Goal: Feedback & Contribution: Contribute content

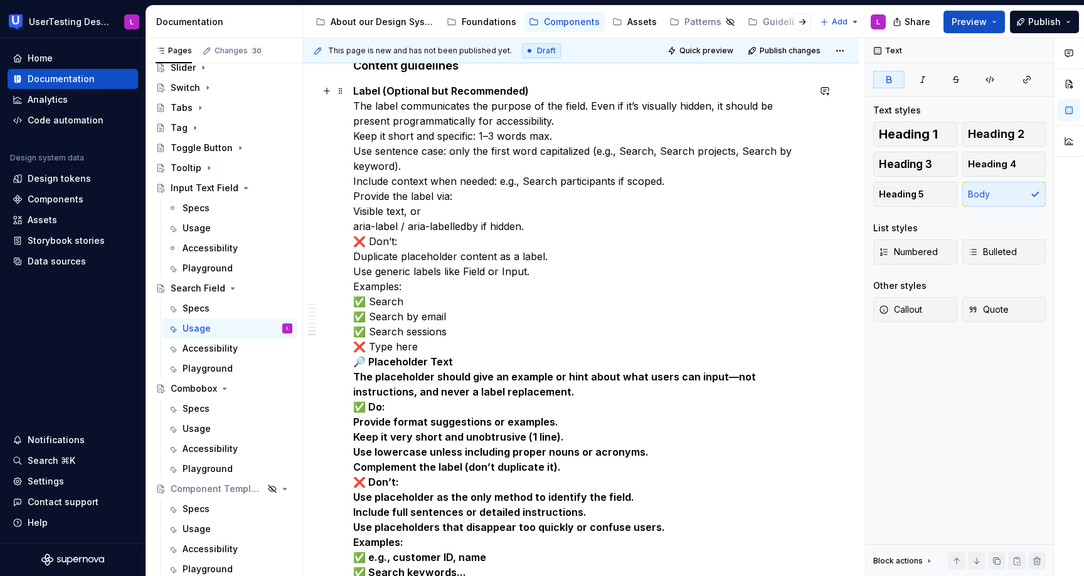
scroll to position [2677, 0]
click at [542, 92] on p "Label (Optional but Recommended) The label communicates the purpose of the fiel…" at bounding box center [580, 528] width 455 height 888
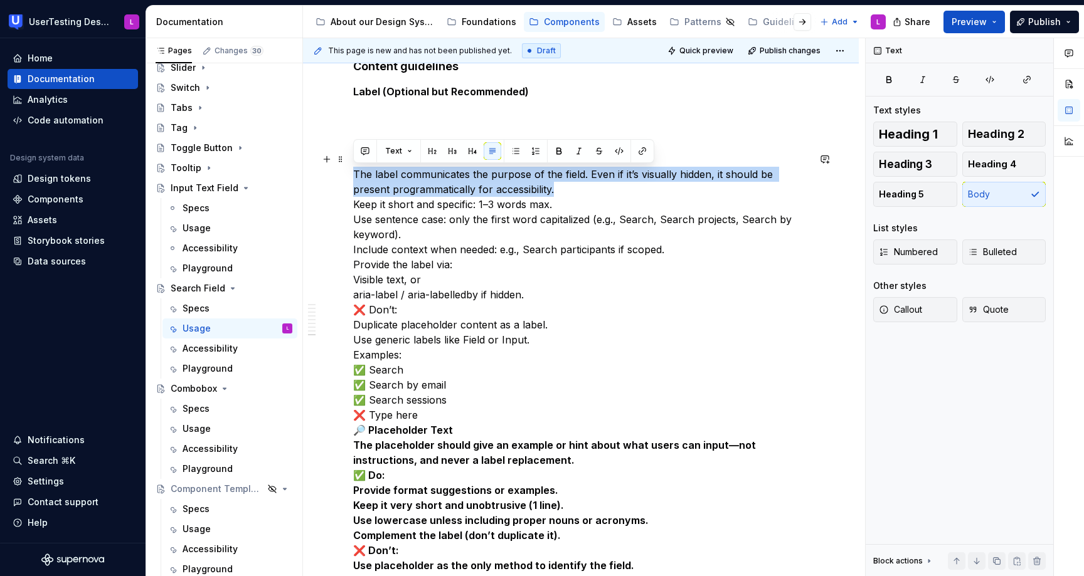
drag, startPoint x: 525, startPoint y: 184, endPoint x: 350, endPoint y: 173, distance: 175.3
copy p "The label communicates the purpose of the field. Even if it’s visually hidden, …"
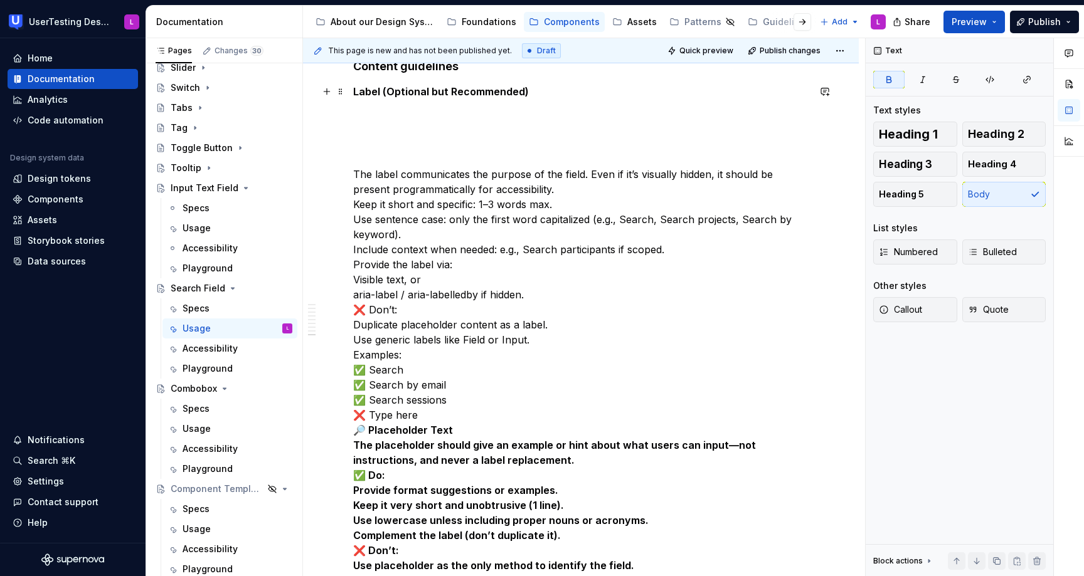
click at [551, 93] on p "Label (Optional but Recommended)" at bounding box center [580, 91] width 455 height 15
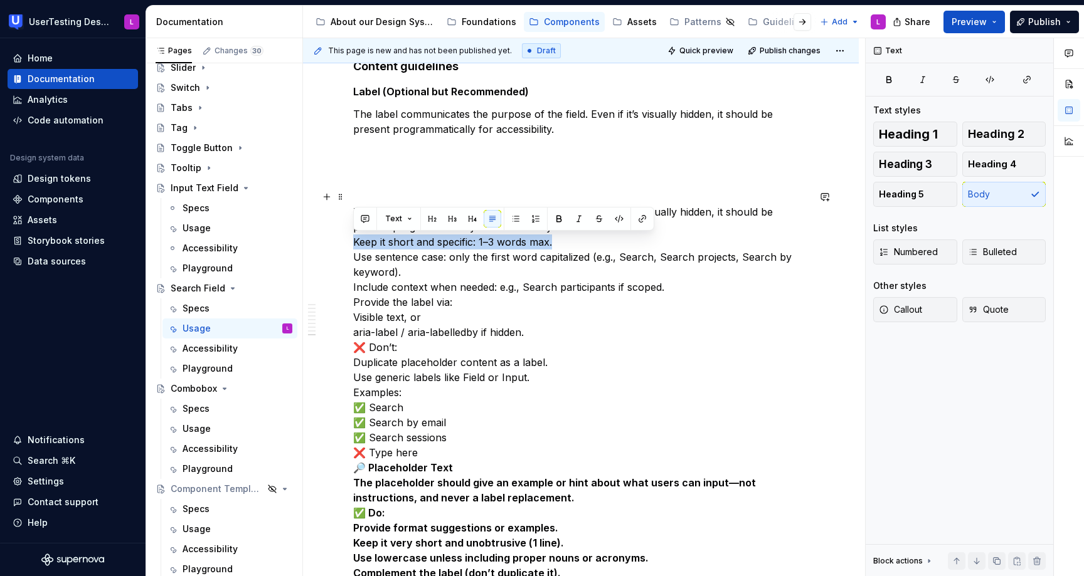
drag, startPoint x: 559, startPoint y: 244, endPoint x: 351, endPoint y: 242, distance: 208.2
copy p "Keep it short and specific: 1–3 words max."
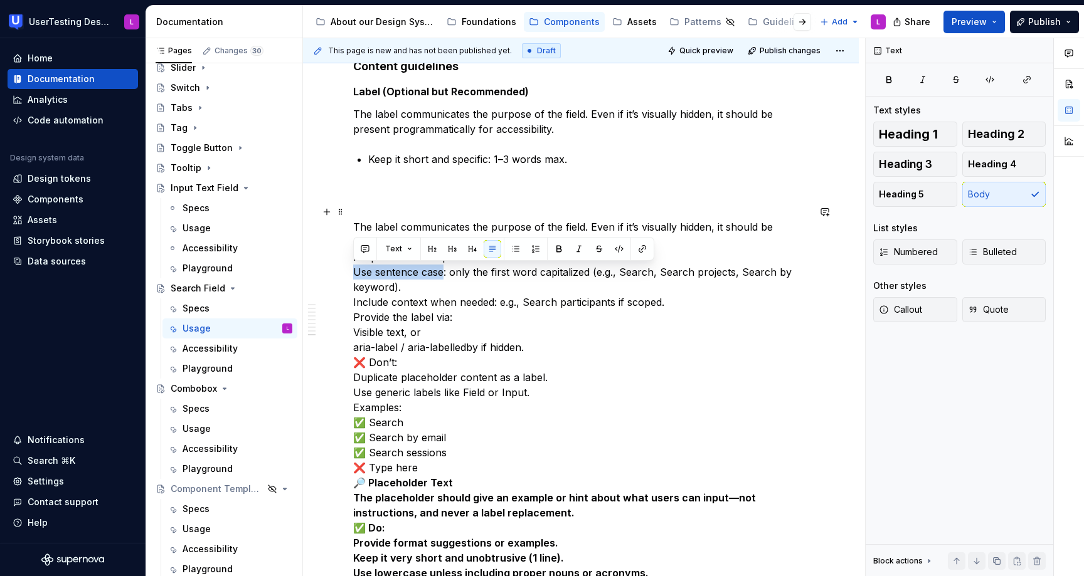
drag, startPoint x: 444, startPoint y: 273, endPoint x: 350, endPoint y: 265, distance: 94.4
copy p "Use sentence case"
click at [593, 156] on p "Keep it short and specific: 1–3 words max." at bounding box center [588, 159] width 440 height 15
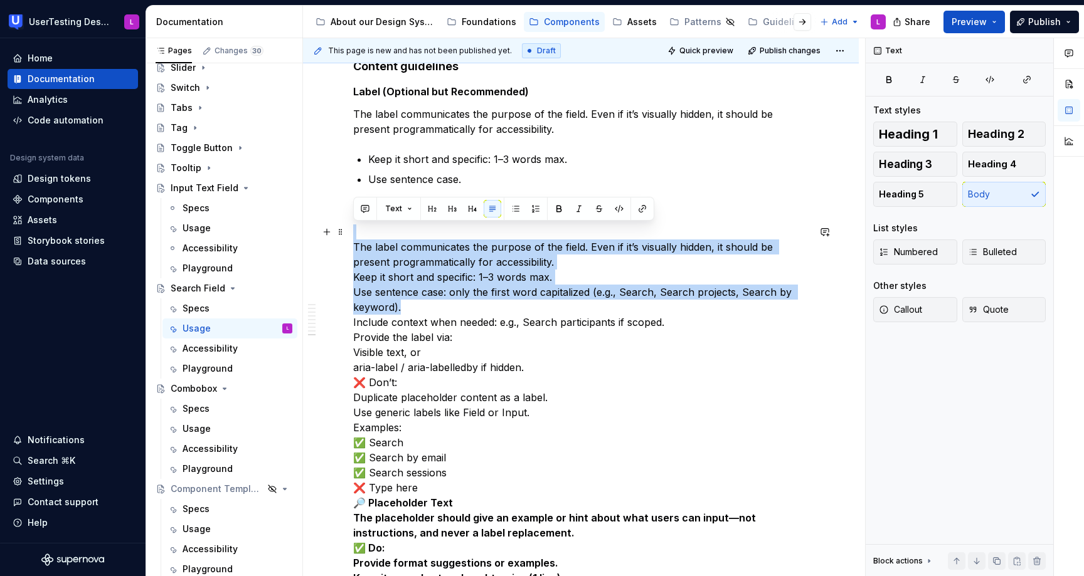
drag, startPoint x: 416, startPoint y: 305, endPoint x: 413, endPoint y: 225, distance: 80.3
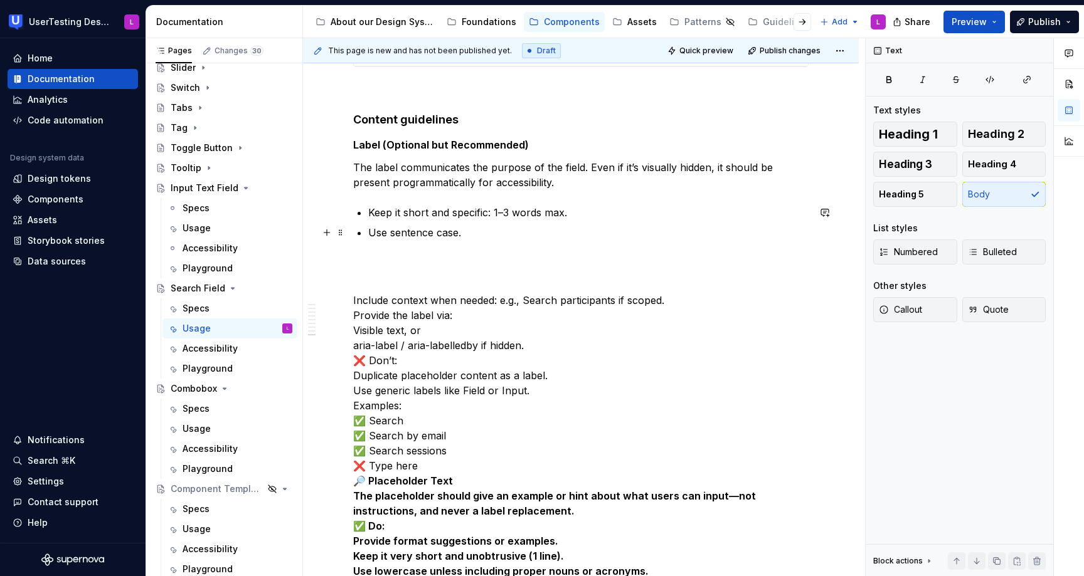
scroll to position [2617, 0]
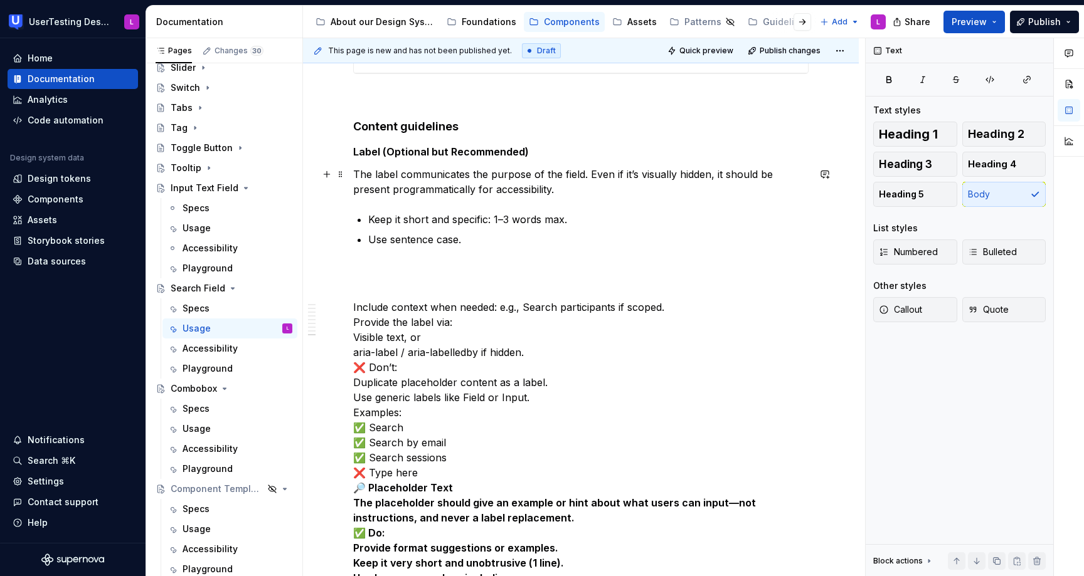
click at [353, 174] on p "The label communicates the purpose of the field. Even if it’s visually hidden, …" at bounding box center [580, 182] width 455 height 30
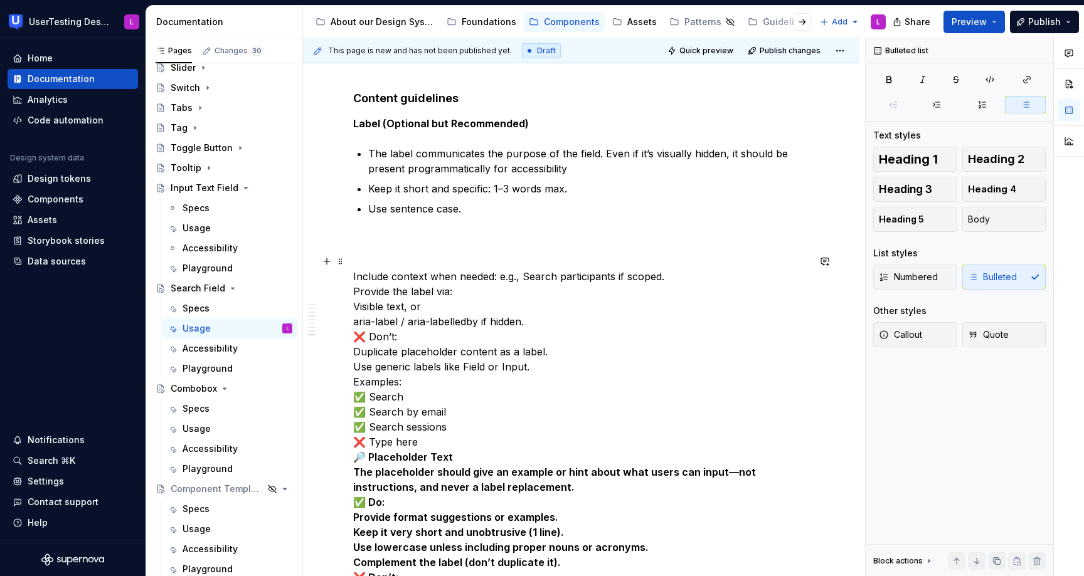
scroll to position [2652, 0]
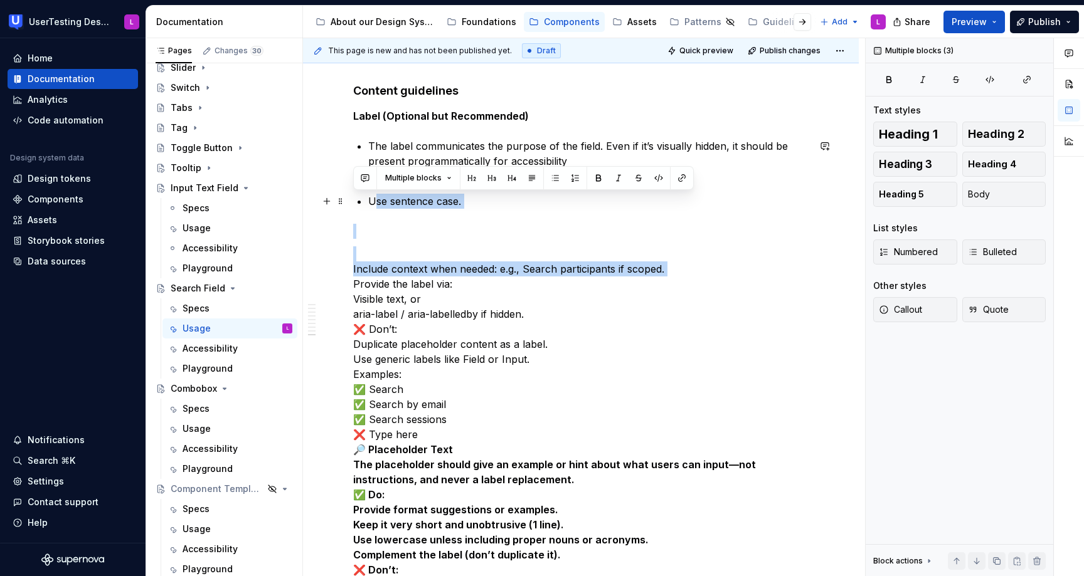
drag, startPoint x: 353, startPoint y: 286, endPoint x: 373, endPoint y: 208, distance: 80.9
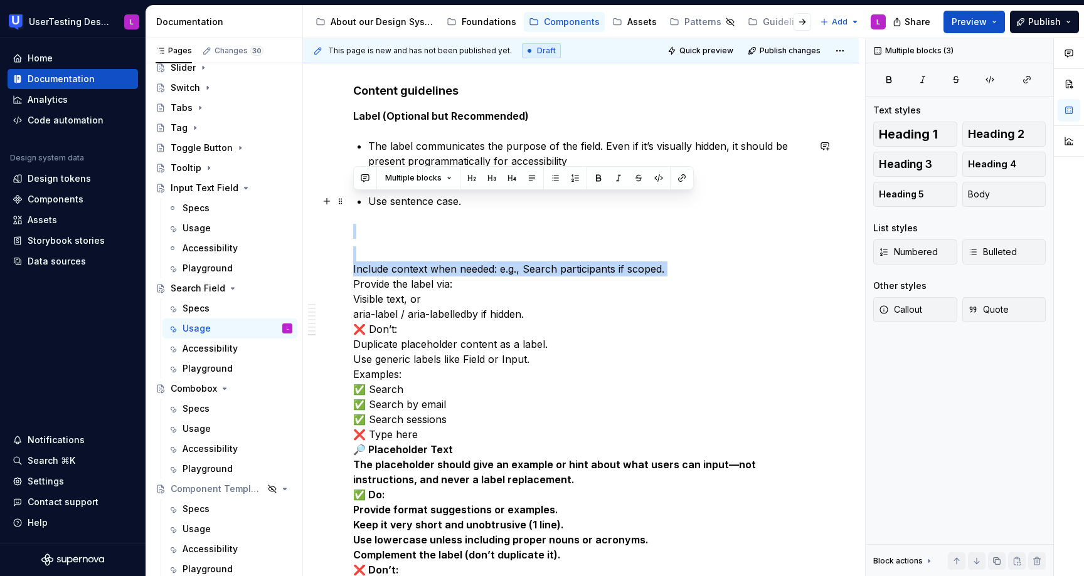
drag, startPoint x: 353, startPoint y: 282, endPoint x: 468, endPoint y: 201, distance: 140.9
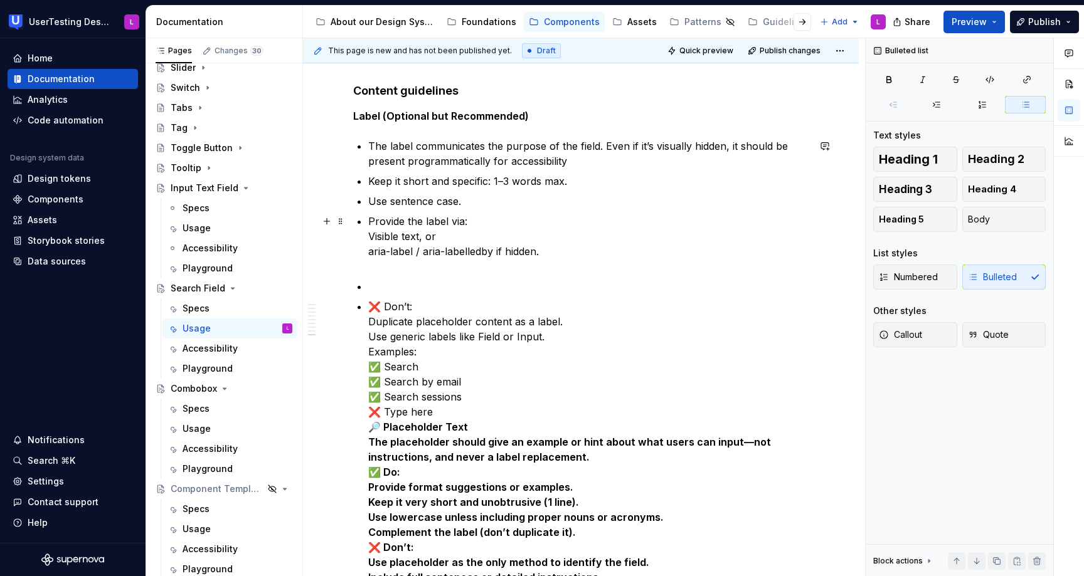
click at [371, 239] on p "Provide the label via: Visible text, or aria-label / aria-labelledby if hidden." at bounding box center [588, 244] width 440 height 60
click at [369, 234] on p "Provide the label via: Visible text, or aria-label / aria-labelledby if hidden." at bounding box center [588, 244] width 440 height 60
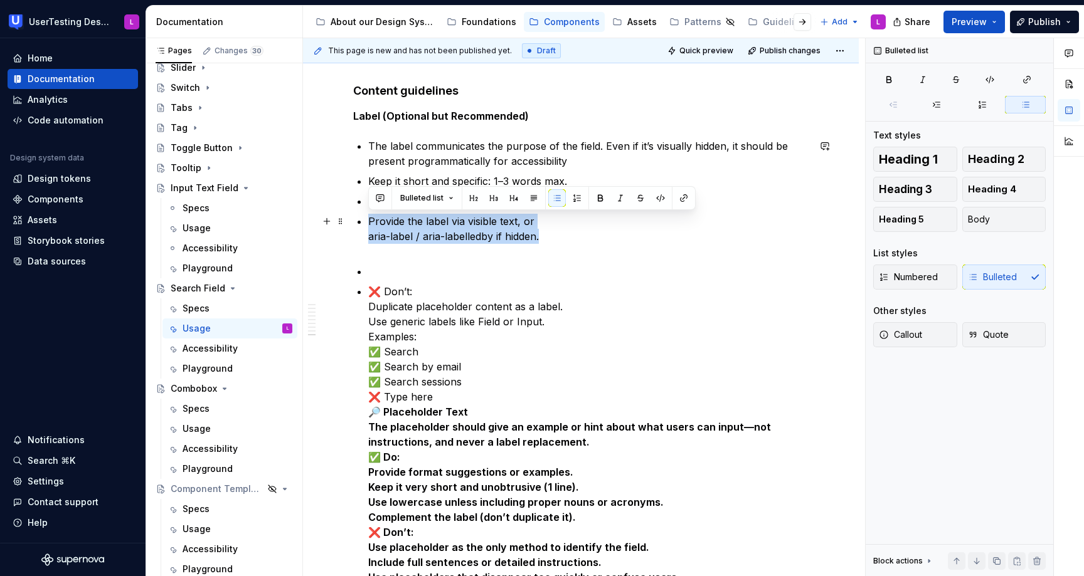
drag, startPoint x: 572, startPoint y: 239, endPoint x: 567, endPoint y: 209, distance: 29.8
click at [567, 209] on ul "The label communicates the purpose of the field. Even if it’s visually hidden, …" at bounding box center [588, 580] width 440 height 883
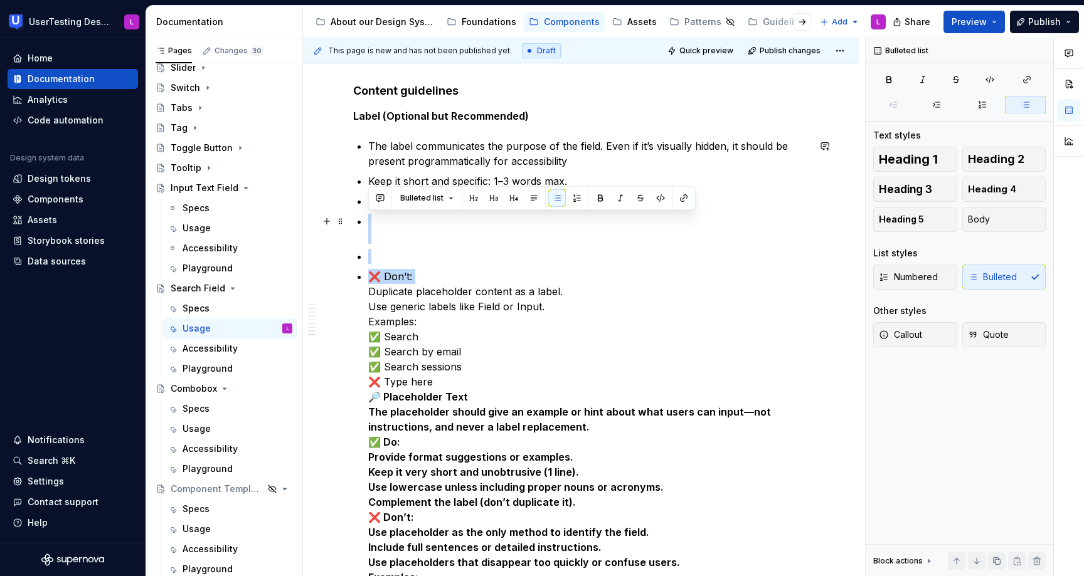
drag, startPoint x: 369, startPoint y: 289, endPoint x: 381, endPoint y: 224, distance: 65.6
click at [381, 224] on ul "The label communicates the purpose of the field. Even if it’s visually hidden, …" at bounding box center [588, 573] width 440 height 868
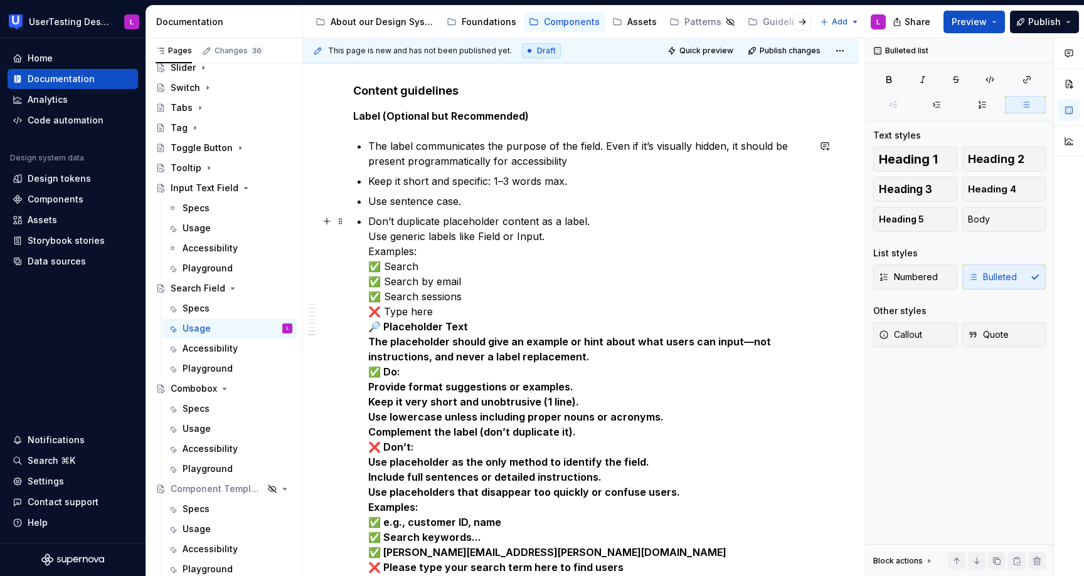
click at [604, 223] on p "Don’t duplicate placeholder content as a label. Use generic labels like Field o…" at bounding box center [588, 575] width 440 height 722
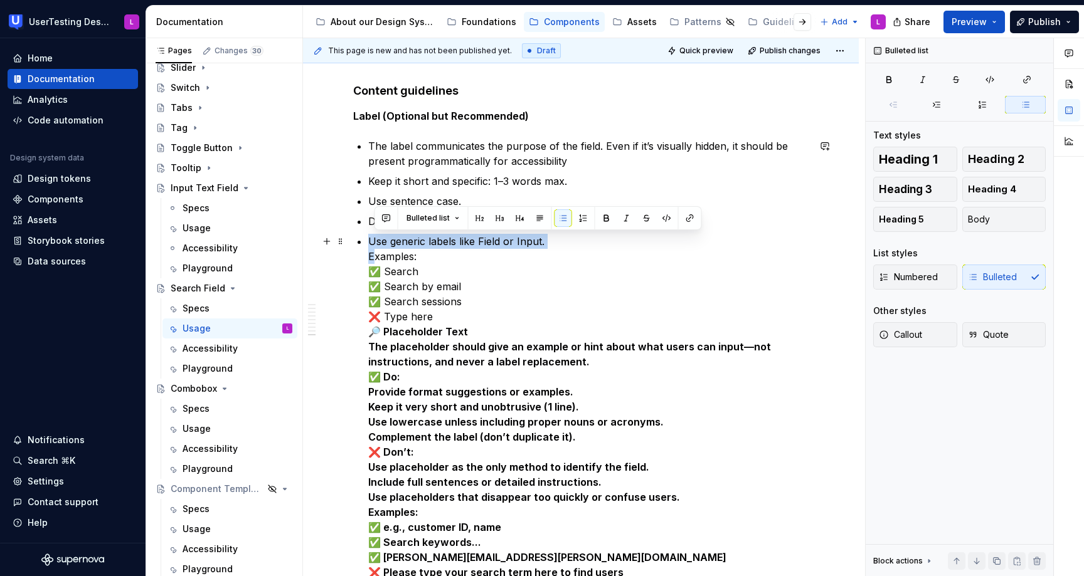
drag, startPoint x: 376, startPoint y: 256, endPoint x: 544, endPoint y: 240, distance: 169.5
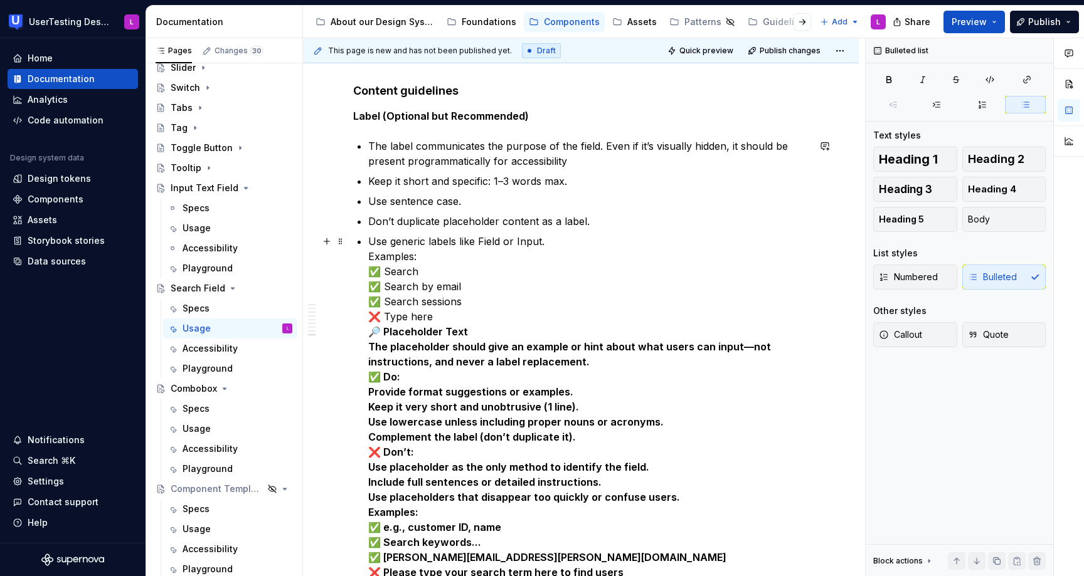
drag, startPoint x: 431, startPoint y: 243, endPoint x: 367, endPoint y: 233, distance: 64.6
drag, startPoint x: 369, startPoint y: 256, endPoint x: 402, endPoint y: 241, distance: 35.9
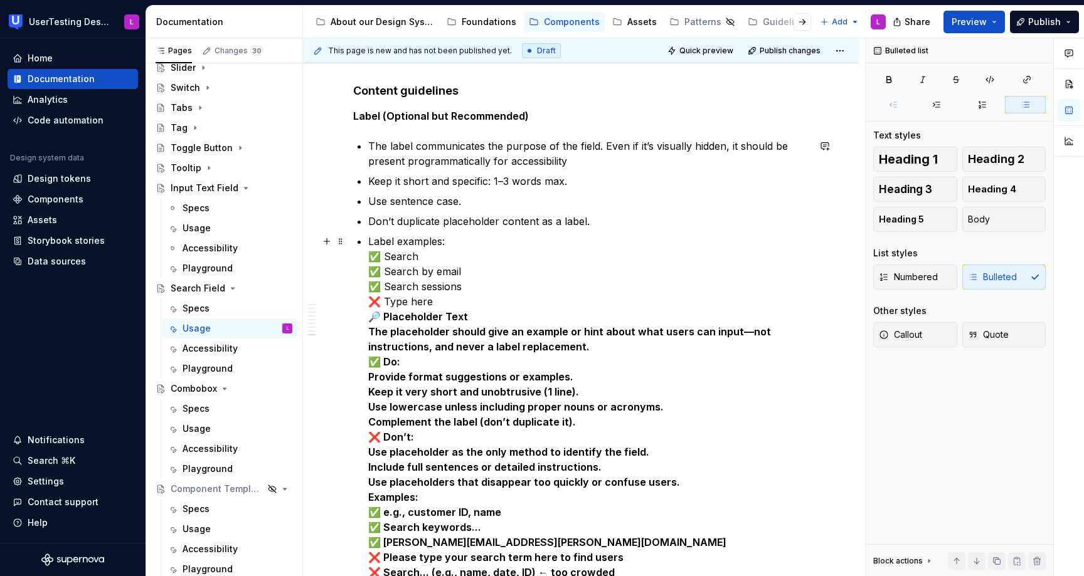
click at [384, 256] on p "Label examples: ✅ Search ✅ Search by email ✅ Search sessions ❌ Type here 🔎 Plac…" at bounding box center [588, 580] width 440 height 692
click at [478, 314] on p "Label examples: ✅ Search ✅ Search by email ✅ Search sessions ❌ Type here 🔎 Plac…" at bounding box center [588, 580] width 440 height 692
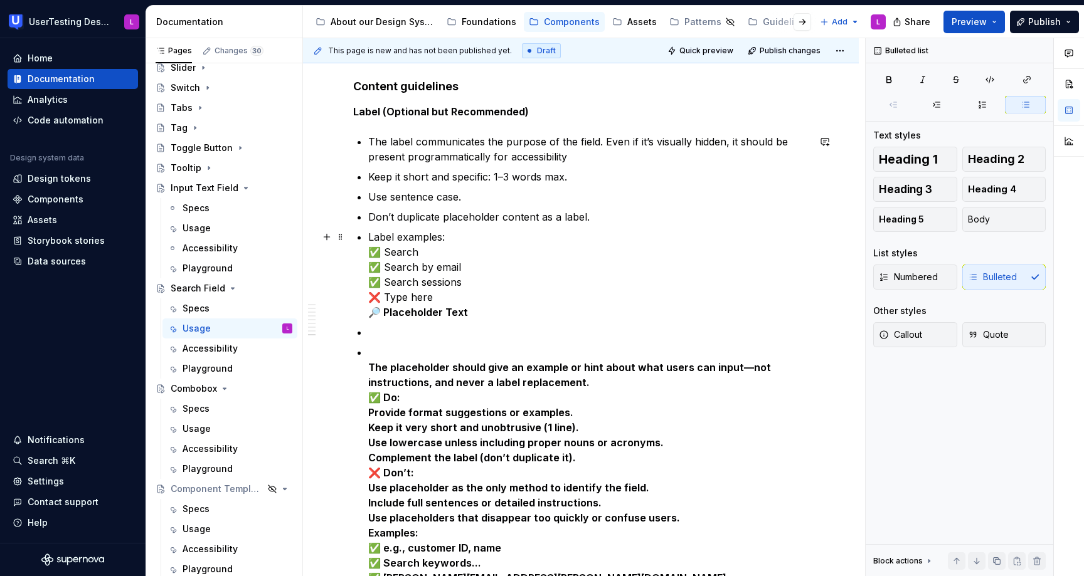
scroll to position [2656, 0]
click at [379, 251] on p "Label examples: ✅ Search ✅ Search by email ✅ Search sessions ❌ Type here 🔎 Plac…" at bounding box center [588, 276] width 440 height 90
click at [382, 269] on p "Label examples: Search ✅ Search by email ✅ Search sessions ❌ Type here 🔎 Placeh…" at bounding box center [588, 276] width 440 height 90
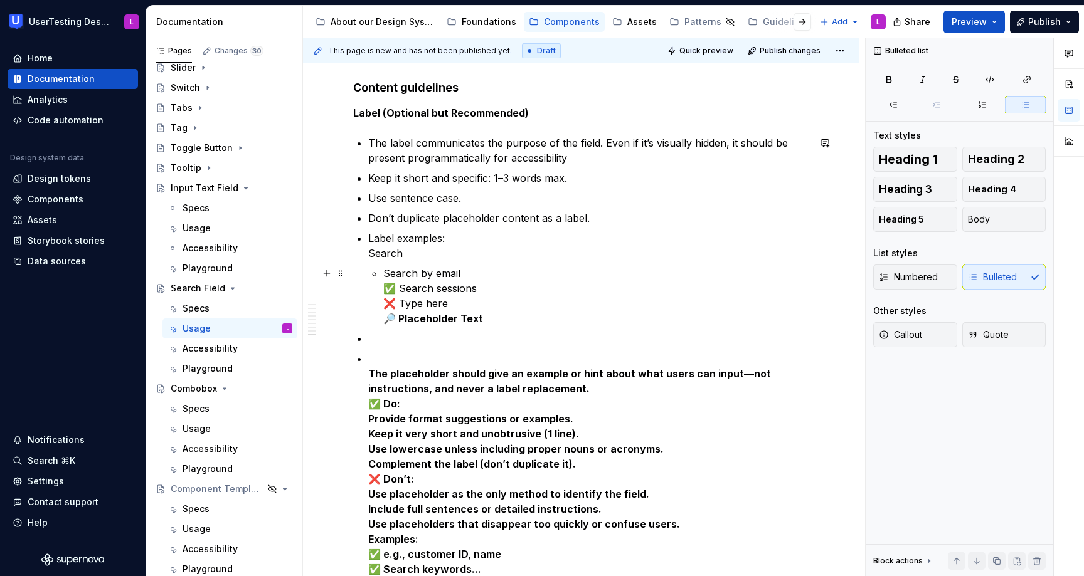
click at [472, 275] on p "Search by email ✅ Search sessions ❌ Type here 🔎 Placeholder Text" at bounding box center [595, 296] width 425 height 60
click at [394, 290] on p "Search by email ✅ Search sessions ❌ Type here 🔎 Placeholder Text" at bounding box center [595, 296] width 425 height 60
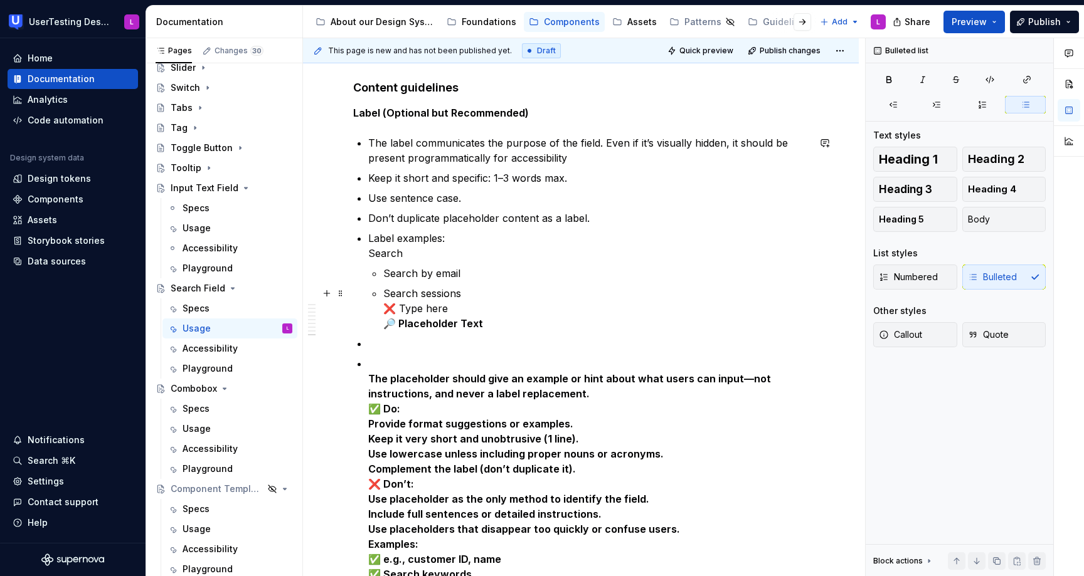
click at [398, 307] on p "Search sessions ❌ Type here 🔎 Placeholder Text" at bounding box center [595, 308] width 425 height 45
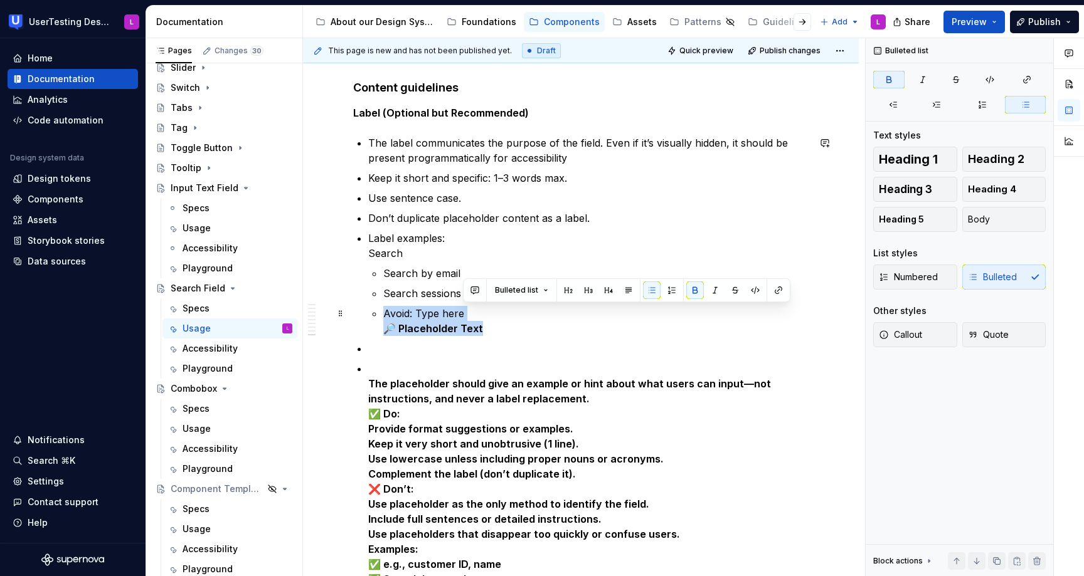
drag, startPoint x: 466, startPoint y: 312, endPoint x: 493, endPoint y: 327, distance: 31.4
click at [493, 327] on p "Avoid: Type here 🔎 Placeholder Text" at bounding box center [595, 321] width 425 height 30
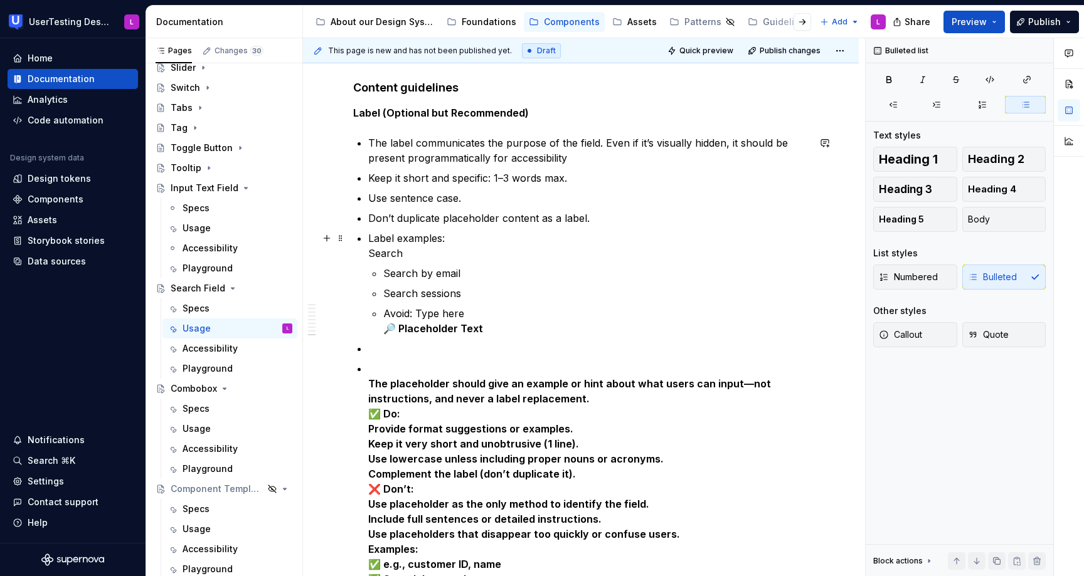
click at [398, 255] on p "Label examples: Search" at bounding box center [588, 246] width 440 height 30
click at [371, 254] on p "Label examples: Search" at bounding box center [588, 246] width 440 height 30
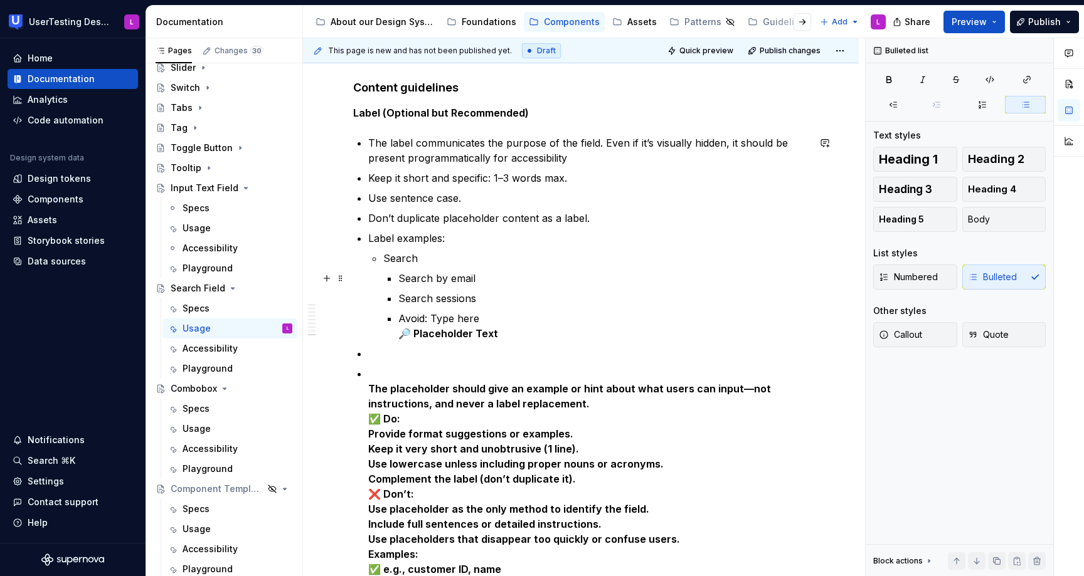
click at [397, 275] on li "Search Search by email Search sessions Avoid: Type here 🔎 Placeholder Text" at bounding box center [595, 296] width 425 height 90
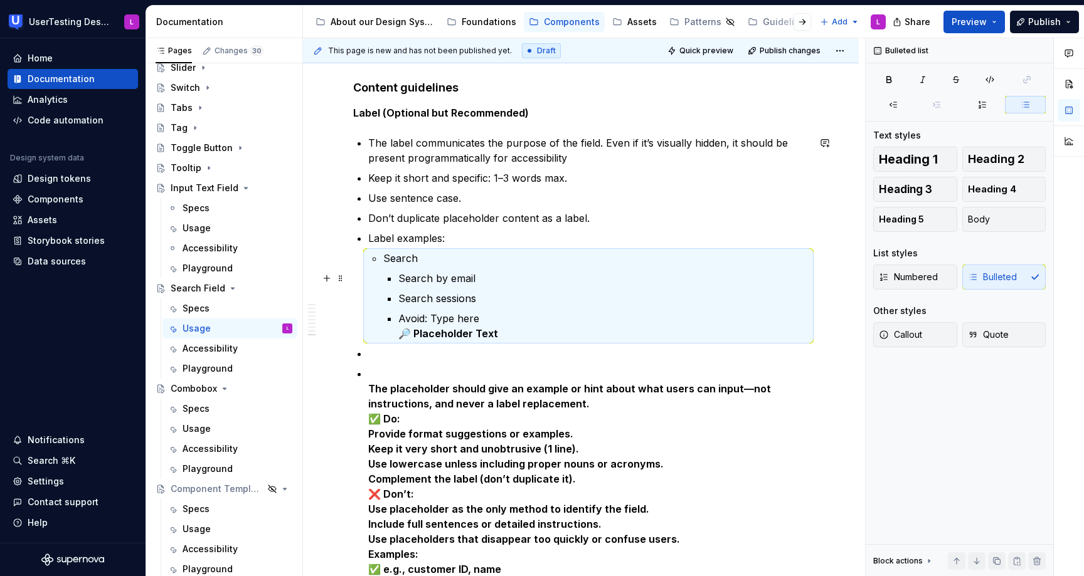
click at [399, 275] on p "Search by email" at bounding box center [603, 278] width 410 height 15
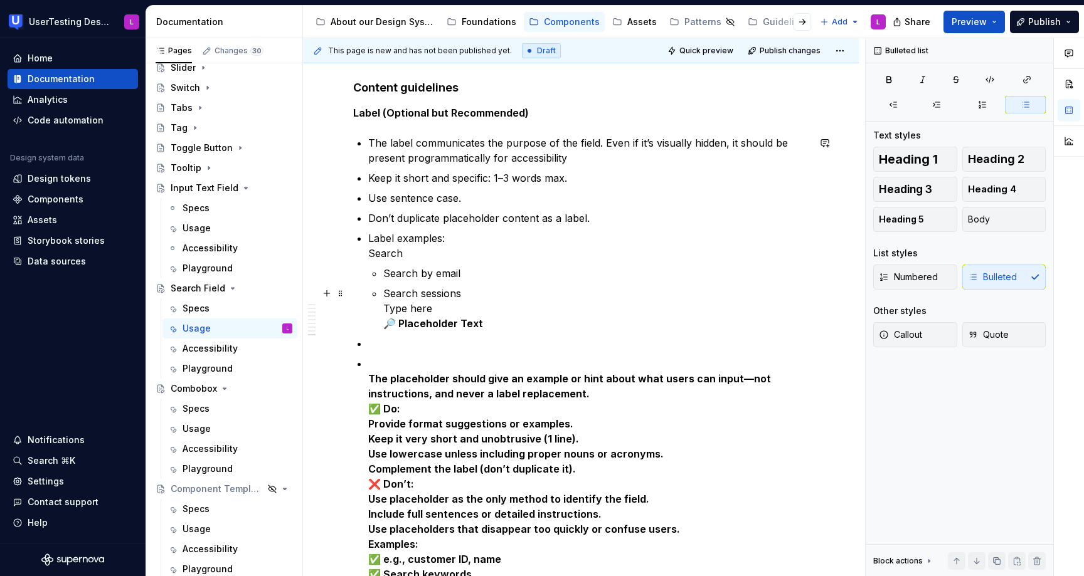
click at [386, 309] on p "Search sessions Type here 🔎 Placeholder Text" at bounding box center [595, 308] width 425 height 45
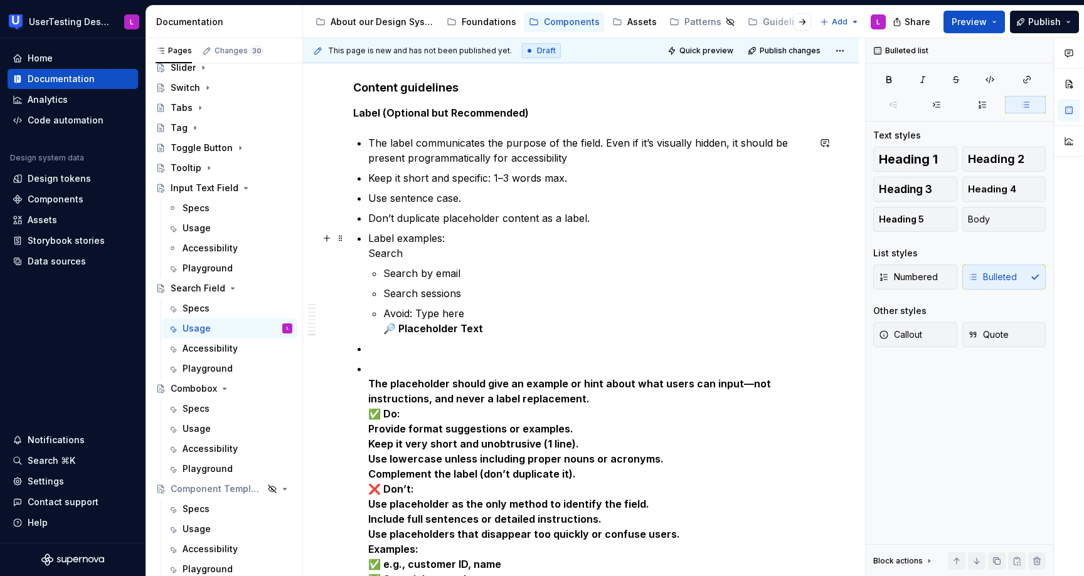
click at [428, 254] on p "Label examples: Search" at bounding box center [588, 246] width 440 height 30
drag, startPoint x: 470, startPoint y: 273, endPoint x: 381, endPoint y: 271, distance: 89.1
click at [381, 271] on li "Label examples: Search Search by email Search sessions Avoid: Type here 🔎 Place…" at bounding box center [588, 283] width 440 height 105
copy p "Search by email"
click at [483, 275] on p "Search by email" at bounding box center [595, 273] width 425 height 15
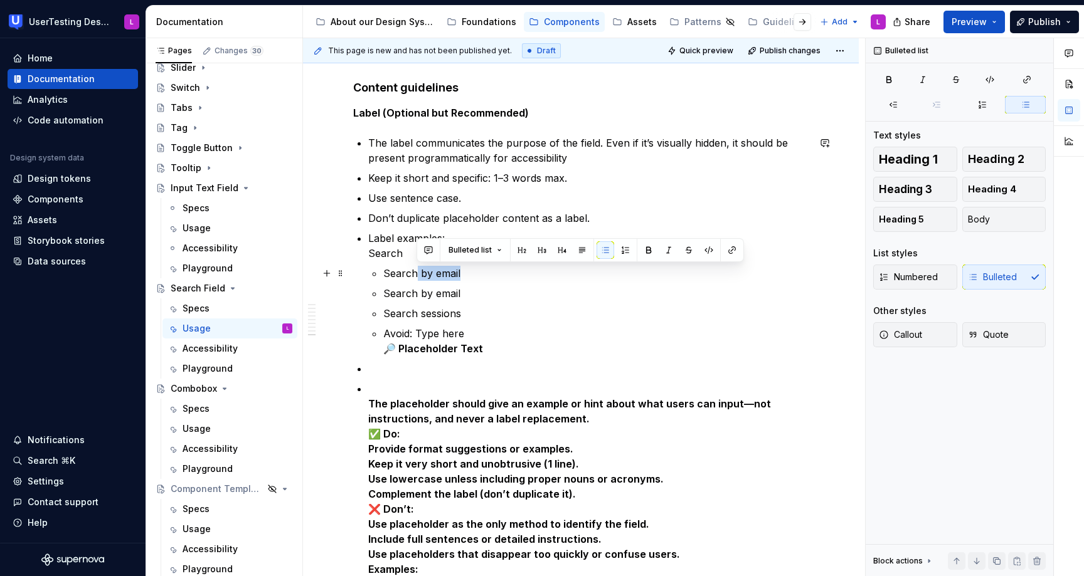
drag, startPoint x: 414, startPoint y: 273, endPoint x: 493, endPoint y: 272, distance: 79.0
click at [493, 273] on p "Search by email" at bounding box center [595, 273] width 425 height 15
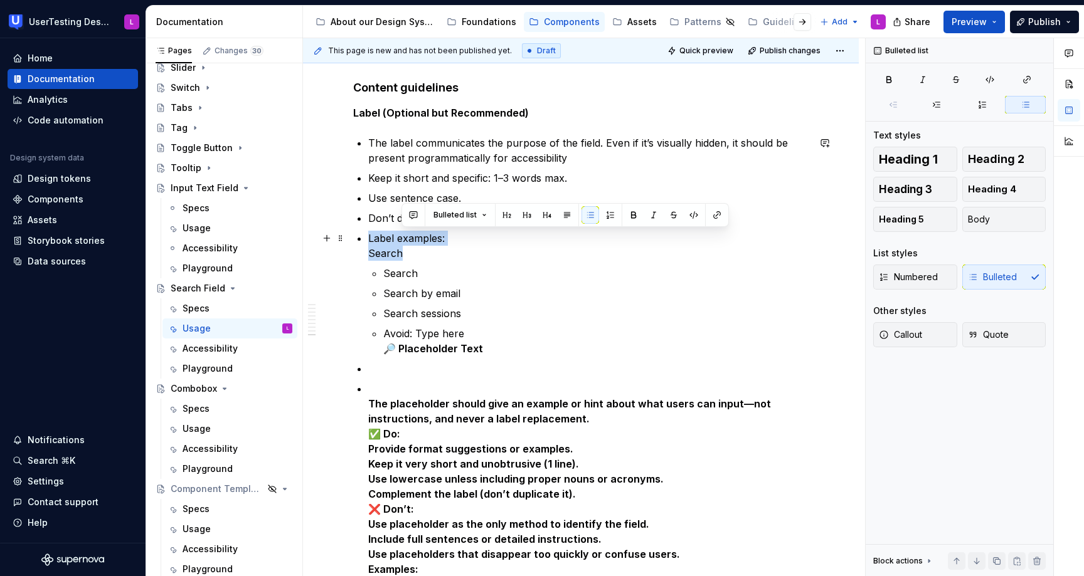
drag, startPoint x: 443, startPoint y: 250, endPoint x: 463, endPoint y: 240, distance: 21.9
click at [463, 240] on p "Label examples: Search" at bounding box center [588, 246] width 440 height 30
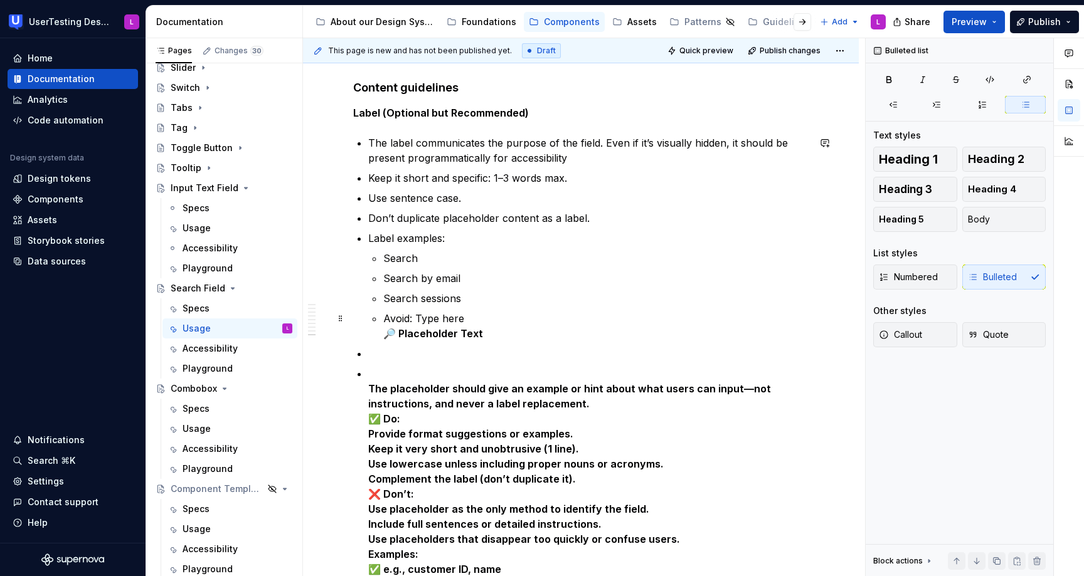
click at [470, 315] on p "Avoid: Type here 🔎 Placeholder Text" at bounding box center [595, 326] width 425 height 30
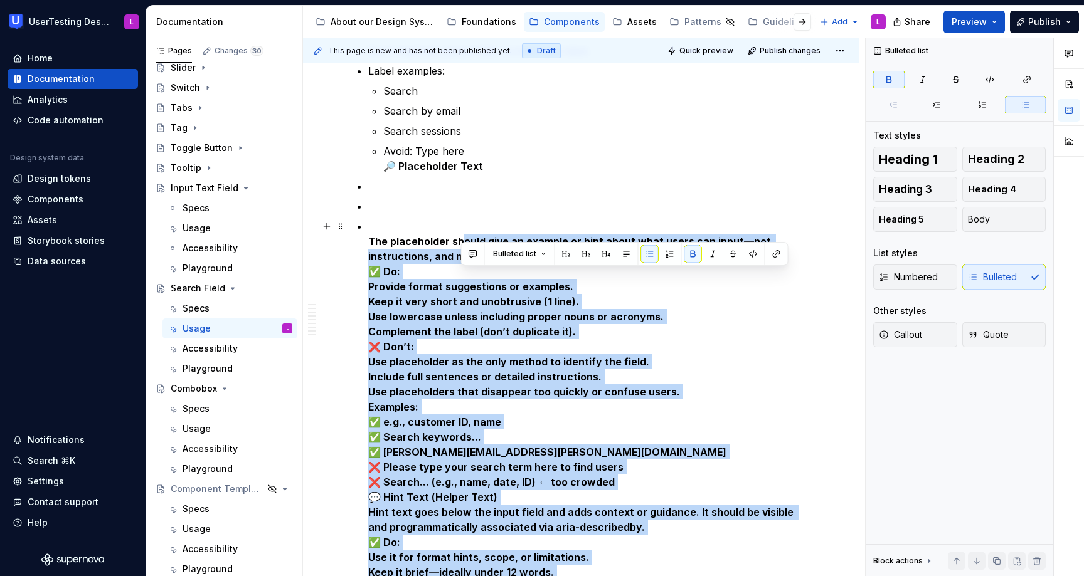
scroll to position [2738, 0]
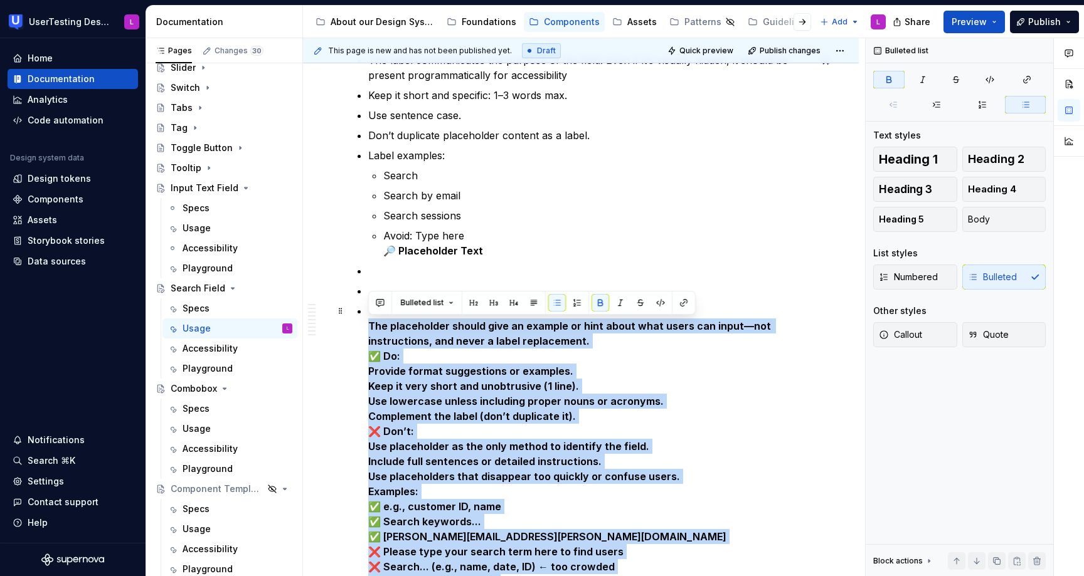
drag, startPoint x: 606, startPoint y: 470, endPoint x: 365, endPoint y: 327, distance: 280.0
copy p "Lor ipsumdolors ametco adip el seddoei te inci utlab etdo magna ali enima—min v…"
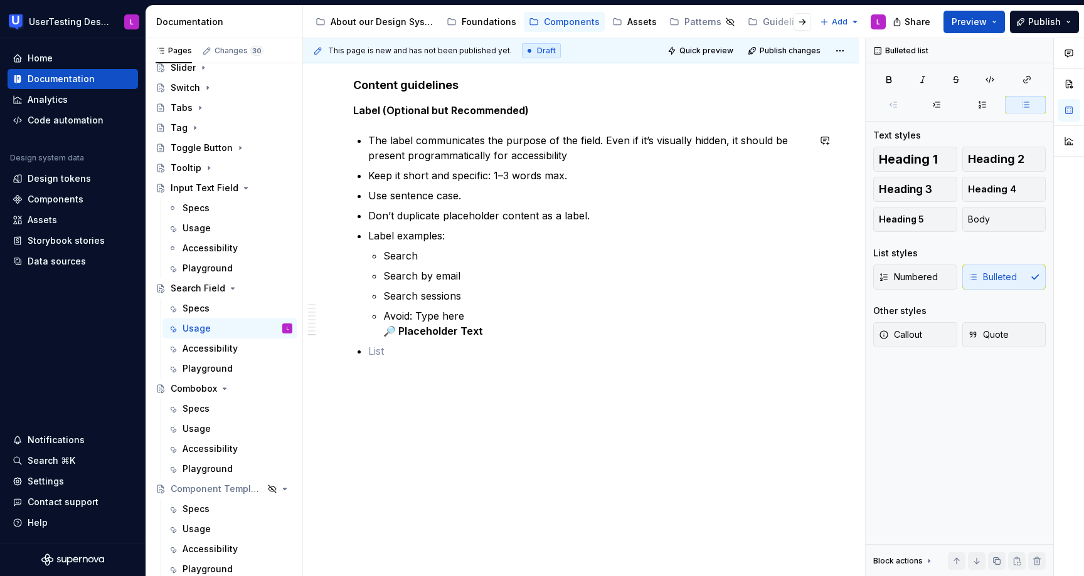
scroll to position [2638, 0]
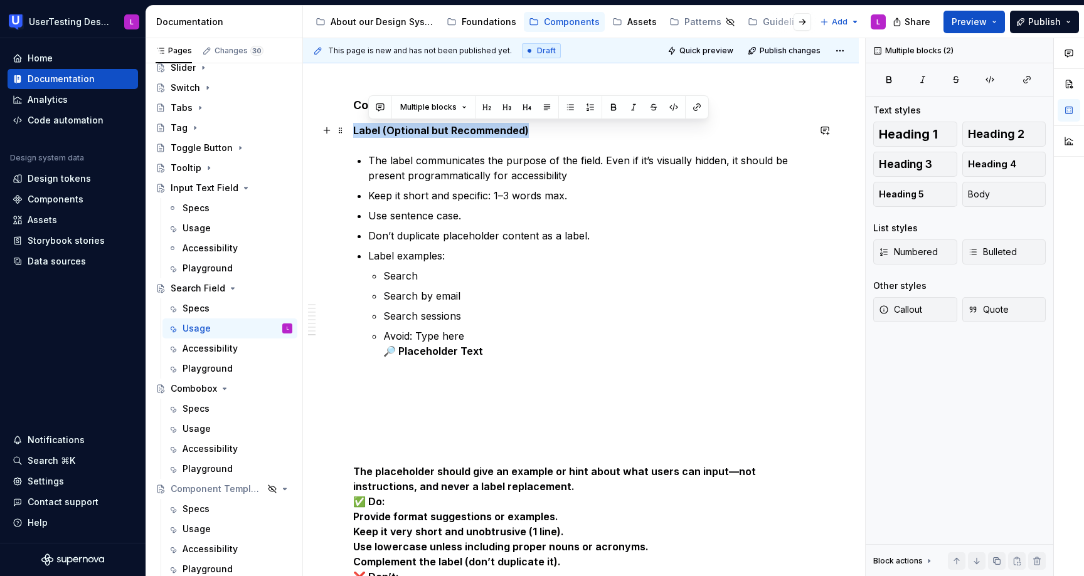
drag, startPoint x: 538, startPoint y: 127, endPoint x: 351, endPoint y: 138, distance: 187.8
copy strong "Label (Optional but Recommended)"
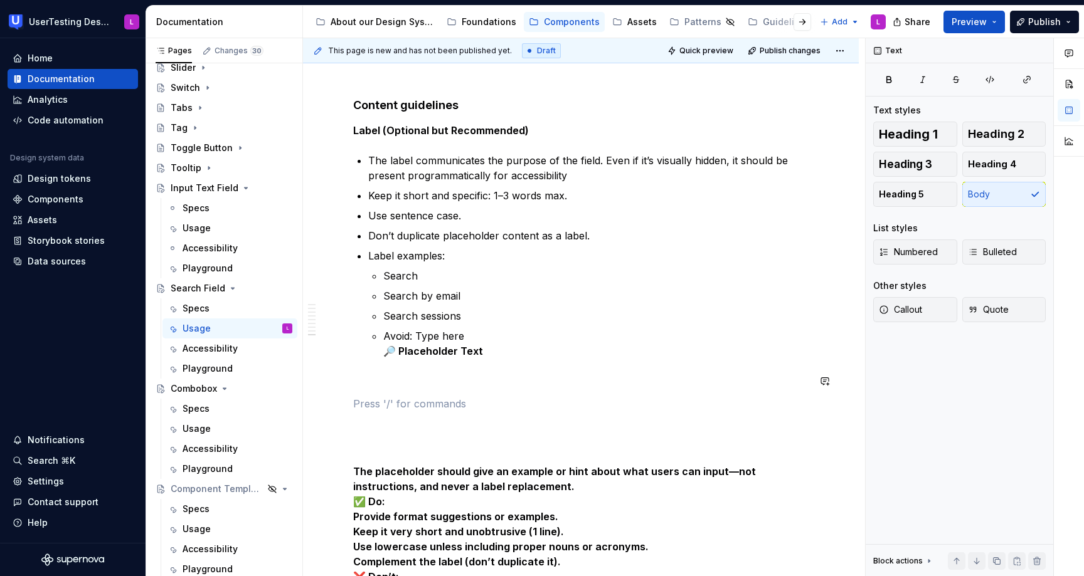
click at [415, 351] on strong "🔎 Placeholder Text" at bounding box center [433, 351] width 100 height 13
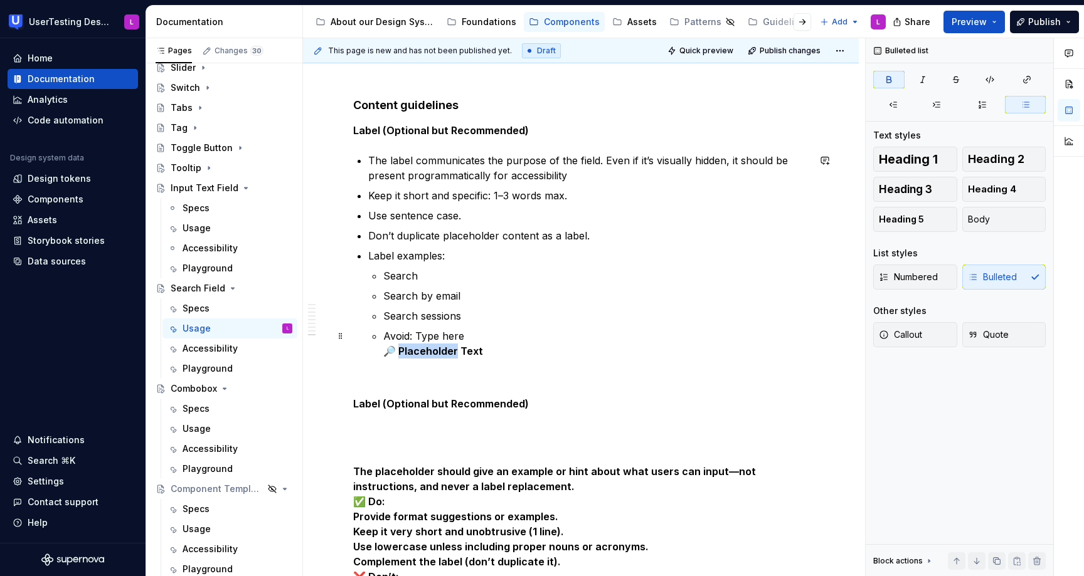
click at [415, 351] on strong "🔎 Placeholder Text" at bounding box center [433, 351] width 100 height 13
copy strong "laceholder"
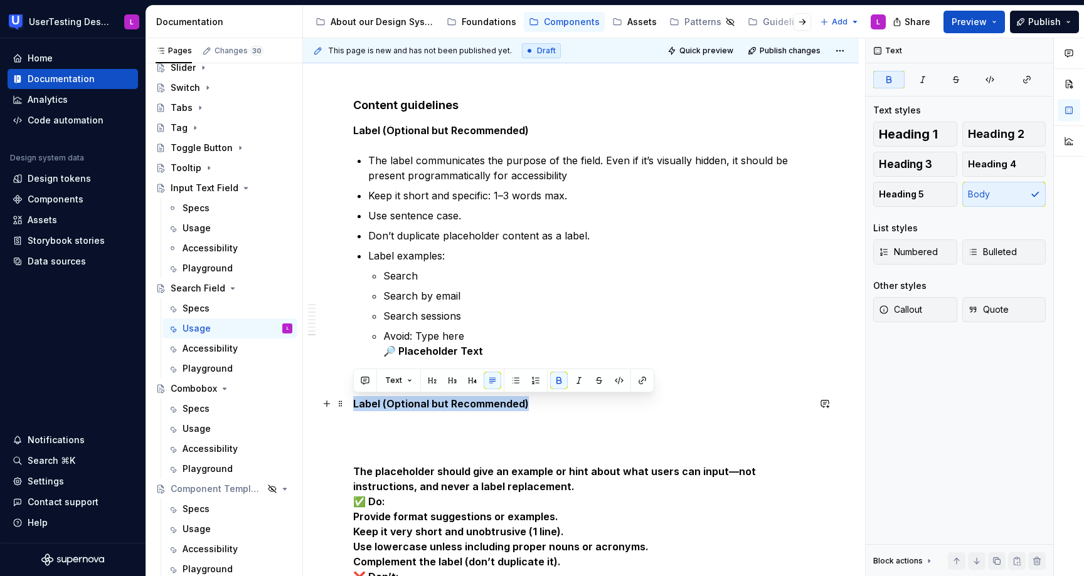
drag, startPoint x: 541, startPoint y: 404, endPoint x: 354, endPoint y: 409, distance: 186.3
click at [354, 409] on p "Label (Optional but Recommended)" at bounding box center [580, 403] width 455 height 15
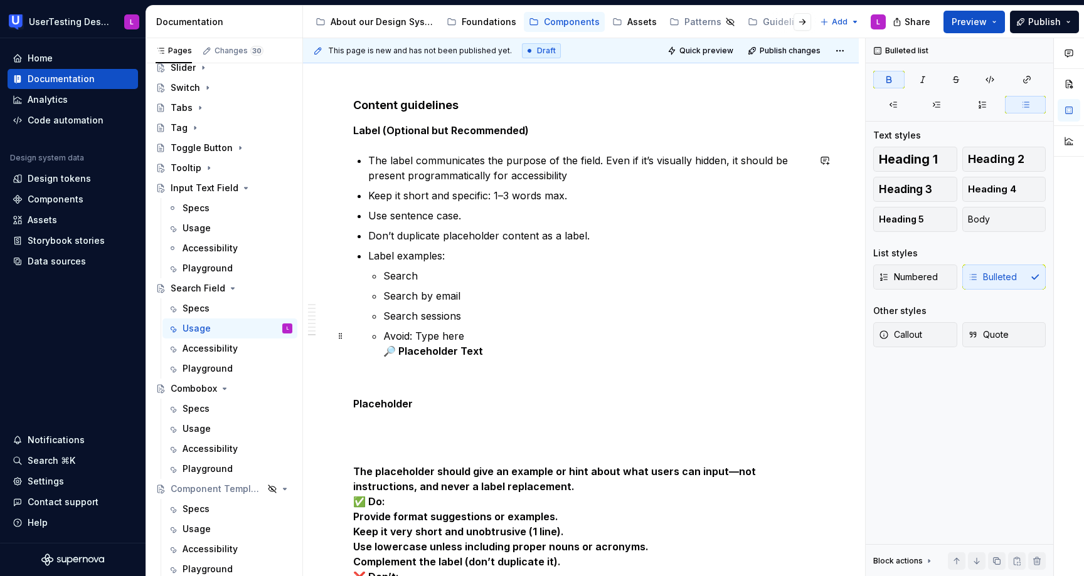
click at [493, 344] on p "Avoid: Type here 🔎 Placeholder Text" at bounding box center [595, 344] width 425 height 30
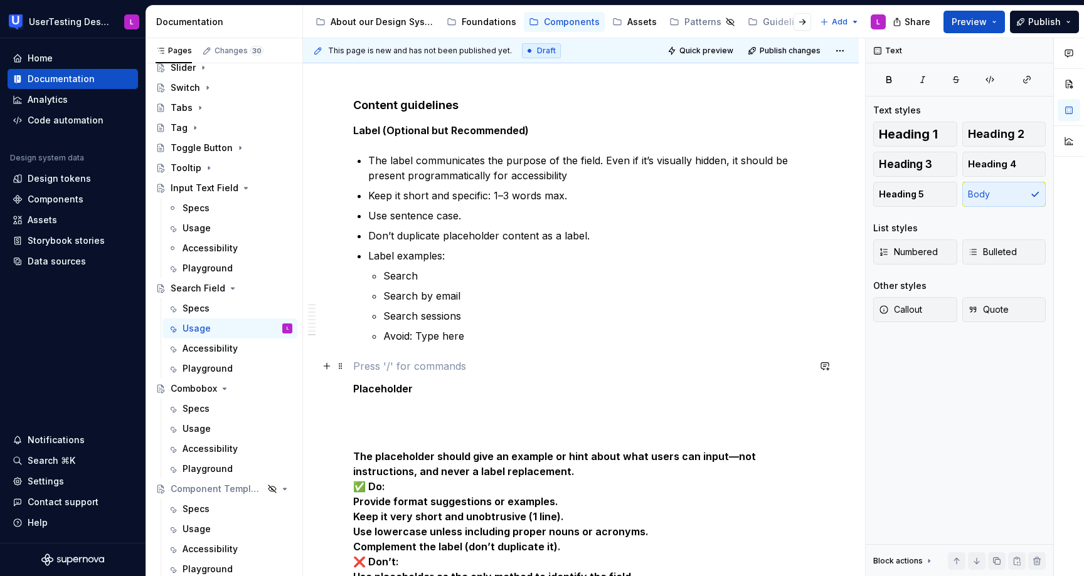
click at [414, 361] on p at bounding box center [580, 366] width 455 height 15
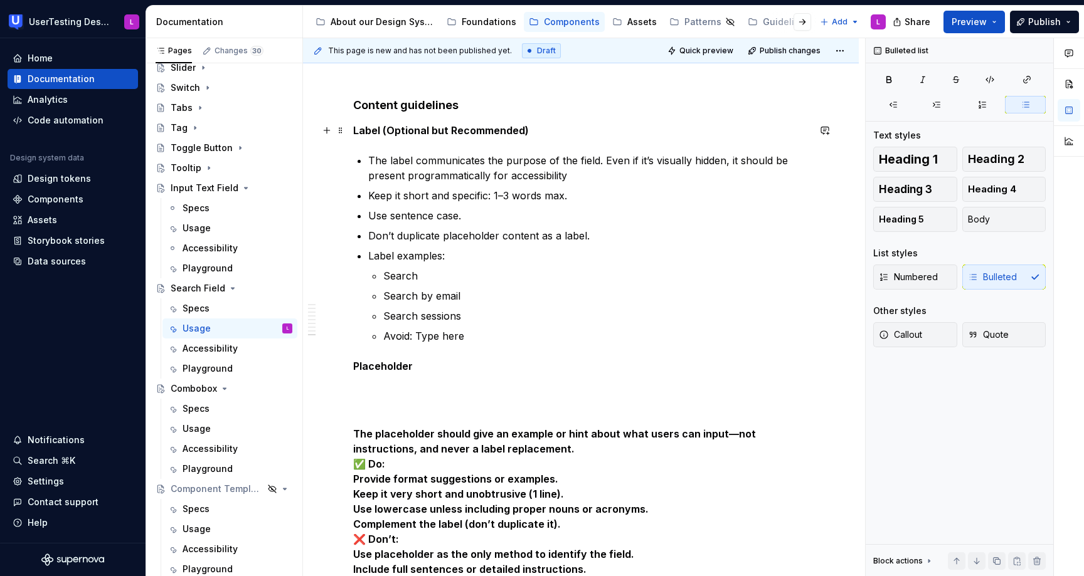
click at [397, 135] on strong "Label (Optional but Recommended)" at bounding box center [441, 130] width 176 height 13
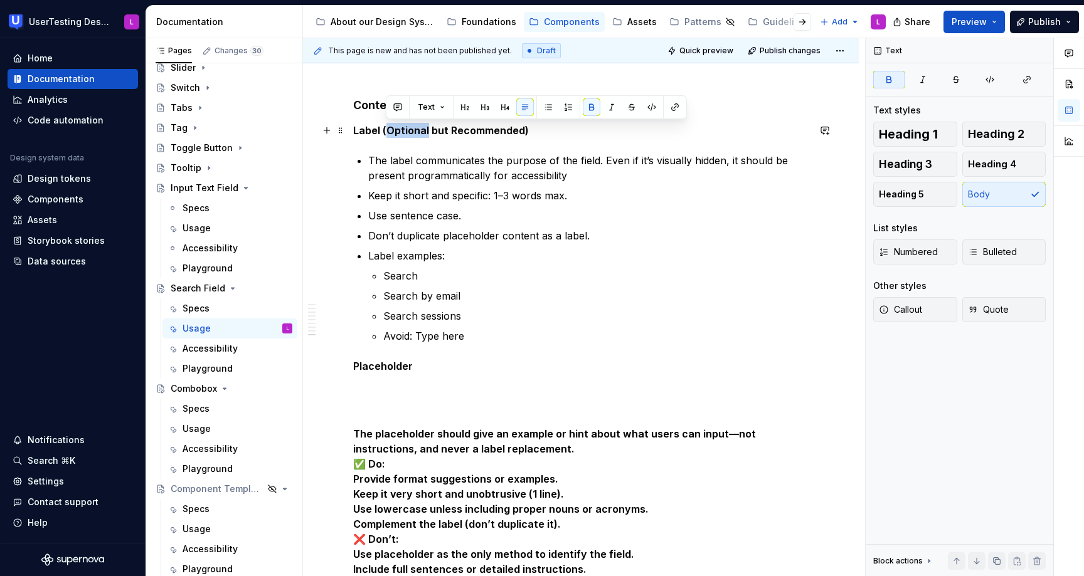
click at [397, 135] on strong "Label (Optional but Recommended)" at bounding box center [441, 130] width 176 height 13
click at [512, 324] on ul "Search Search by email Search sessions Avoid: Type here" at bounding box center [595, 305] width 425 height 75
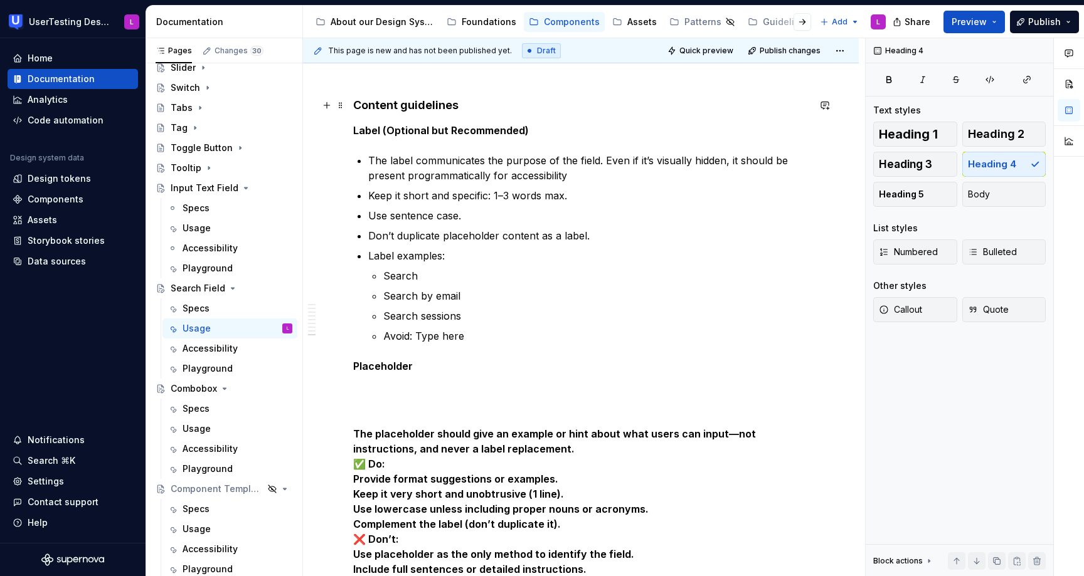
click at [426, 108] on h4 "Content guidelines" at bounding box center [580, 105] width 455 height 15
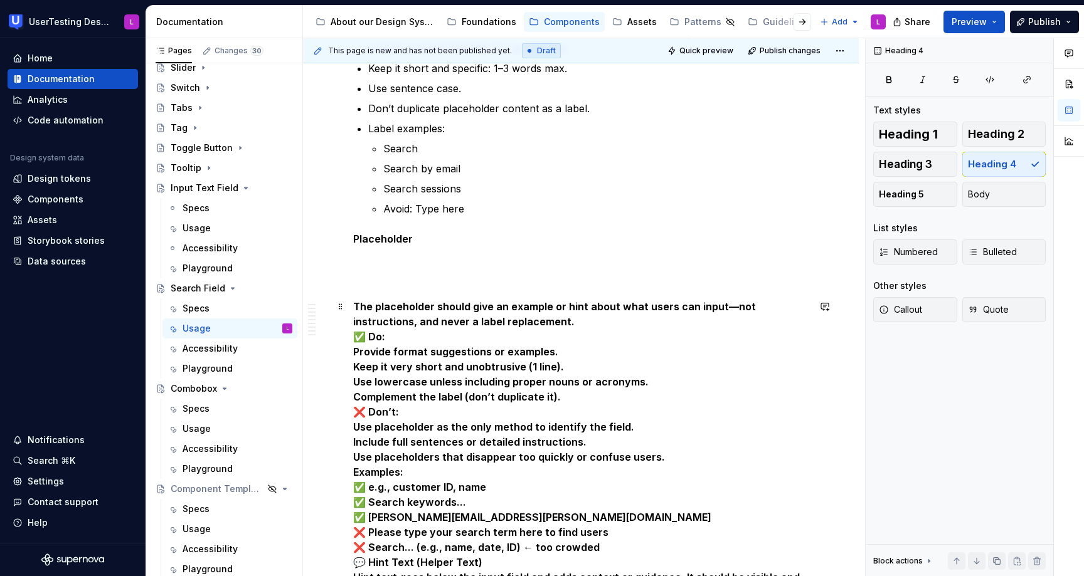
scroll to position [2812, 0]
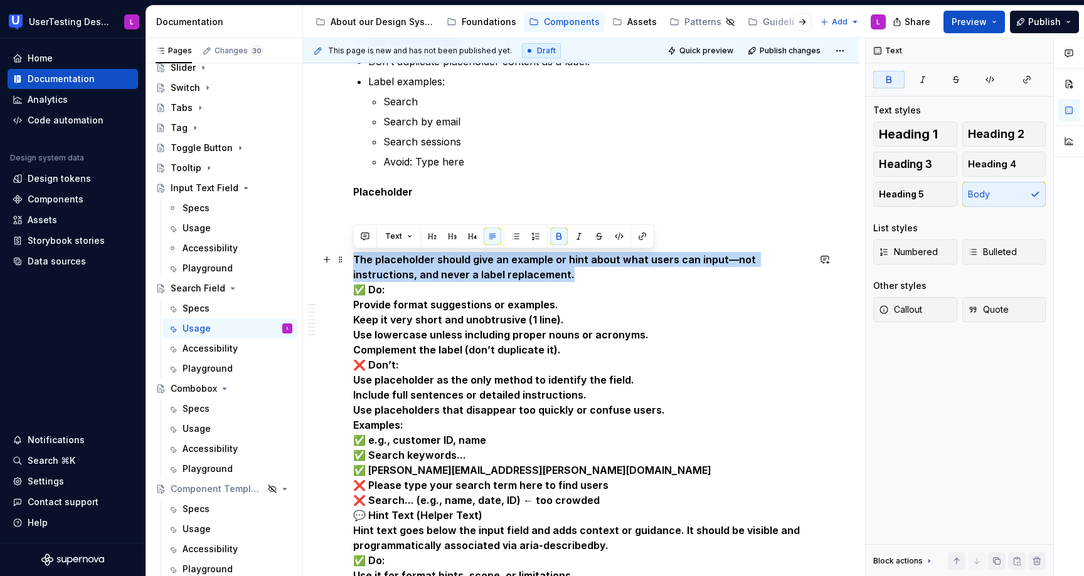
drag, startPoint x: 517, startPoint y: 276, endPoint x: 354, endPoint y: 260, distance: 163.8
click at [354, 260] on p "The placeholder should give an example or hint about what users can input—not i…" at bounding box center [580, 553] width 455 height 602
copy strong "The placeholder should give an example or hint about what users can input—not i…"
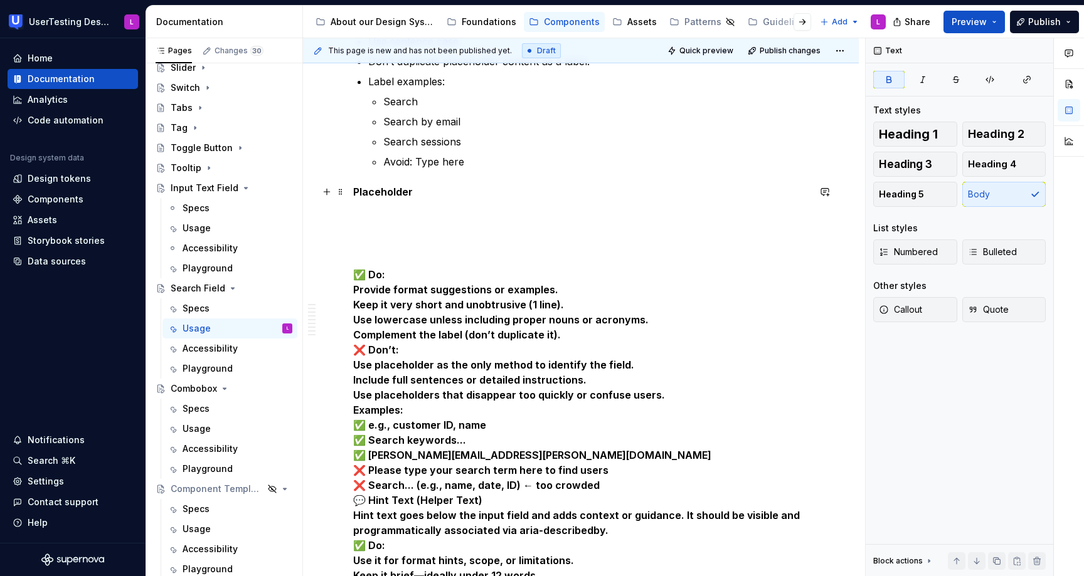
click at [429, 188] on p "Placeholder" at bounding box center [580, 191] width 455 height 15
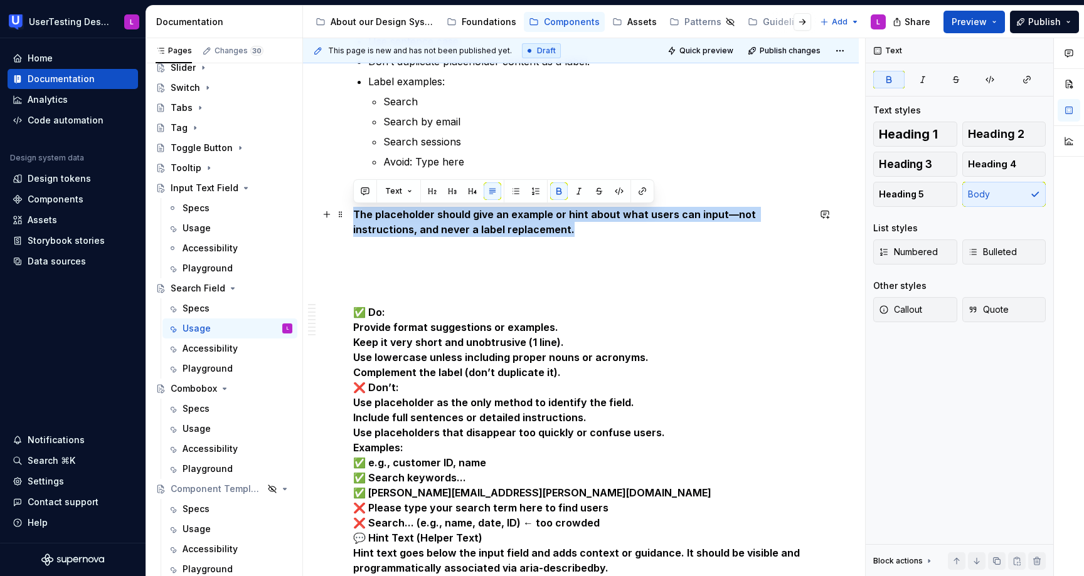
drag, startPoint x: 515, startPoint y: 227, endPoint x: 347, endPoint y: 219, distance: 168.8
click at [555, 191] on button "button" at bounding box center [559, 191] width 18 height 18
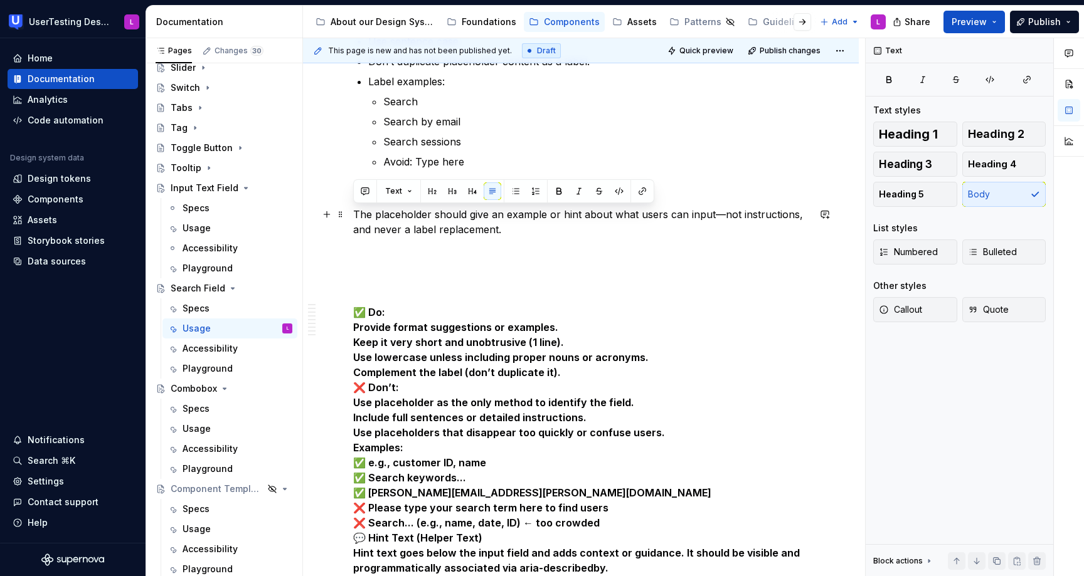
click at [371, 217] on p "The placeholder should give an example or hint about what users can input—not i…" at bounding box center [580, 222] width 455 height 30
click at [354, 213] on p "The placeholder should give an example or hint about what users can input—not i…" at bounding box center [580, 222] width 455 height 30
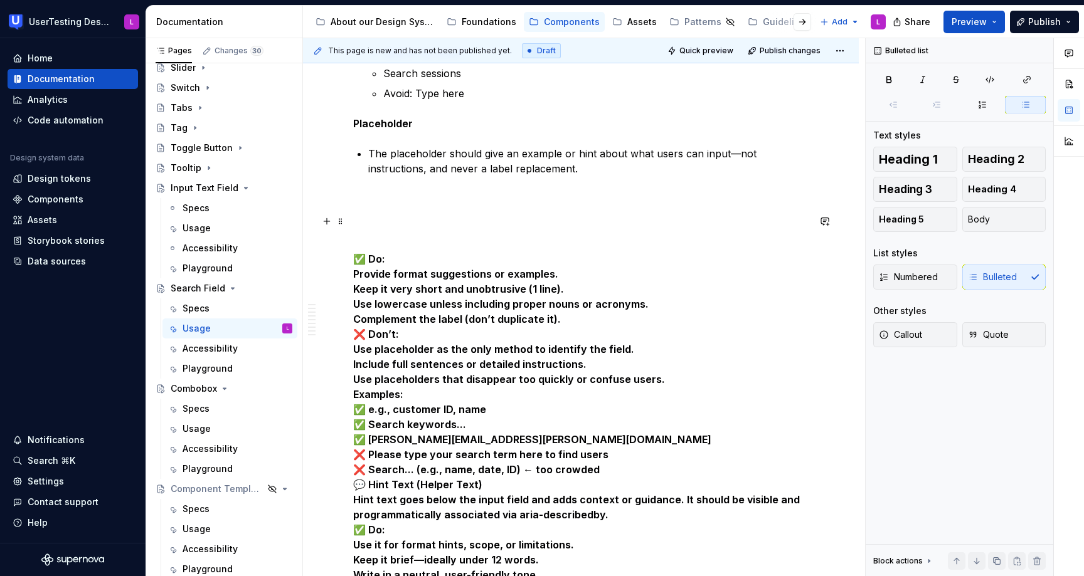
scroll to position [2898, 0]
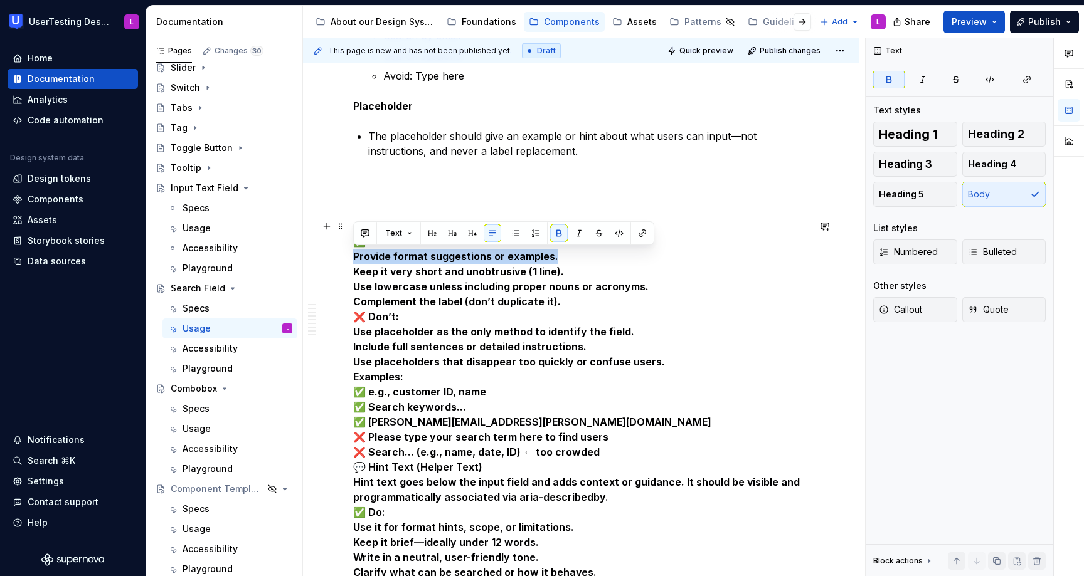
drag, startPoint x: 564, startPoint y: 253, endPoint x: 343, endPoint y: 263, distance: 221.6
copy strong "Provide format suggestions or examples."
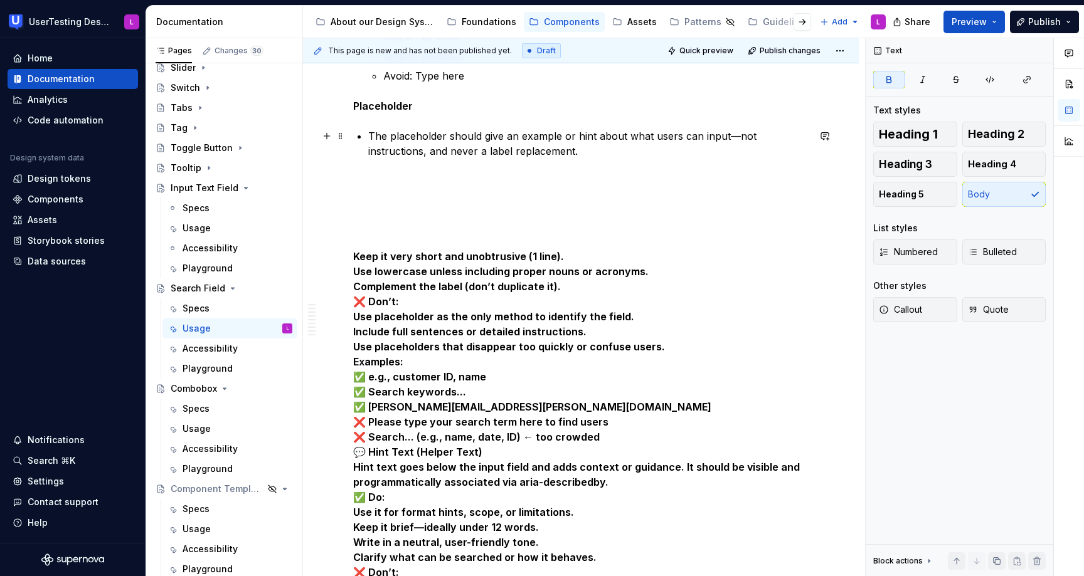
click at [575, 153] on p "The placeholder should give an example or hint about what users can input—not i…" at bounding box center [588, 144] width 440 height 30
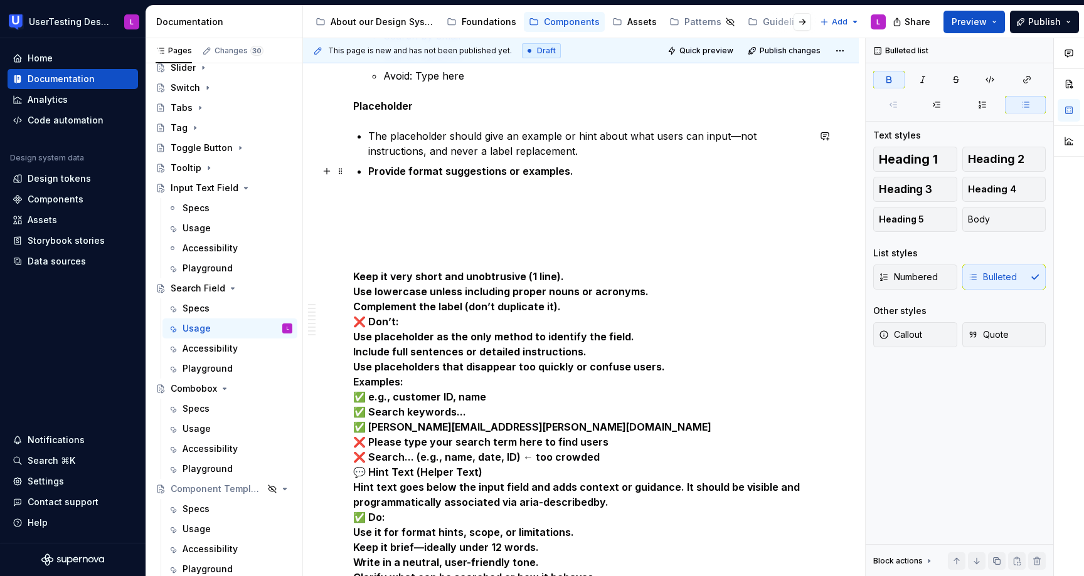
click at [512, 168] on strong "Provide format suggestions or examples." at bounding box center [470, 171] width 205 height 13
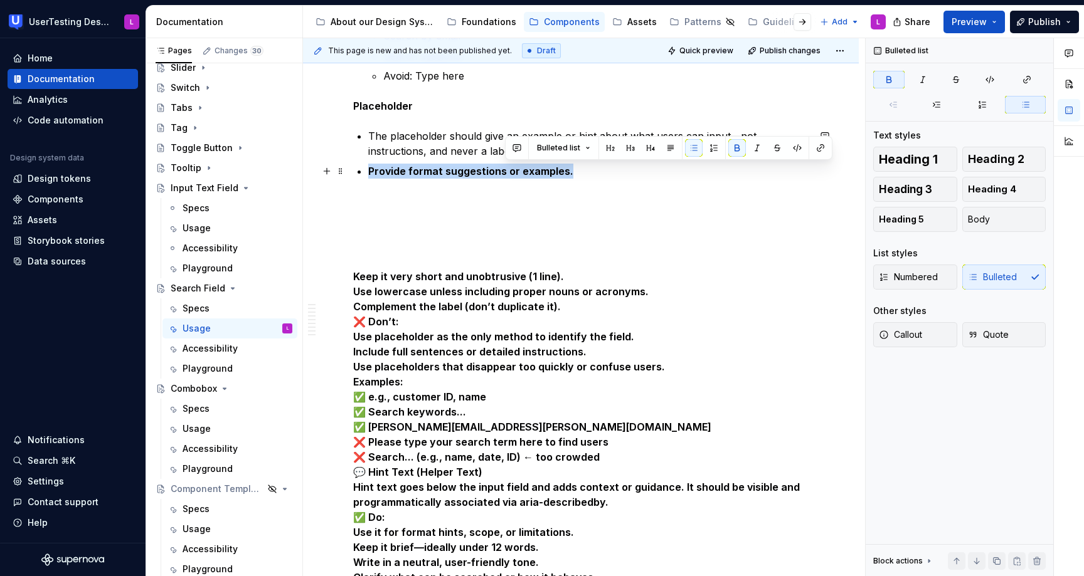
click at [512, 168] on strong "Provide format suggestions or examples." at bounding box center [470, 171] width 205 height 13
click at [596, 147] on button "button" at bounding box center [600, 148] width 18 height 18
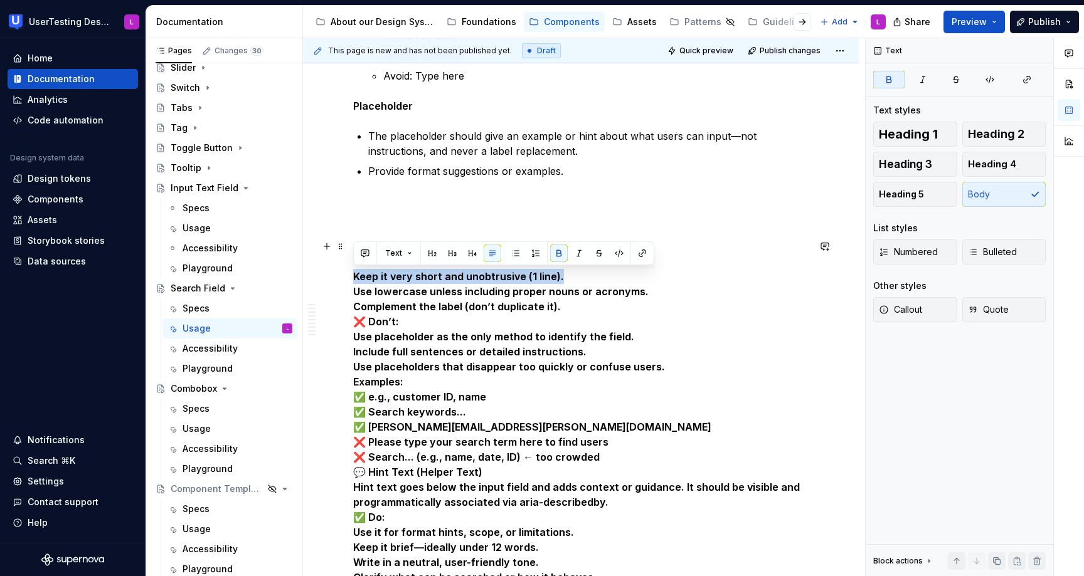
drag, startPoint x: 576, startPoint y: 273, endPoint x: 353, endPoint y: 277, distance: 222.6
click at [353, 277] on p "Keep it very short and unobtrusive (1 line). Use lowercase unless including pro…" at bounding box center [580, 525] width 455 height 572
copy strong "Keep it very short and unobtrusive (1 line)."
click at [587, 172] on p "Provide format suggestions or examples." at bounding box center [588, 171] width 440 height 15
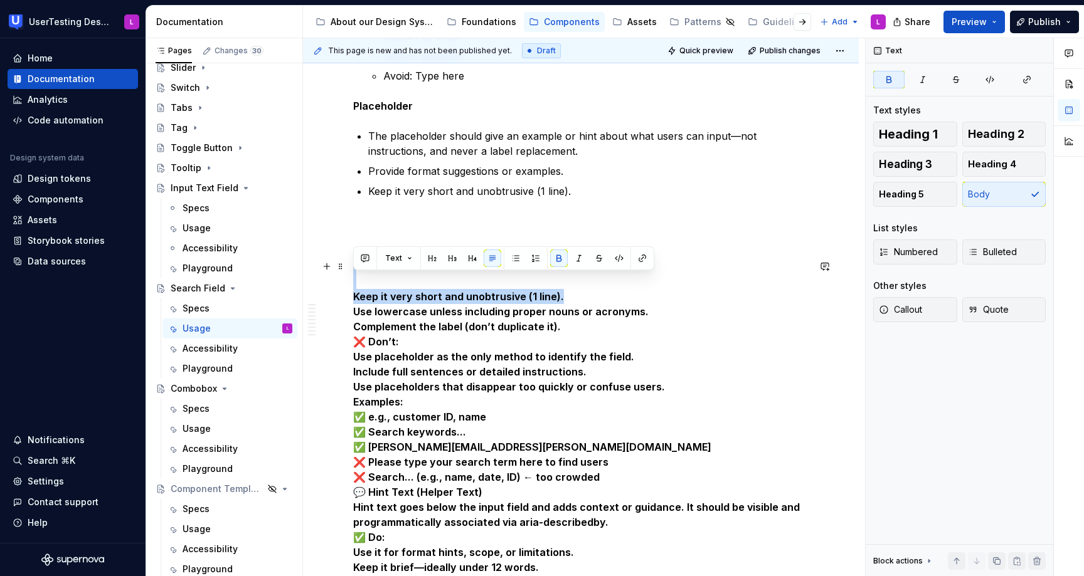
drag, startPoint x: 575, startPoint y: 296, endPoint x: 576, endPoint y: 280, distance: 15.7
click at [576, 280] on p "Keep it very short and unobtrusive (1 line). Use lowercase unless including pro…" at bounding box center [580, 545] width 455 height 572
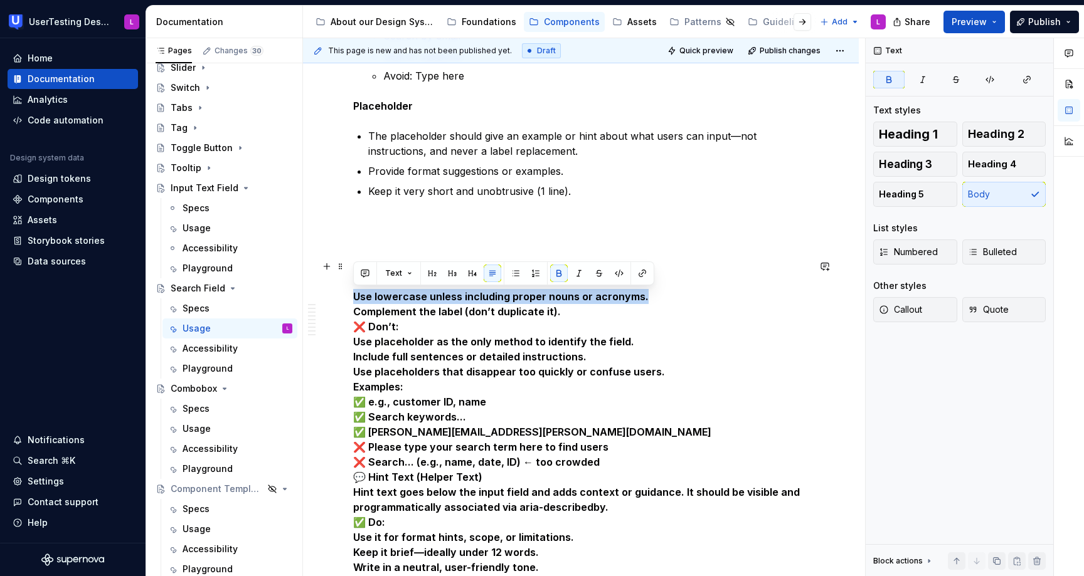
drag, startPoint x: 653, startPoint y: 294, endPoint x: 352, endPoint y: 297, distance: 301.6
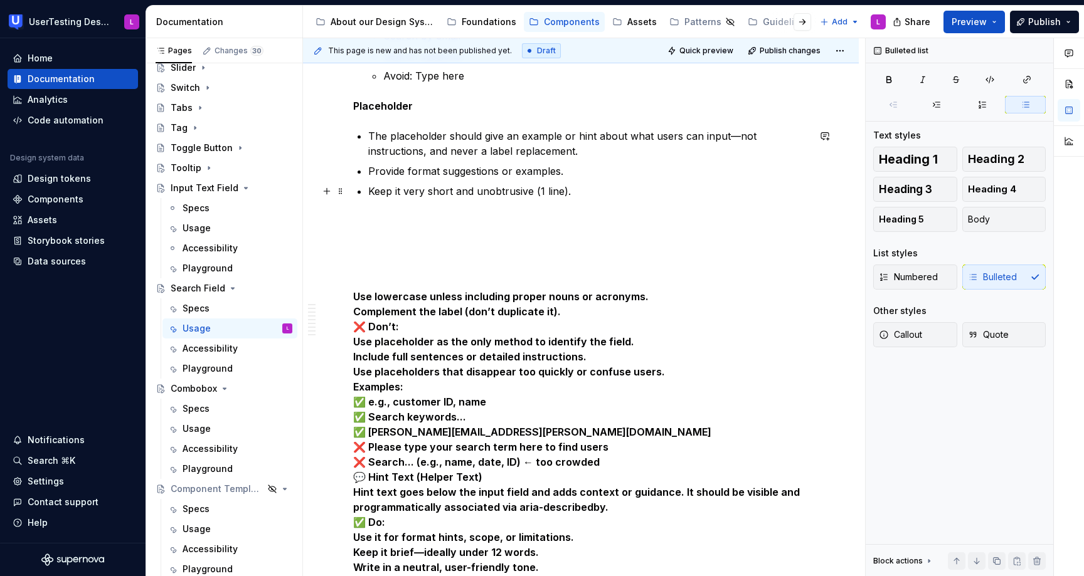
click at [573, 188] on p "Keep it very short and unobtrusive (1 line)." at bounding box center [588, 191] width 440 height 15
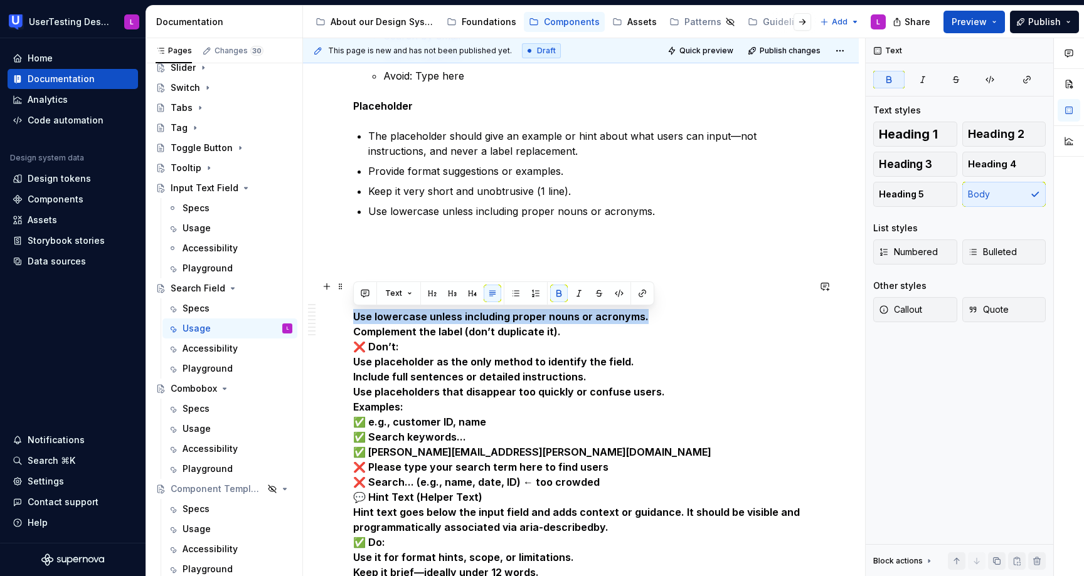
drag, startPoint x: 646, startPoint y: 318, endPoint x: 338, endPoint y: 319, distance: 308.5
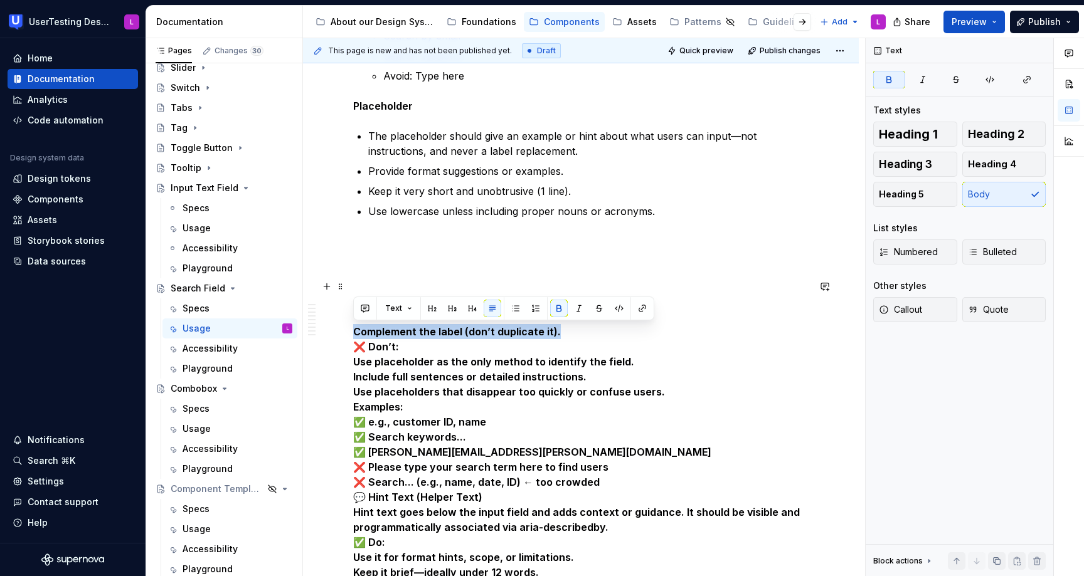
drag, startPoint x: 561, startPoint y: 330, endPoint x: 336, endPoint y: 334, distance: 224.5
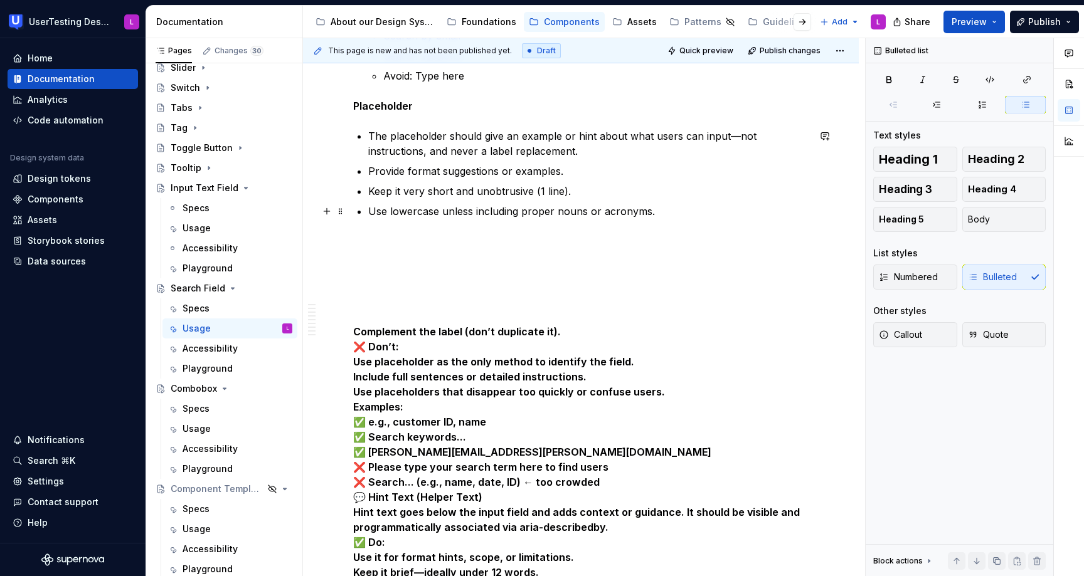
click at [662, 212] on p "Use lowercase unless including proper nouns or acronyms." at bounding box center [588, 211] width 440 height 15
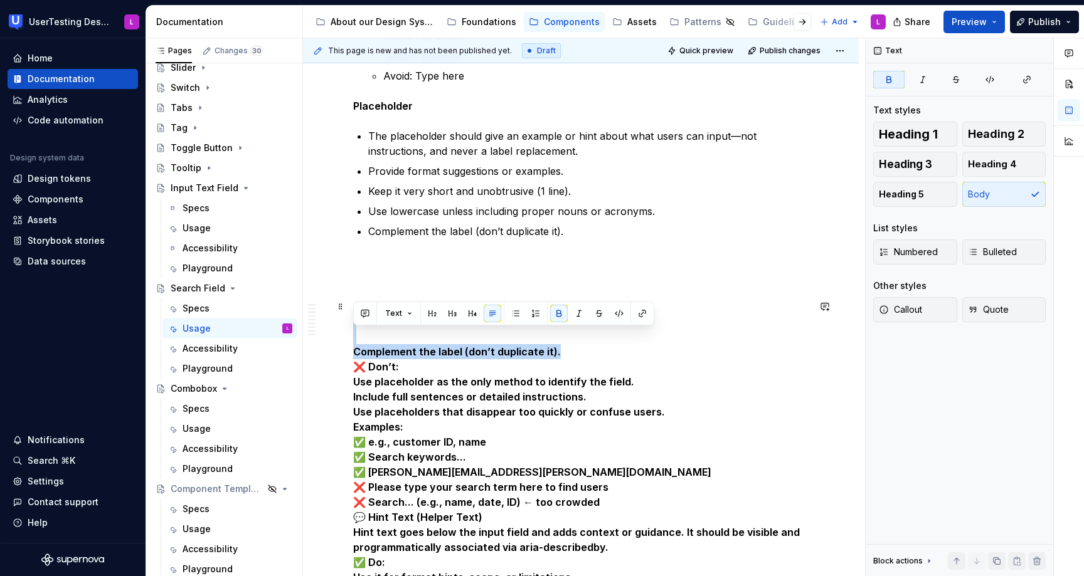
drag, startPoint x: 583, startPoint y: 347, endPoint x: 581, endPoint y: 336, distance: 11.4
click at [581, 336] on p "Complement the label (don’t duplicate it). ❌ Don’t: Use placeholder as the only…" at bounding box center [580, 577] width 455 height 557
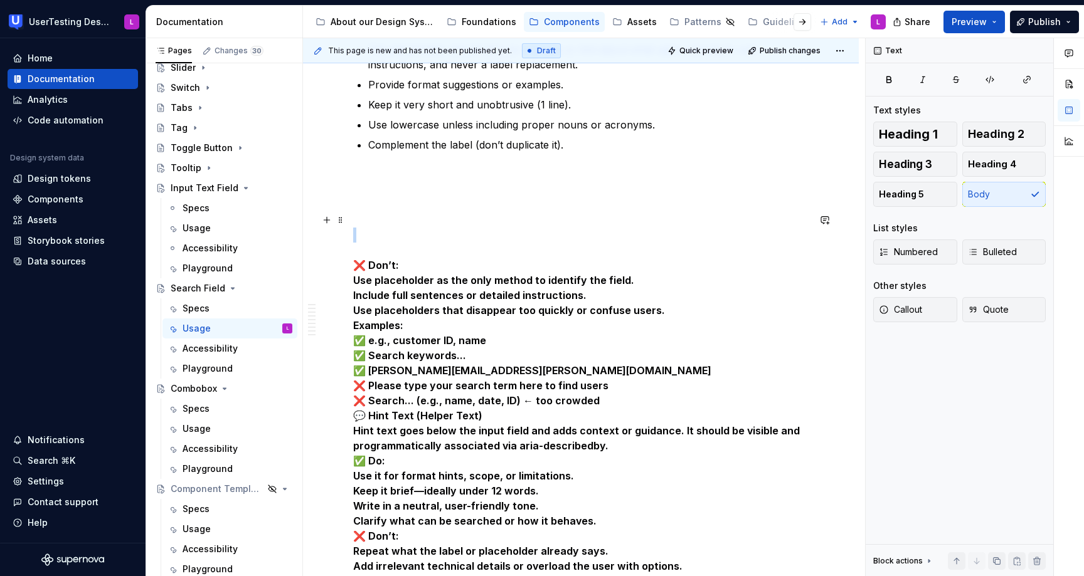
scroll to position [2985, 0]
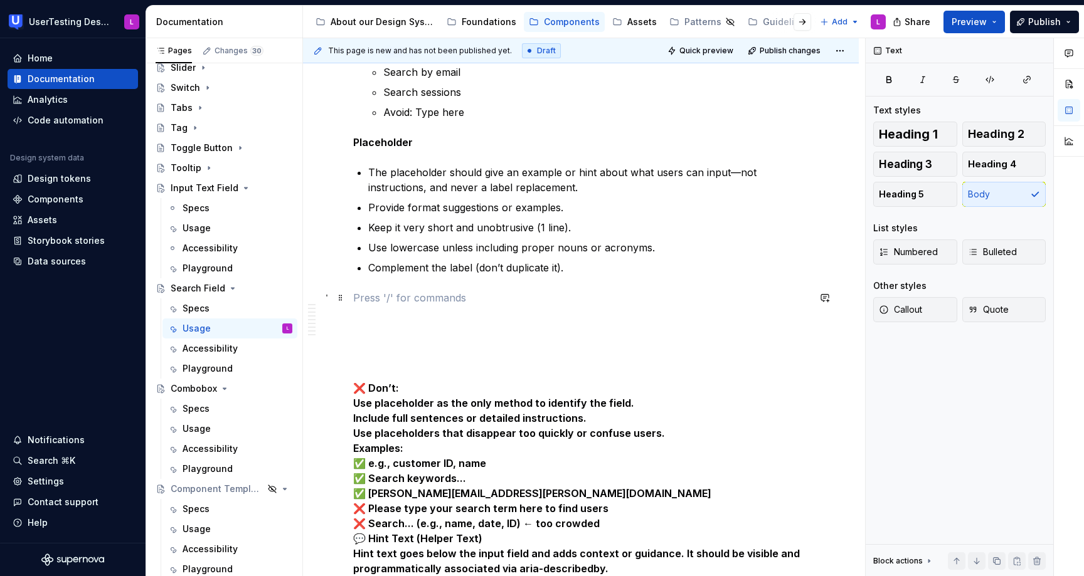
scroll to position [2865, 0]
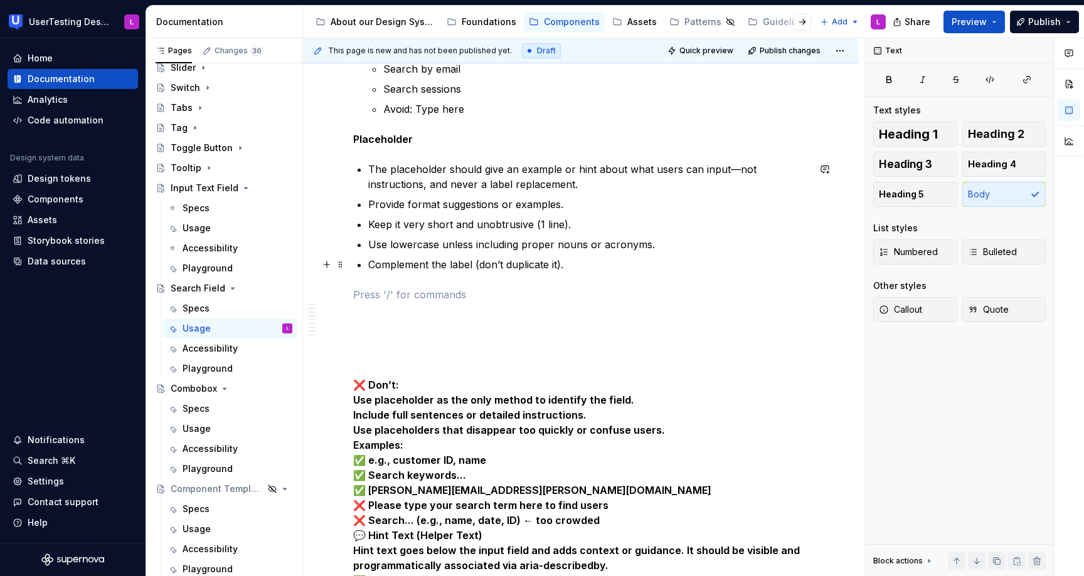
click at [576, 269] on p "Complement the label (don’t duplicate it)." at bounding box center [588, 264] width 440 height 15
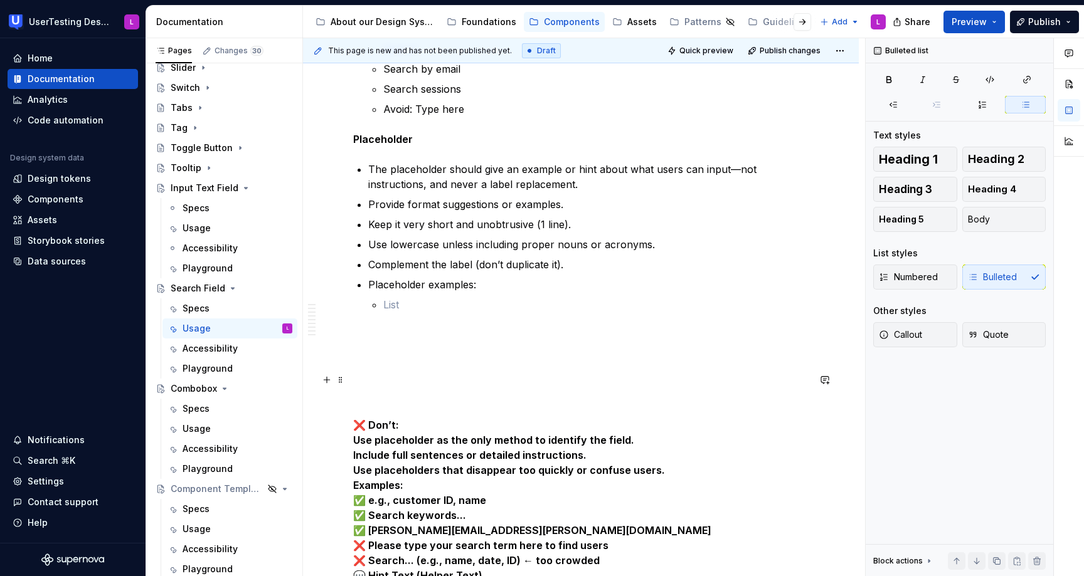
scroll to position [2934, 0]
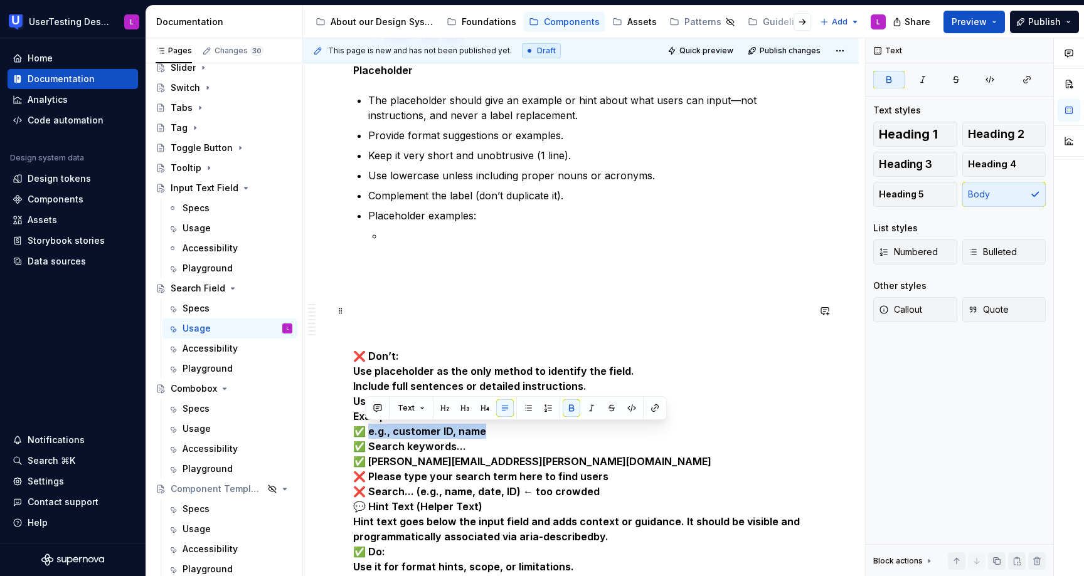
drag, startPoint x: 493, startPoint y: 431, endPoint x: 367, endPoint y: 438, distance: 126.2
click at [367, 438] on p "❌ Don’t: Use placeholder as the only method to identify the field. Include full…" at bounding box center [580, 574] width 455 height 542
drag, startPoint x: 492, startPoint y: 462, endPoint x: 366, endPoint y: 433, distance: 130.0
click at [366, 433] on p "❌ Don’t: Use placeholder as the only method to identify the field. Include full…" at bounding box center [580, 574] width 455 height 542
click at [441, 234] on p at bounding box center [595, 235] width 425 height 15
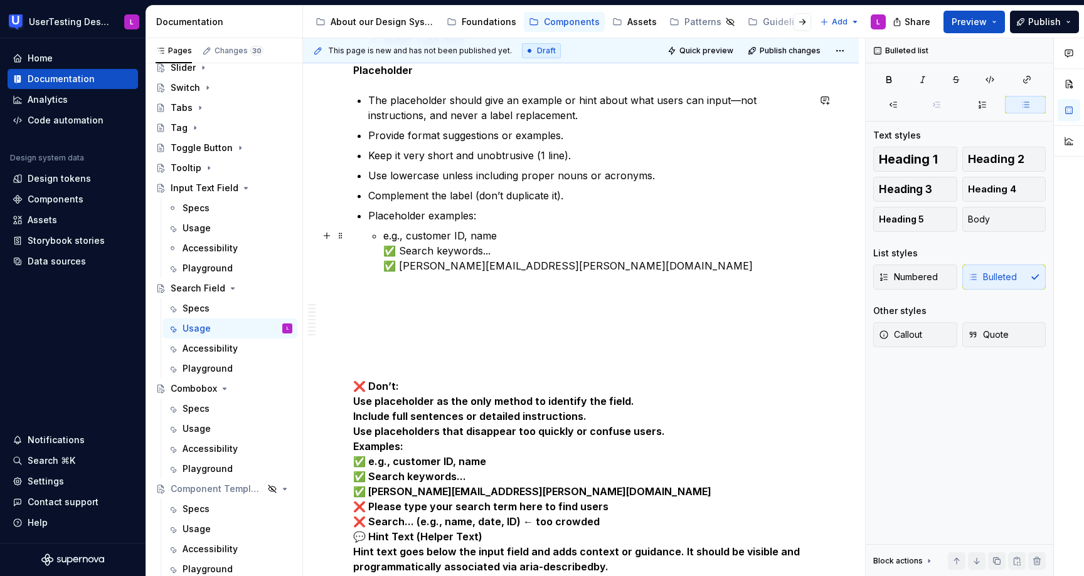
click at [394, 248] on p "e.g., customer ID, name ✅ Search keywords... ✅ [PERSON_NAME][EMAIL_ADDRESS][PER…" at bounding box center [595, 250] width 425 height 45
click at [396, 248] on p "e.g., customer ID, name ✅ Search keywords... ✅ [PERSON_NAME][EMAIL_ADDRESS][PER…" at bounding box center [595, 250] width 425 height 45
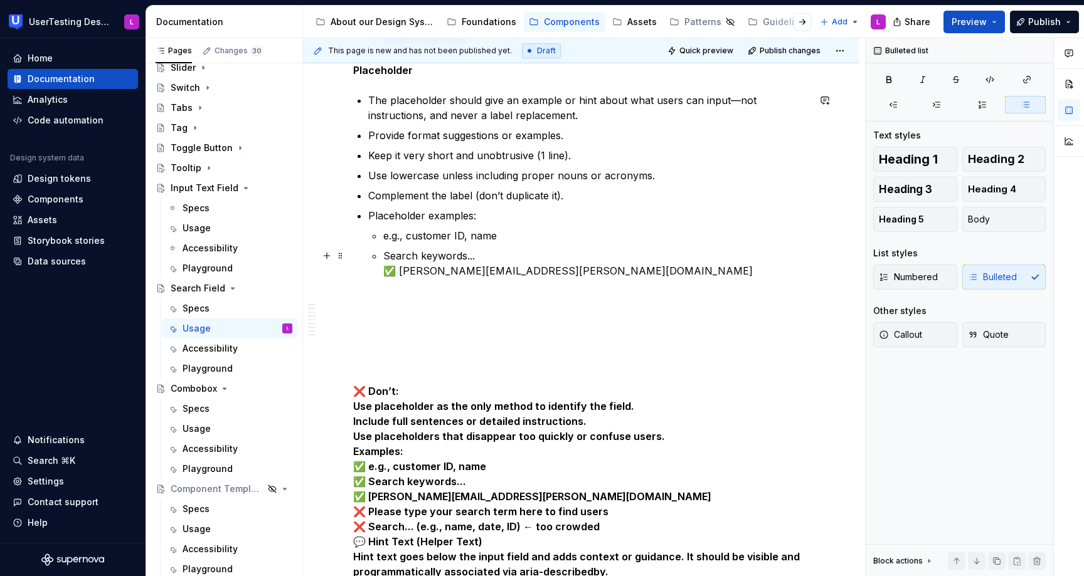
click at [396, 272] on p "Search keywords... ✅ [PERSON_NAME][EMAIL_ADDRESS][PERSON_NAME][DOMAIN_NAME]" at bounding box center [595, 263] width 425 height 30
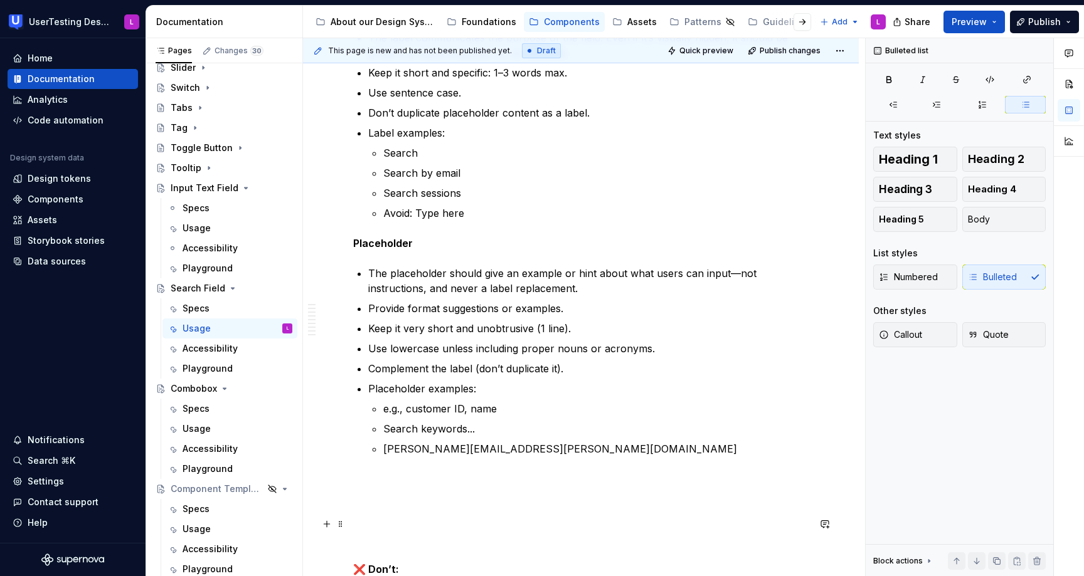
scroll to position [2755, 0]
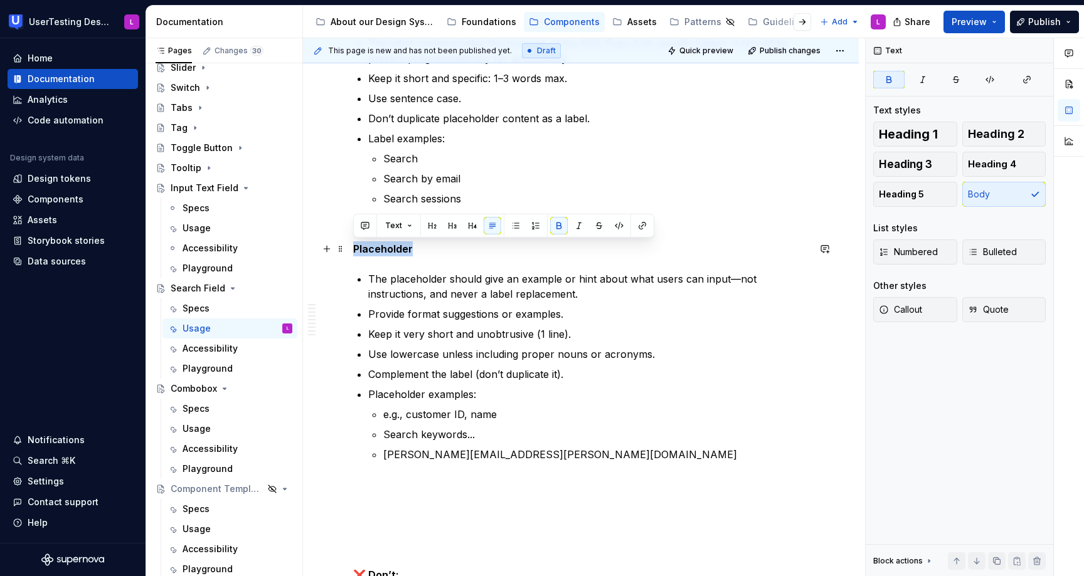
drag, startPoint x: 425, startPoint y: 253, endPoint x: 312, endPoint y: 256, distance: 112.9
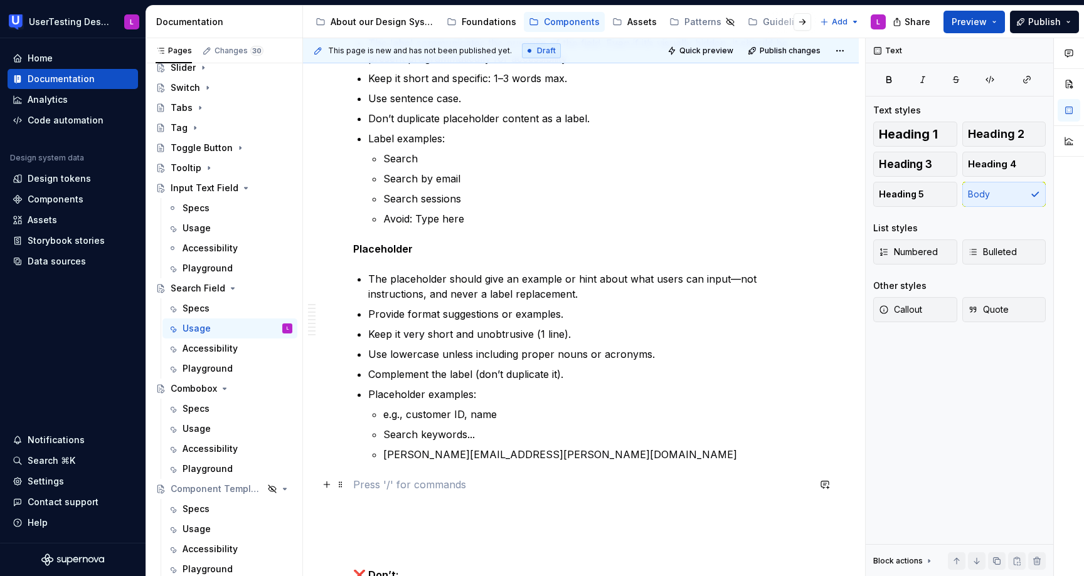
click at [366, 480] on p at bounding box center [580, 484] width 455 height 15
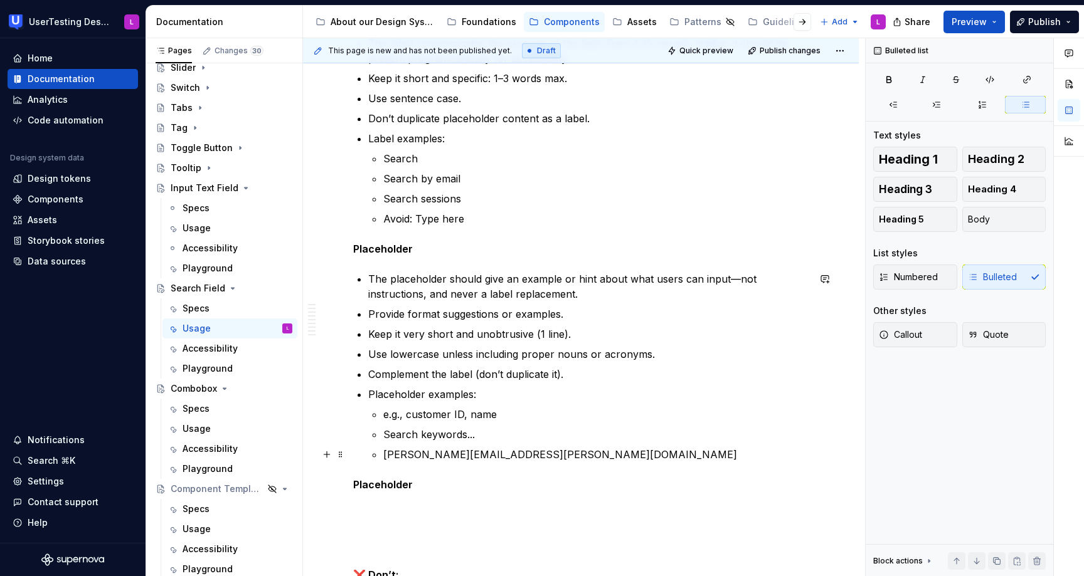
click at [517, 450] on p "[PERSON_NAME][EMAIL_ADDRESS][PERSON_NAME][DOMAIN_NAME]" at bounding box center [595, 454] width 425 height 15
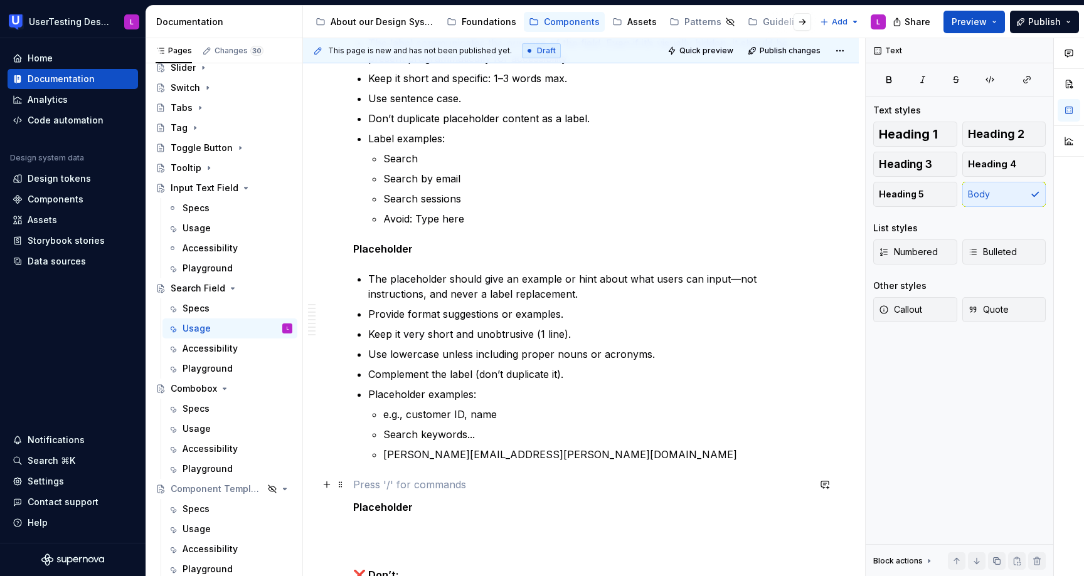
click at [364, 477] on p at bounding box center [580, 484] width 455 height 15
click at [368, 487] on p at bounding box center [580, 484] width 455 height 15
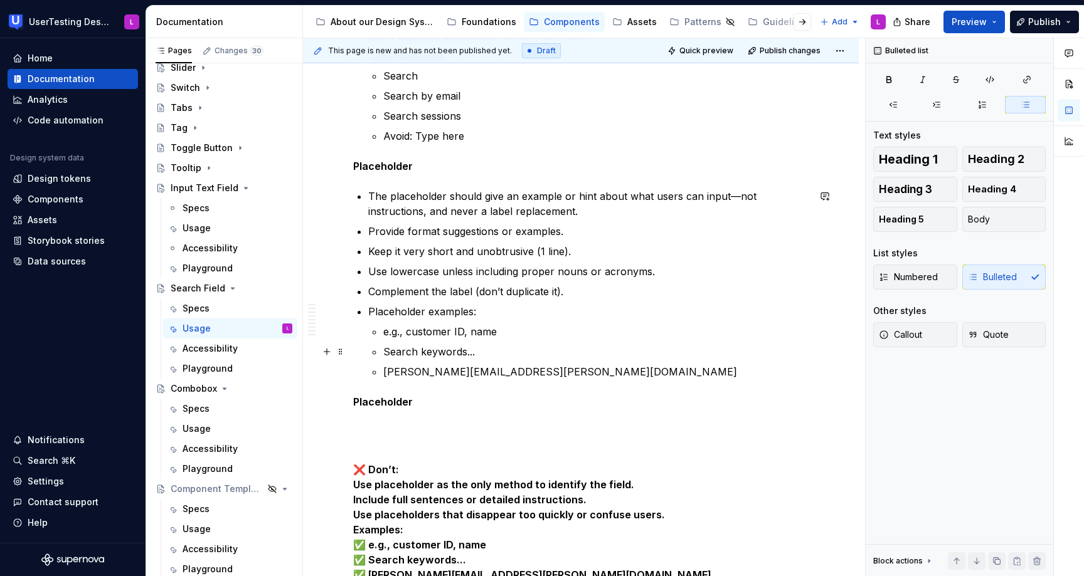
scroll to position [2886, 0]
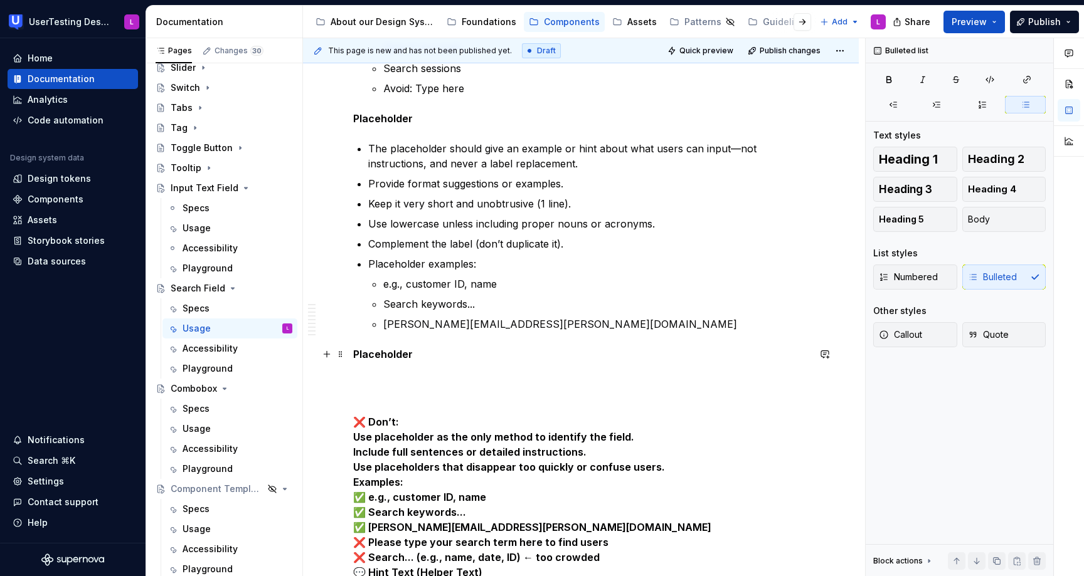
click at [375, 361] on p "Placeholder" at bounding box center [580, 354] width 455 height 15
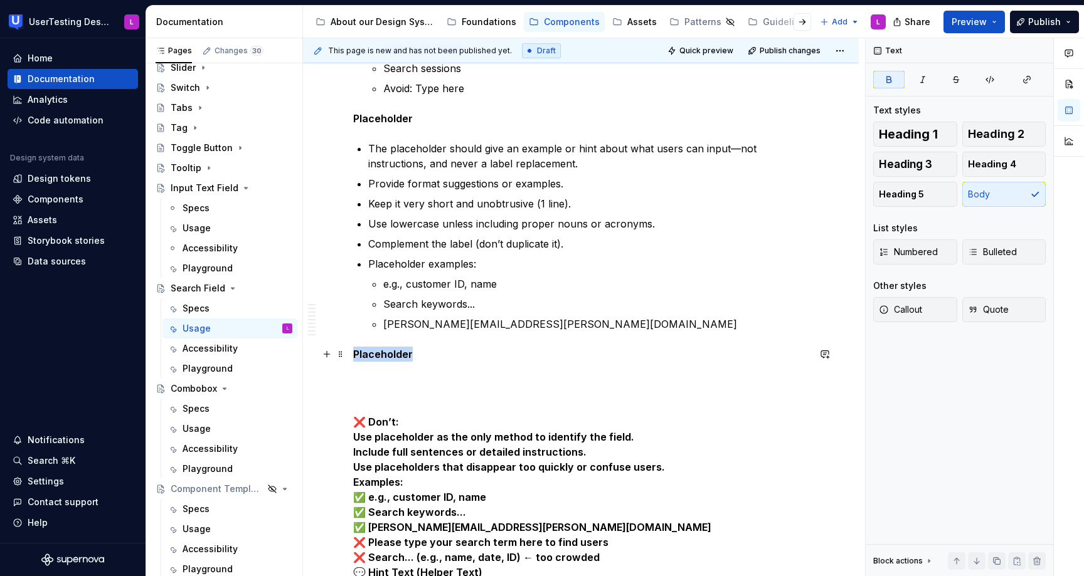
click at [375, 361] on p "Placeholder" at bounding box center [580, 354] width 455 height 15
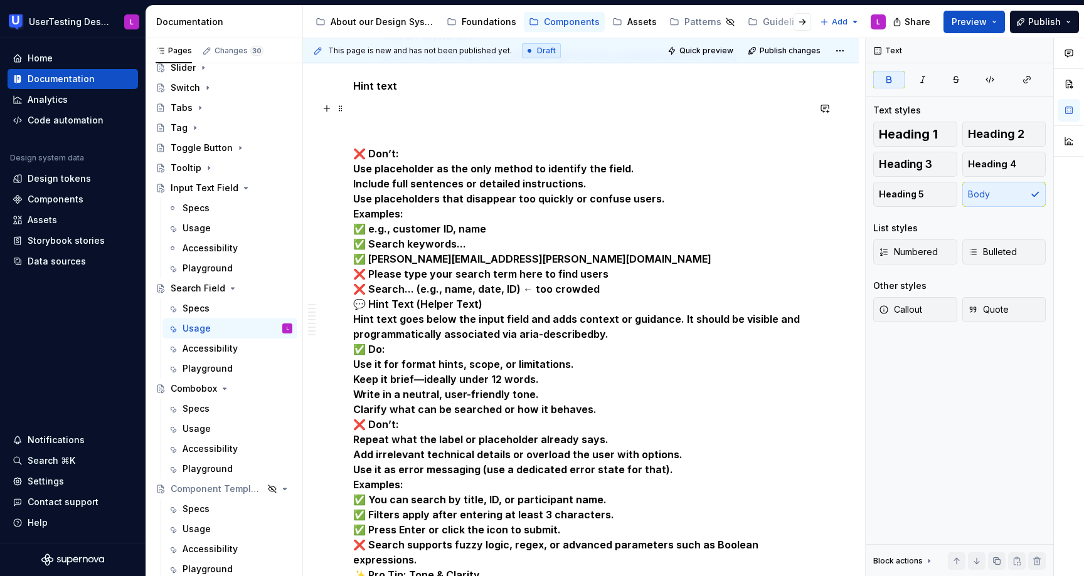
scroll to position [3157, 0]
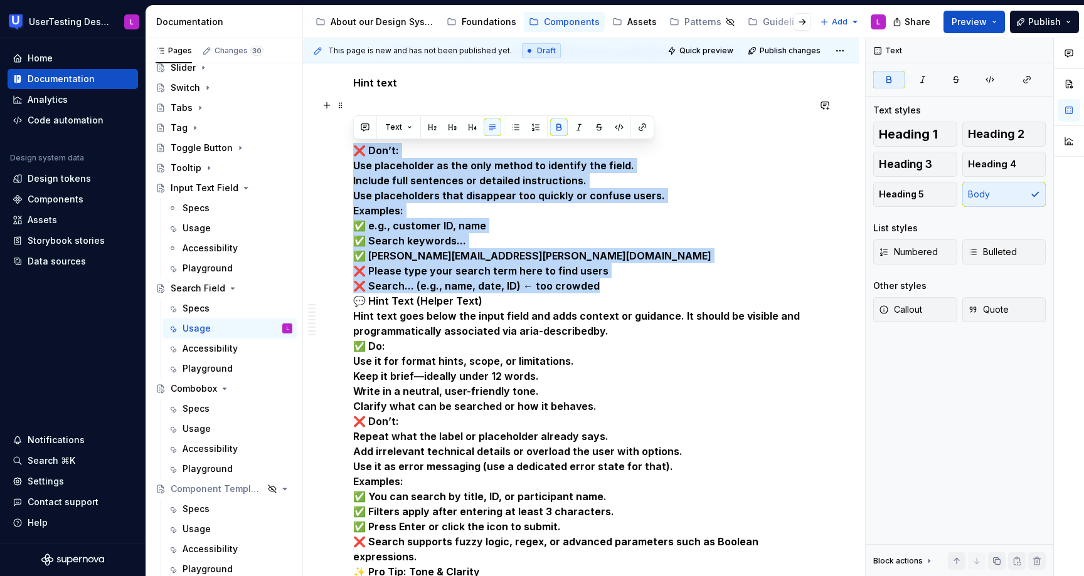
drag, startPoint x: 604, startPoint y: 285, endPoint x: 349, endPoint y: 149, distance: 289.2
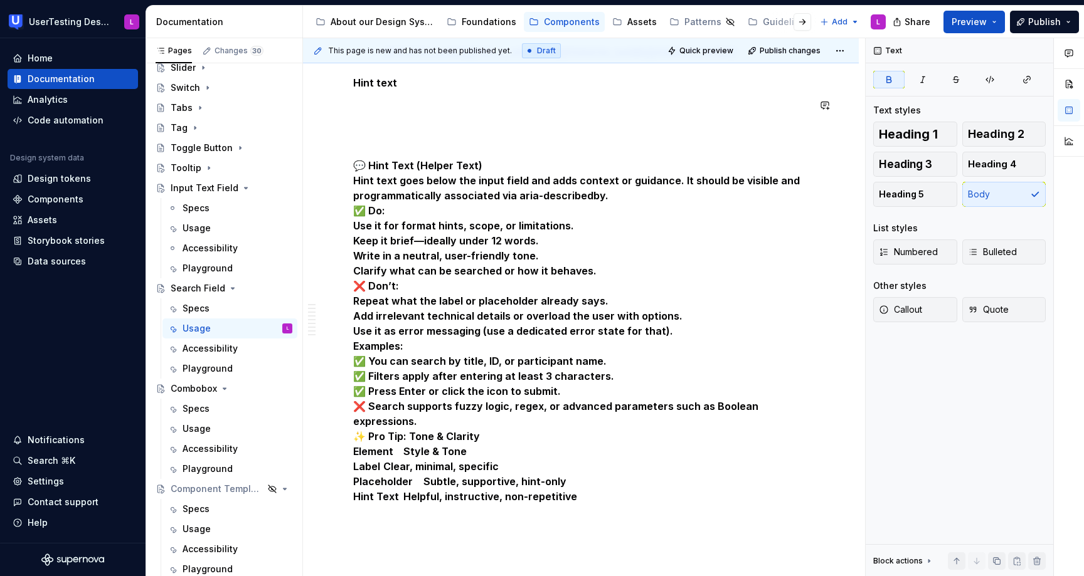
scroll to position [3022, 0]
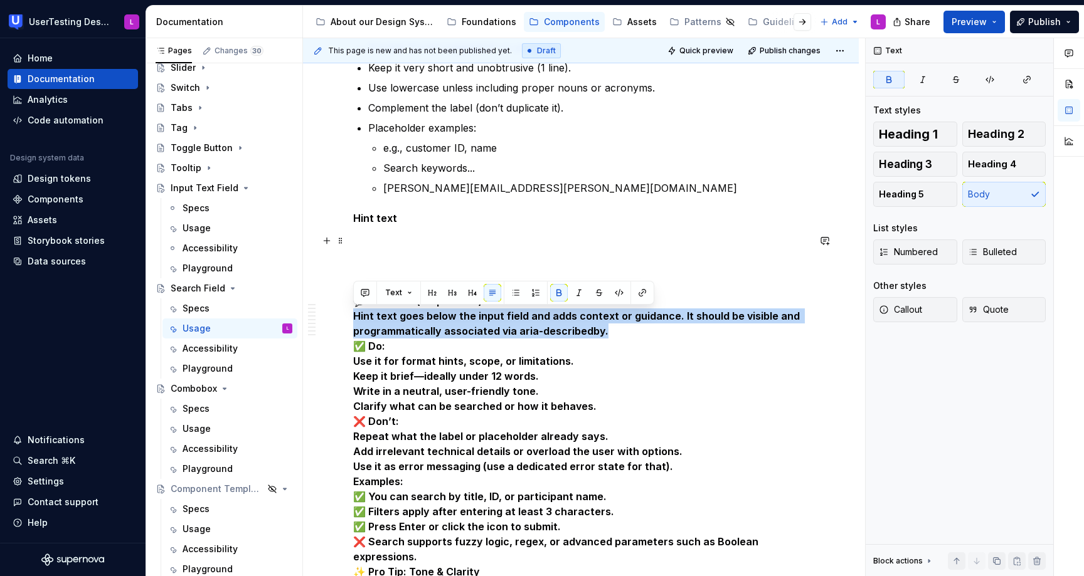
drag, startPoint x: 614, startPoint y: 333, endPoint x: 354, endPoint y: 313, distance: 260.4
click at [354, 313] on p "💬 Hint Text (Helper Text) Hint text goes below the input field and adds context…" at bounding box center [580, 436] width 455 height 406
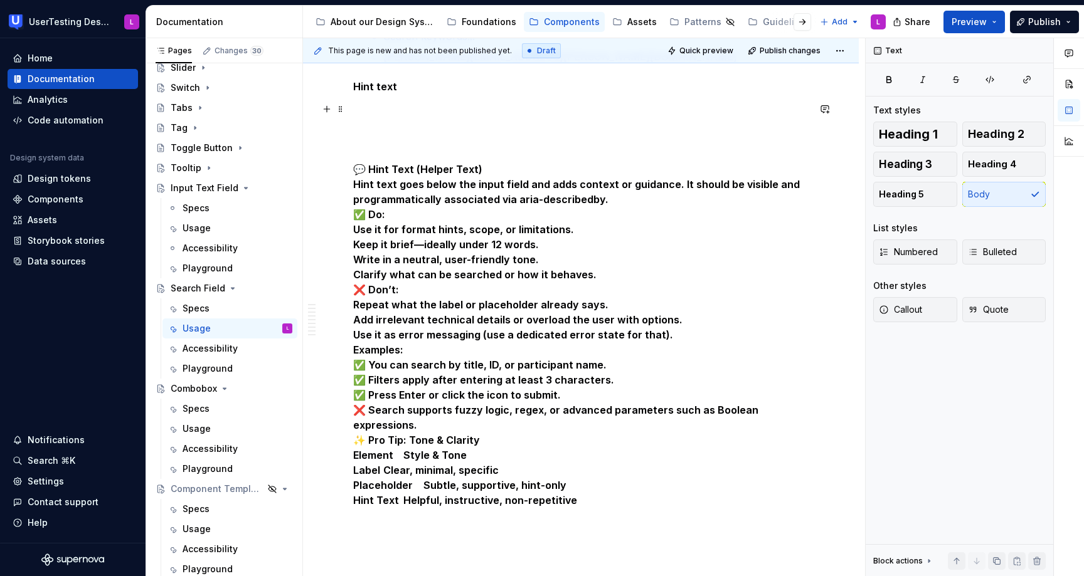
click at [388, 133] on p "💬 Hint Text (Helper Text) Hint text goes below the input field and adds context…" at bounding box center [580, 305] width 455 height 406
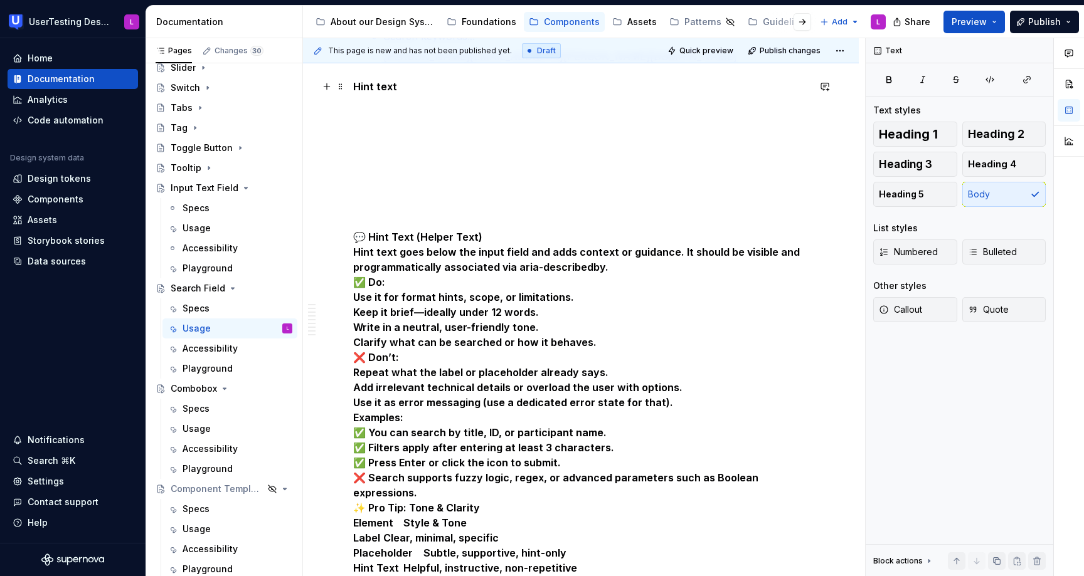
click at [414, 86] on p "Hint text" at bounding box center [580, 86] width 455 height 15
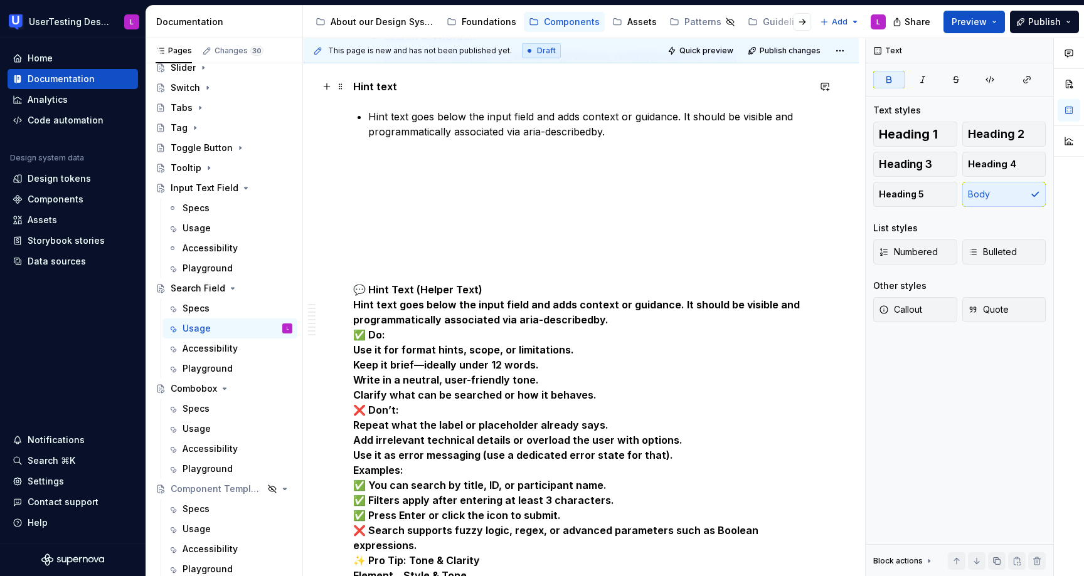
click at [397, 88] on p "Hint text" at bounding box center [580, 86] width 455 height 15
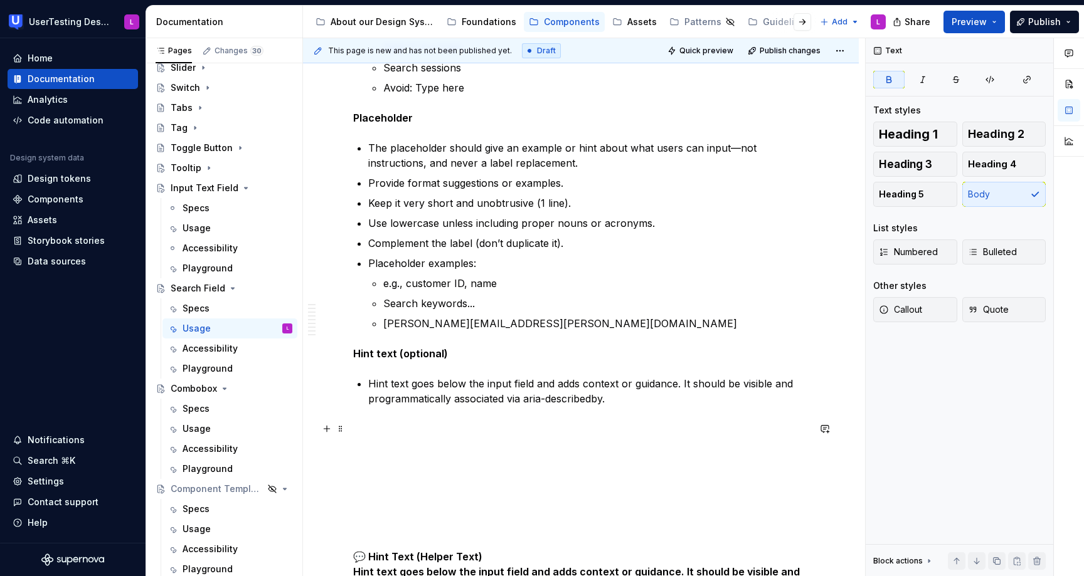
scroll to position [2912, 0]
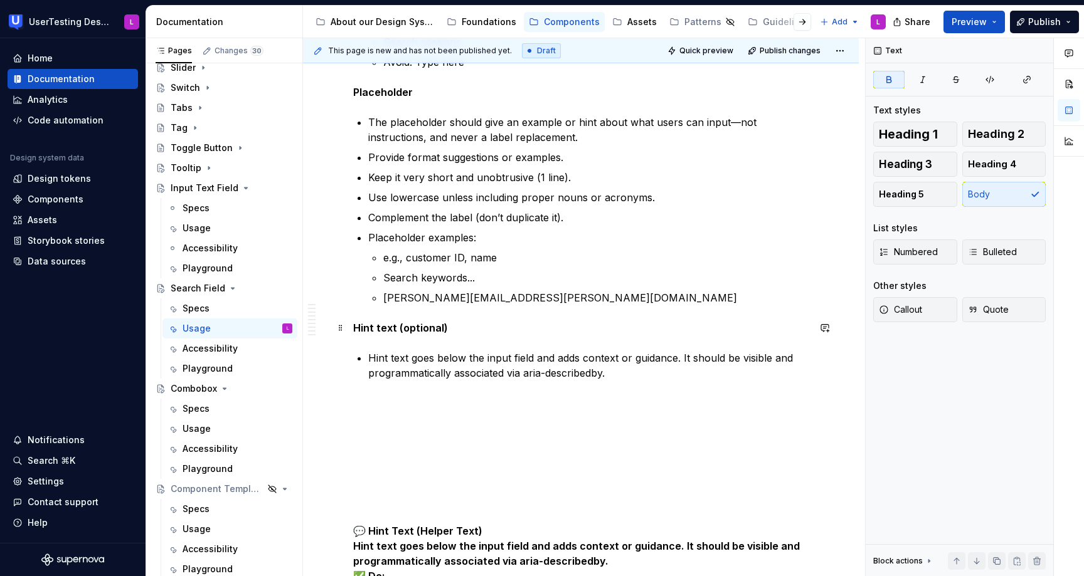
click at [406, 329] on strong "Hint text (optional)" at bounding box center [400, 328] width 95 height 13
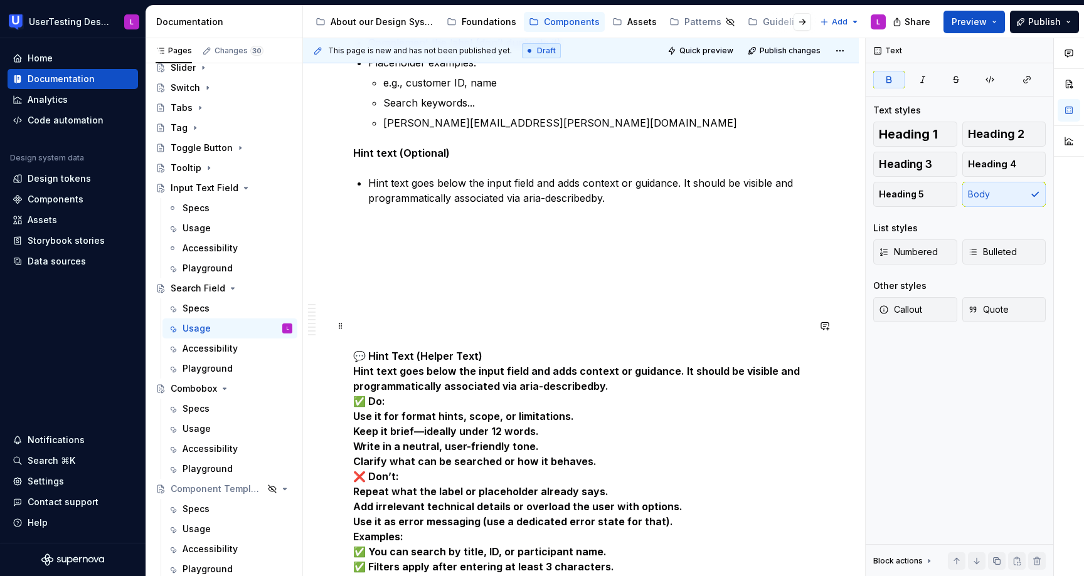
scroll to position [3128, 0]
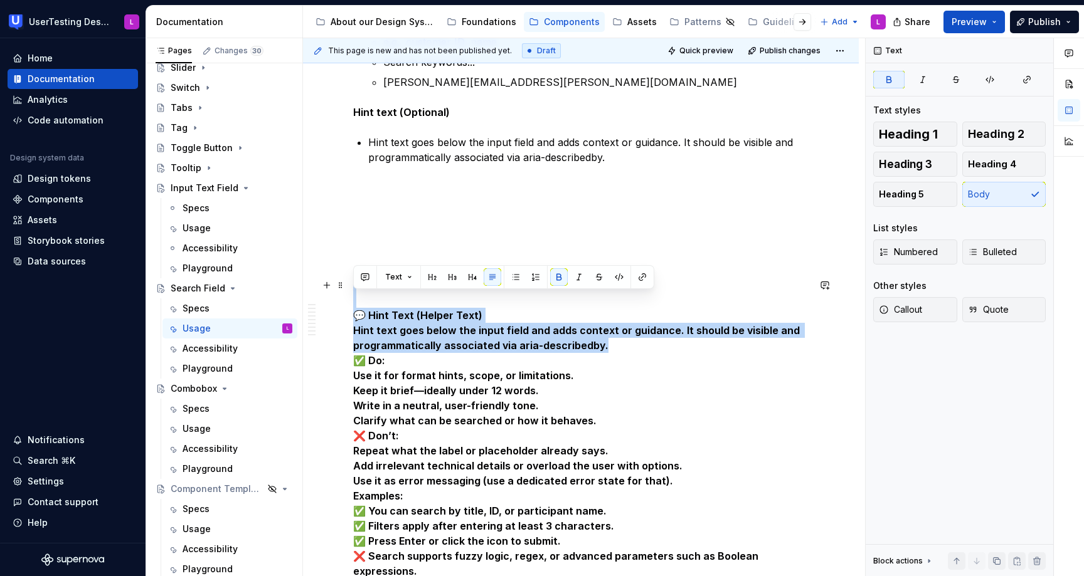
drag, startPoint x: 630, startPoint y: 346, endPoint x: 569, endPoint y: 305, distance: 72.3
click at [569, 305] on p "💬 Hint Text (Helper Text) Hint text goes below the input field and adds context…" at bounding box center [580, 466] width 455 height 376
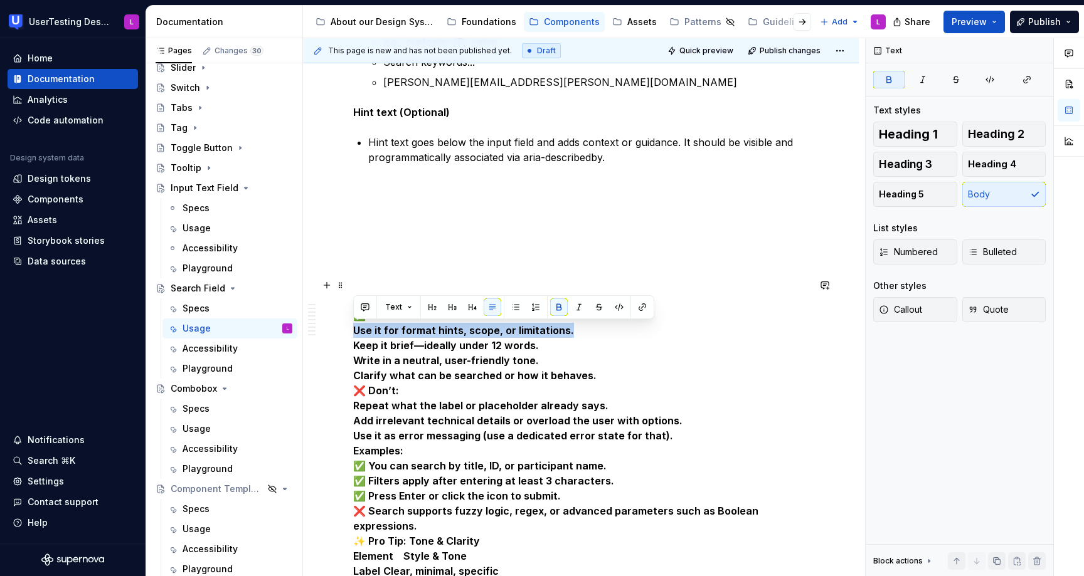
drag, startPoint x: 577, startPoint y: 332, endPoint x: 352, endPoint y: 332, distance: 225.1
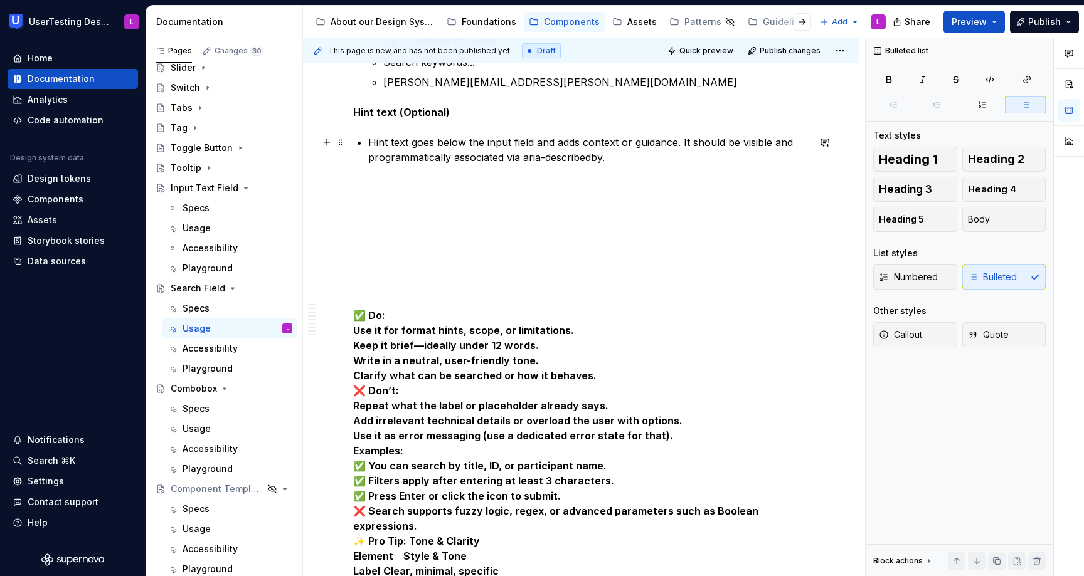
click at [619, 157] on p "Hint text goes below the input field and adds context or guidance. It should be…" at bounding box center [588, 150] width 440 height 30
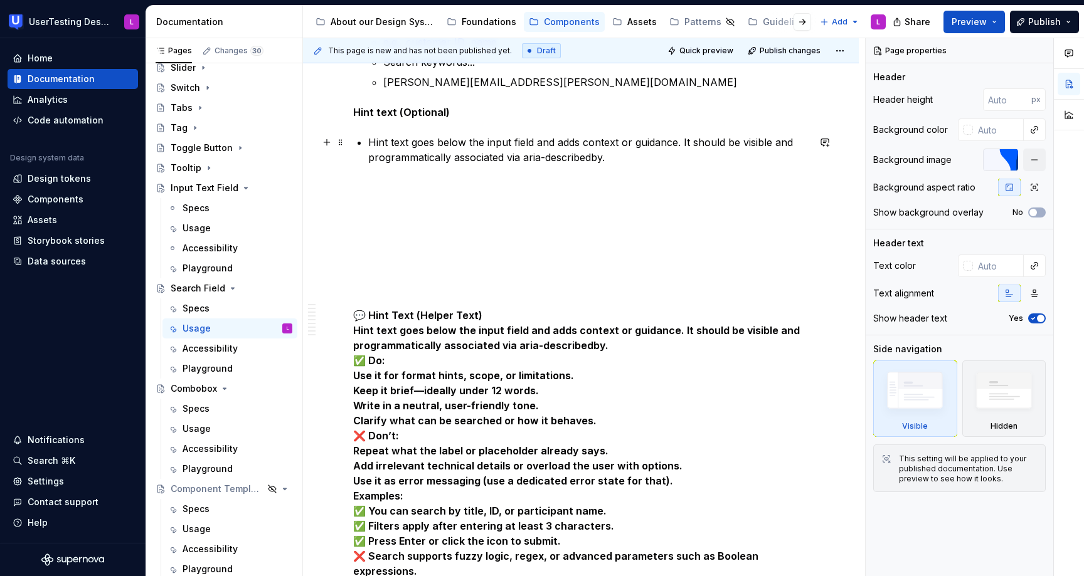
click at [625, 155] on p "Hint text goes below the input field and adds context or guidance. It should be…" at bounding box center [588, 150] width 440 height 30
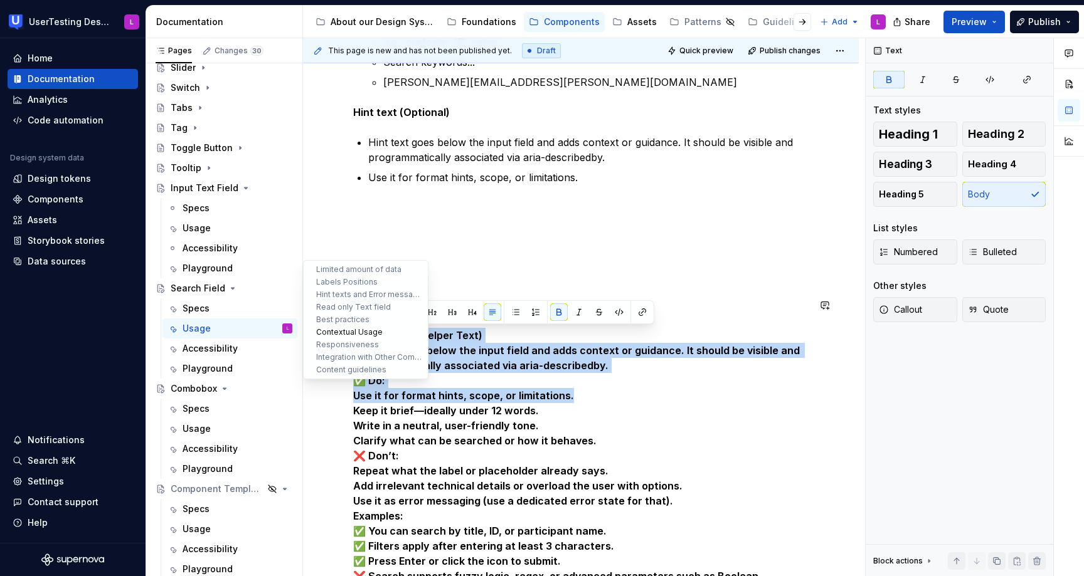
drag, startPoint x: 583, startPoint y: 393, endPoint x: 330, endPoint y: 328, distance: 260.8
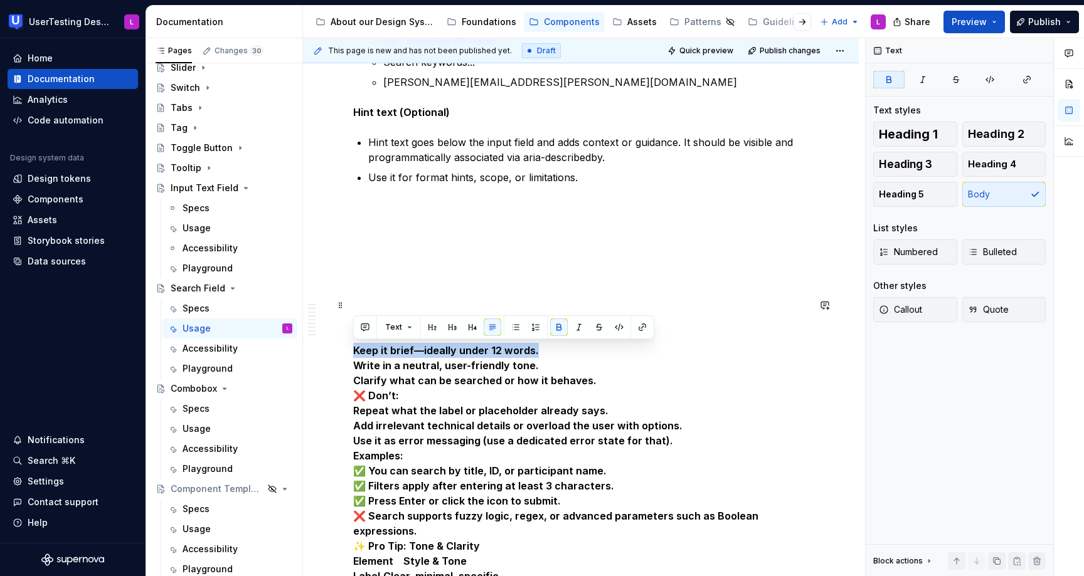
drag, startPoint x: 541, startPoint y: 350, endPoint x: 346, endPoint y: 354, distance: 195.1
click at [602, 177] on p "Use it for format hints, scope, or limitations." at bounding box center [588, 177] width 440 height 15
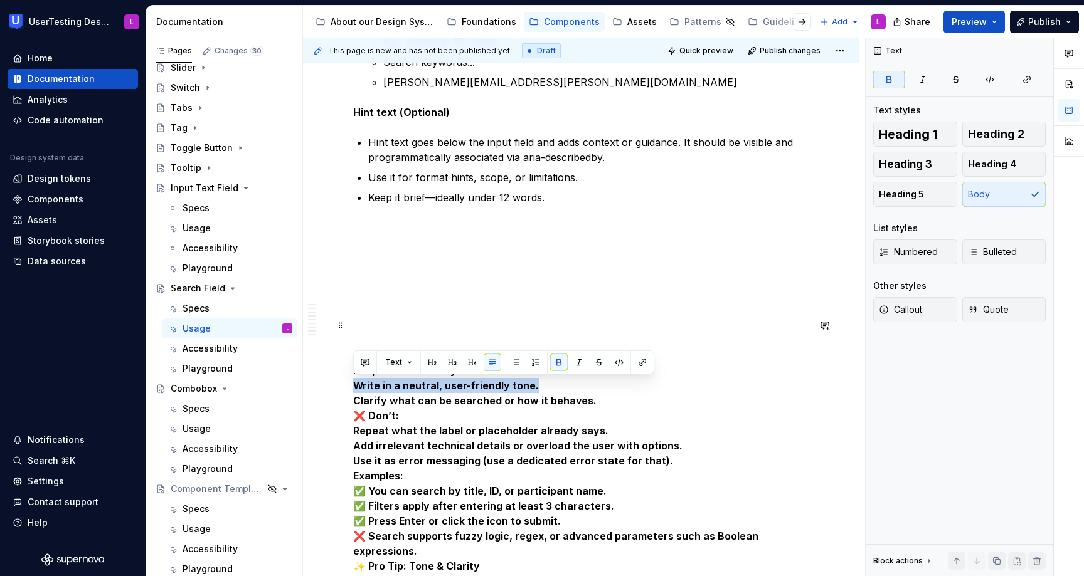
drag, startPoint x: 483, startPoint y: 381, endPoint x: 344, endPoint y: 381, distance: 139.2
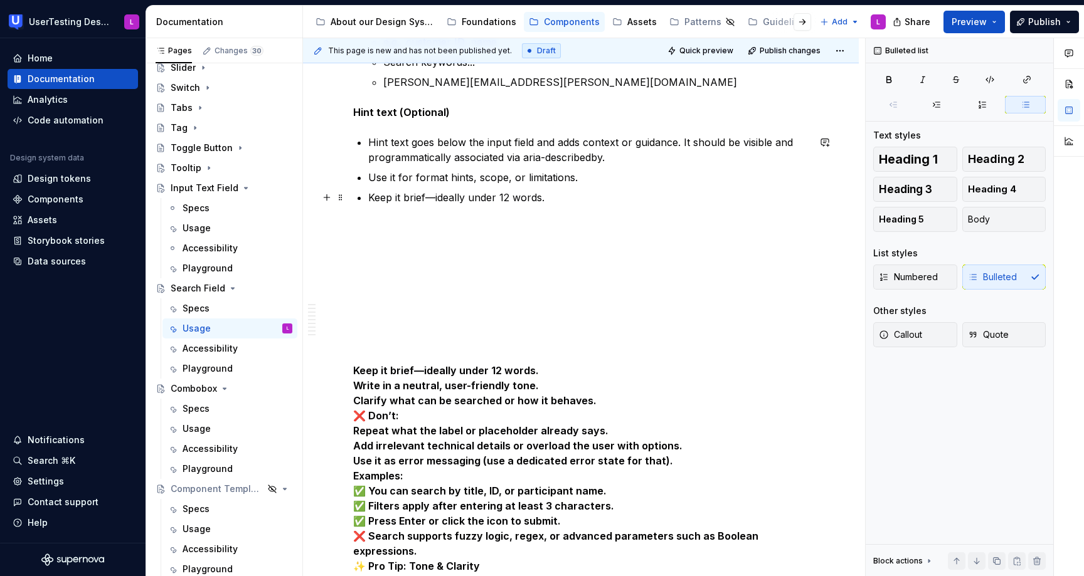
click at [580, 194] on p "Keep it brief—ideally under 12 words." at bounding box center [588, 197] width 440 height 15
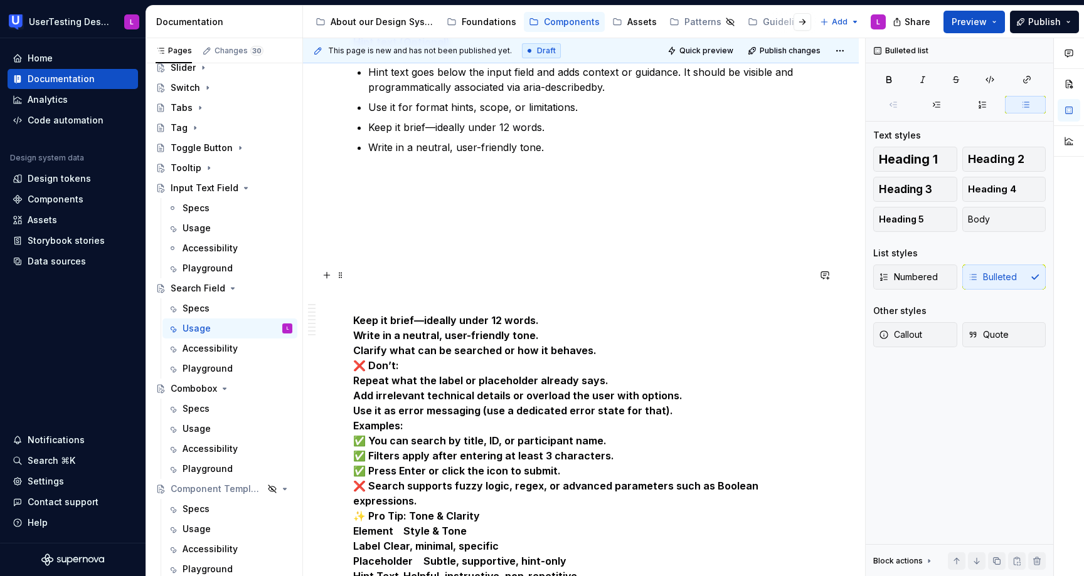
scroll to position [3202, 0]
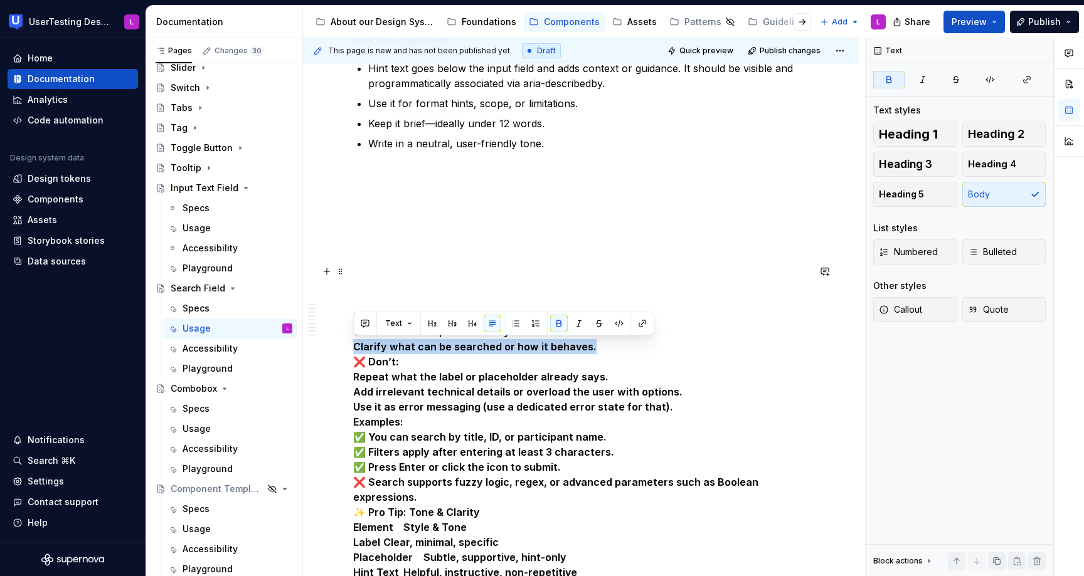
drag, startPoint x: 596, startPoint y: 346, endPoint x: 351, endPoint y: 349, distance: 245.2
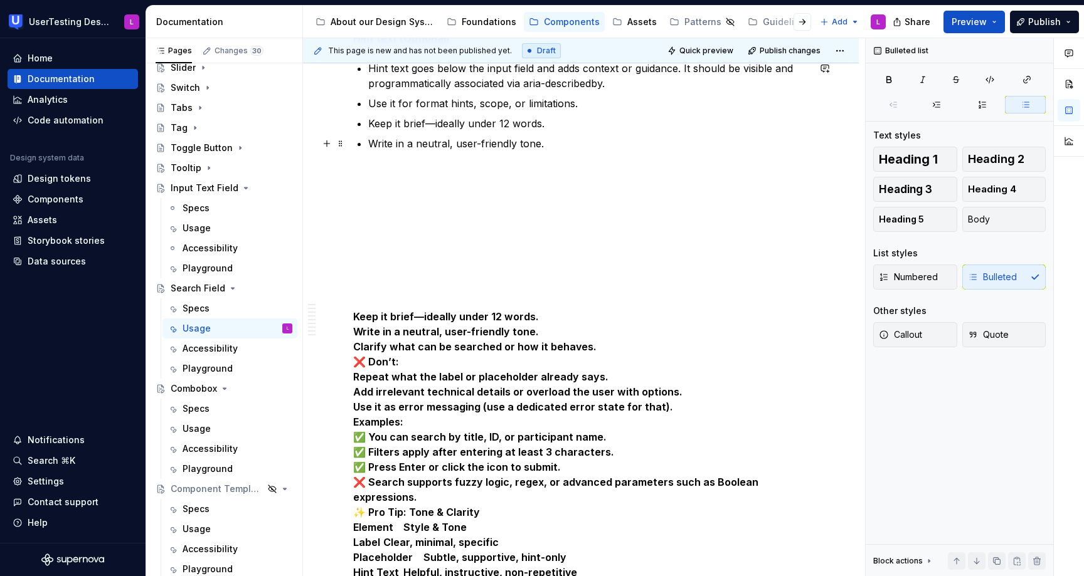
click at [562, 142] on p "Write in a neutral, user-friendly tone." at bounding box center [588, 143] width 440 height 15
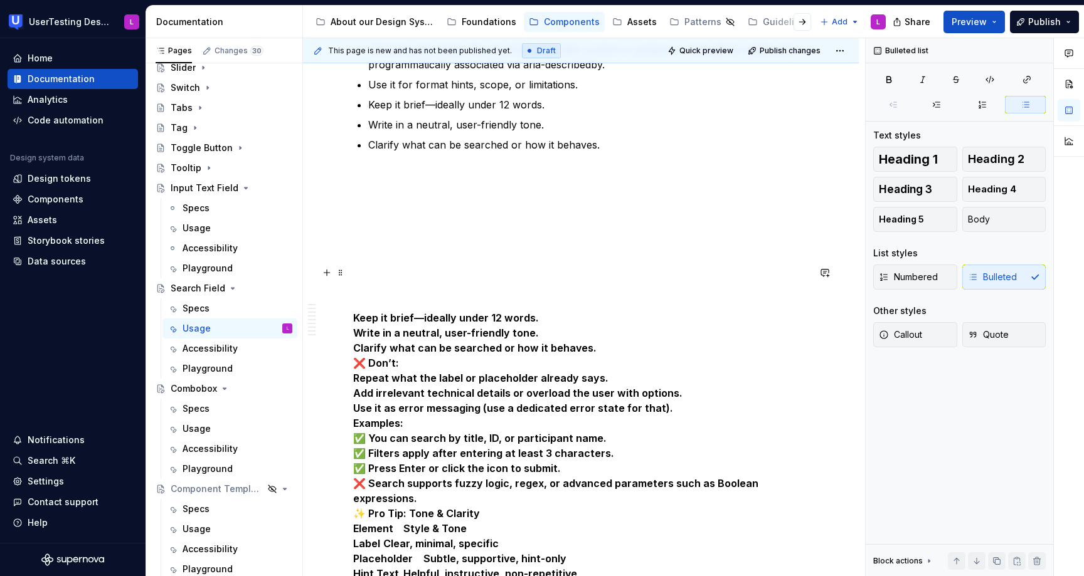
scroll to position [3236, 0]
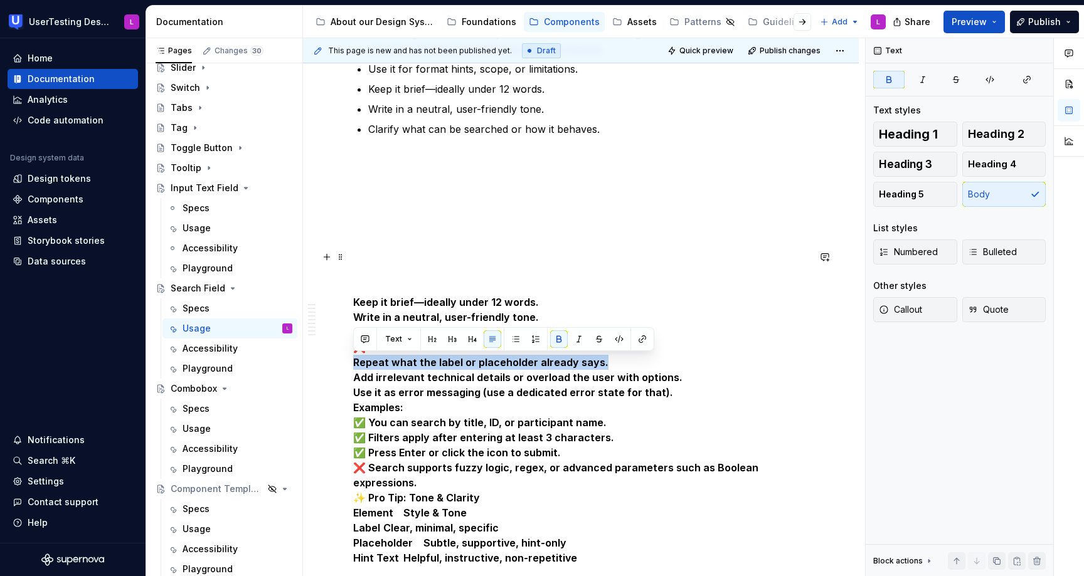
drag, startPoint x: 607, startPoint y: 362, endPoint x: 354, endPoint y: 361, distance: 252.7
click at [354, 361] on p "Keep it brief—ideally under 12 words. Write in a neutral, user-friendly tone. C…" at bounding box center [580, 408] width 455 height 316
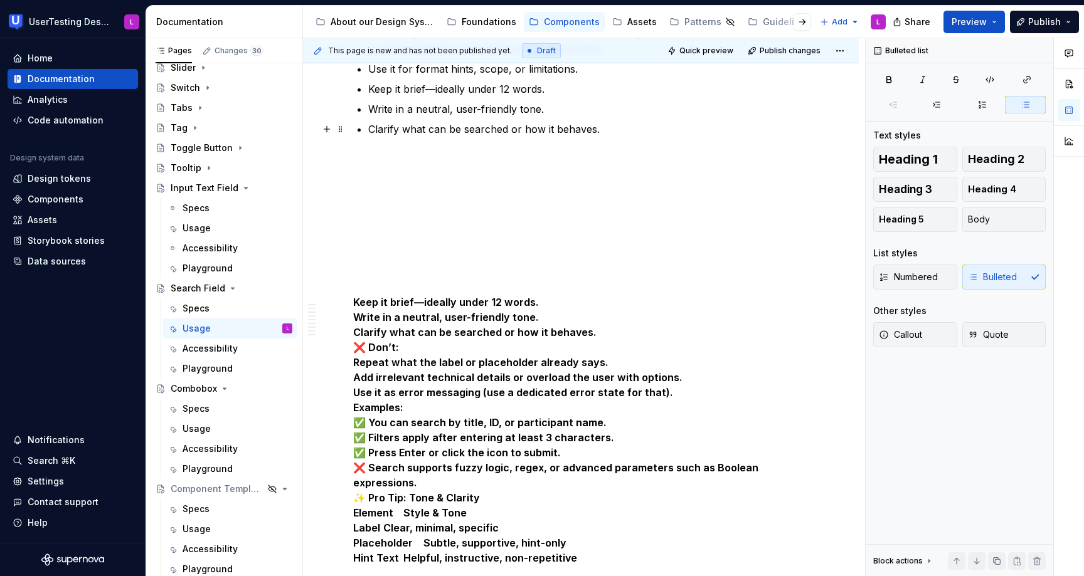
click at [621, 121] on ul "Hint text goes below the input field and adds context or guidance. It should be…" at bounding box center [588, 81] width 440 height 110
click at [614, 129] on p "Clarify what can be searched or how it behaves." at bounding box center [588, 129] width 440 height 15
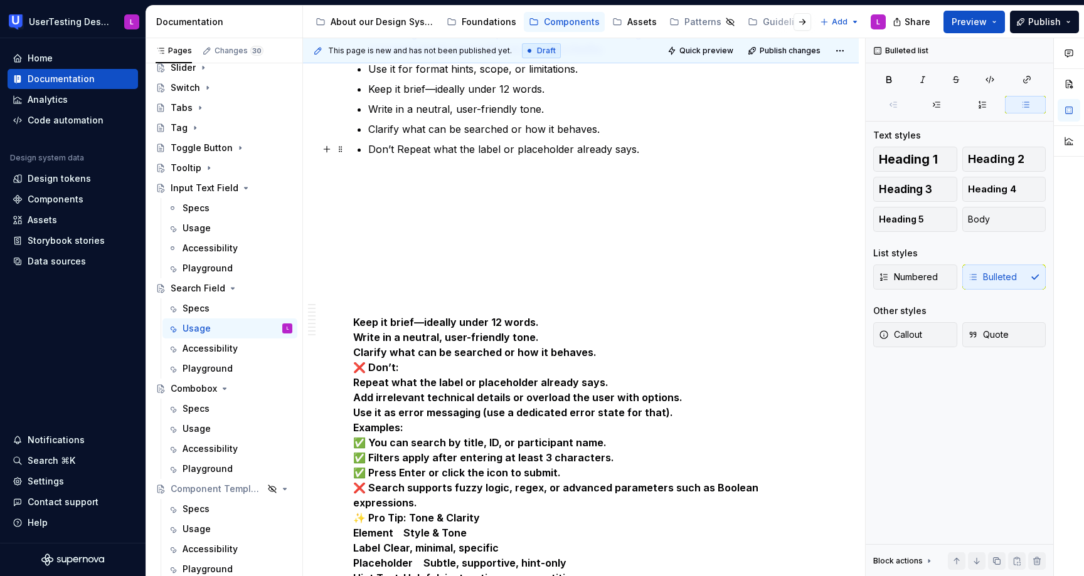
click at [401, 150] on p "Don’t Repeat what the label or placeholder already says." at bounding box center [588, 149] width 440 height 15
drag, startPoint x: 394, startPoint y: 147, endPoint x: 366, endPoint y: 147, distance: 27.6
click at [428, 150] on p "Avoid repeat what the label or placeholder already says." at bounding box center [588, 149] width 440 height 15
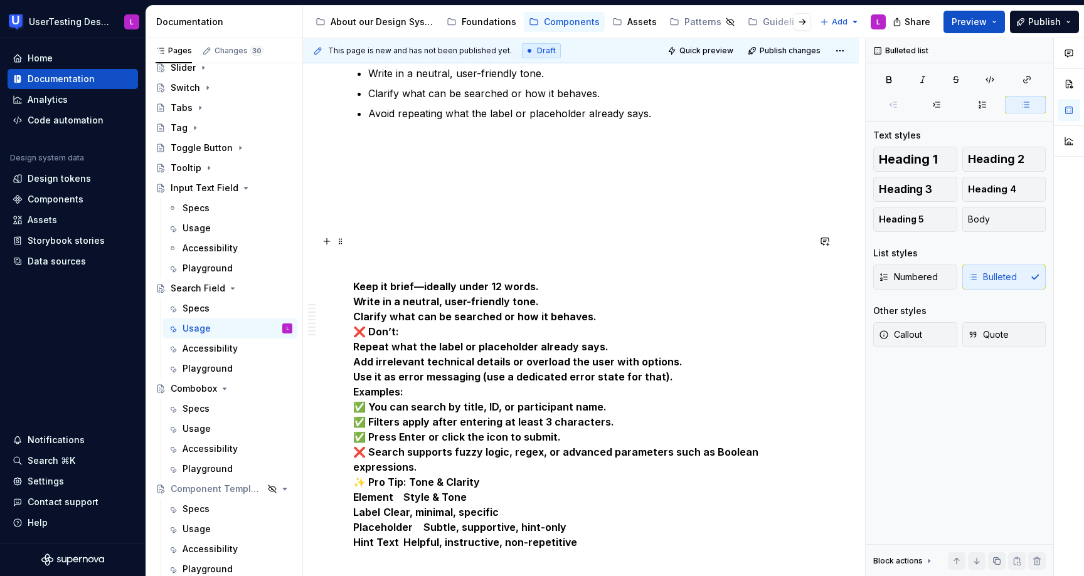
scroll to position [3274, 0]
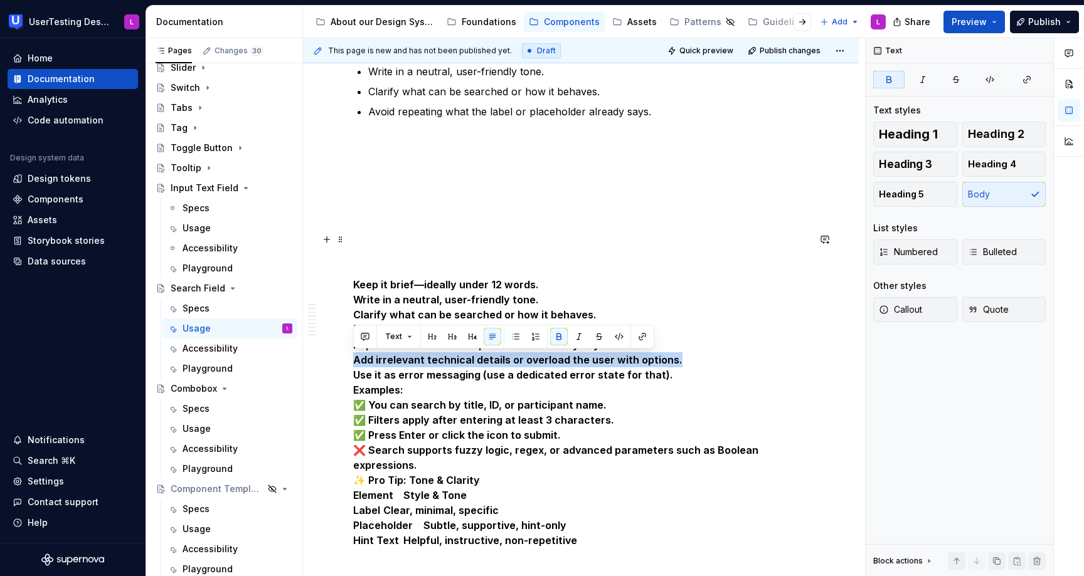
drag, startPoint x: 636, startPoint y: 357, endPoint x: 347, endPoint y: 359, distance: 289.1
click at [675, 112] on p "Avoid repeating what the label or placeholder already says." at bounding box center [588, 111] width 440 height 15
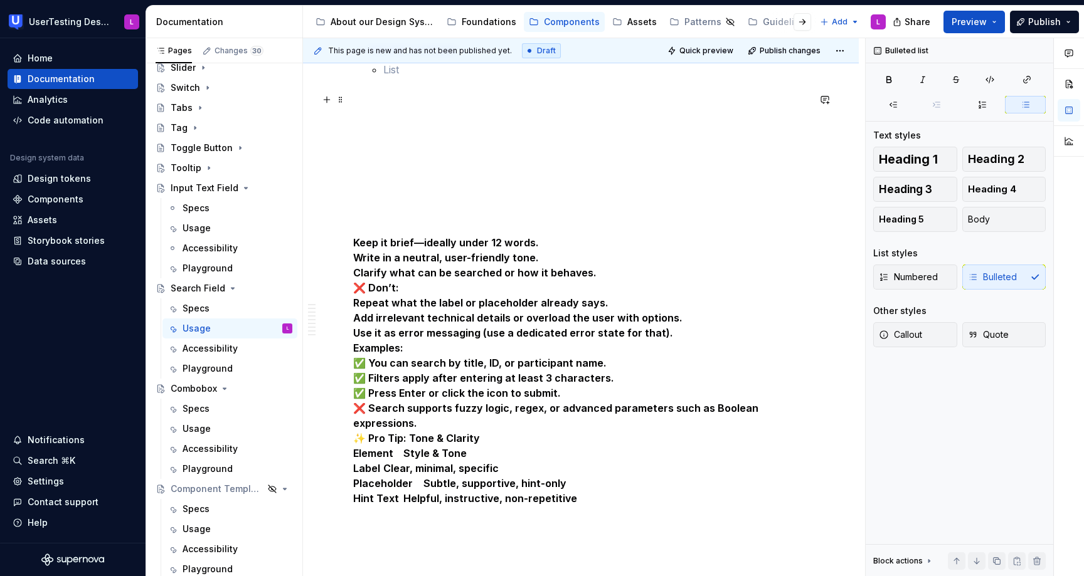
scroll to position [3478, 0]
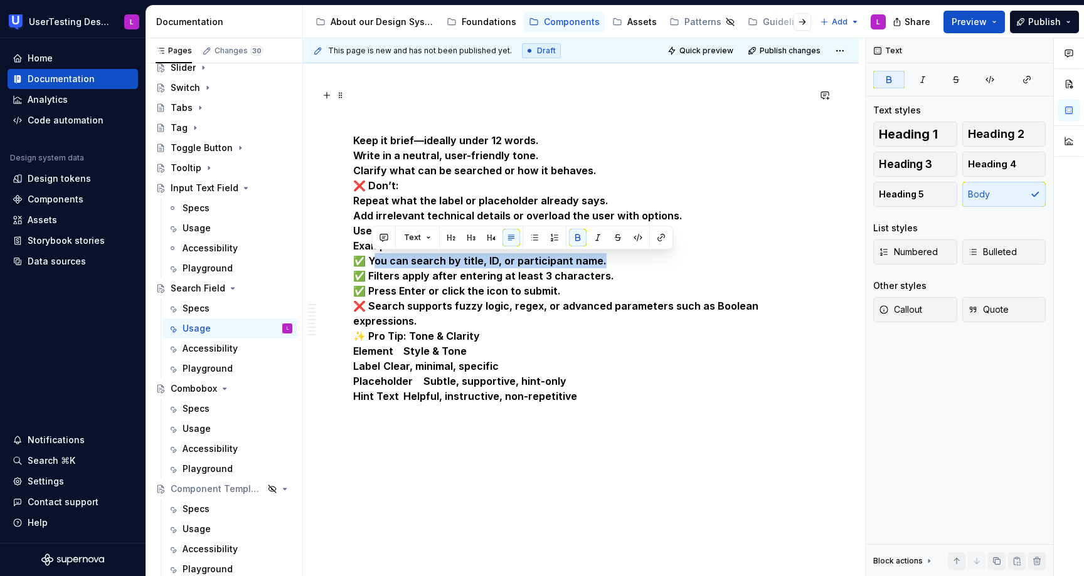
drag, startPoint x: 616, startPoint y: 261, endPoint x: 369, endPoint y: 259, distance: 247.7
click at [369, 259] on p "Keep it brief—ideally under 12 words. Write in a neutral, user-friendly tone. C…" at bounding box center [580, 246] width 455 height 316
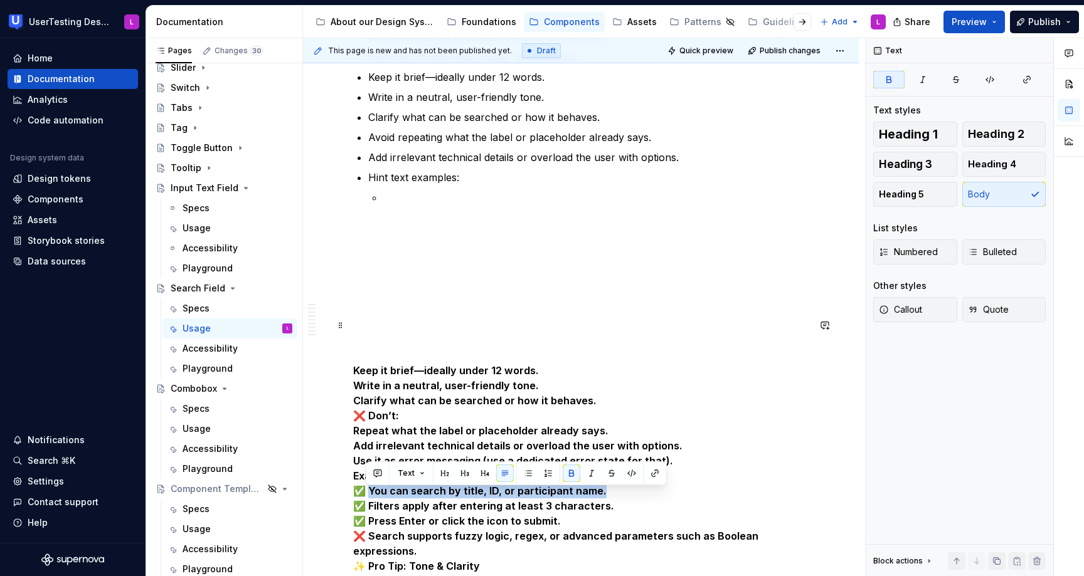
scroll to position [3226, 0]
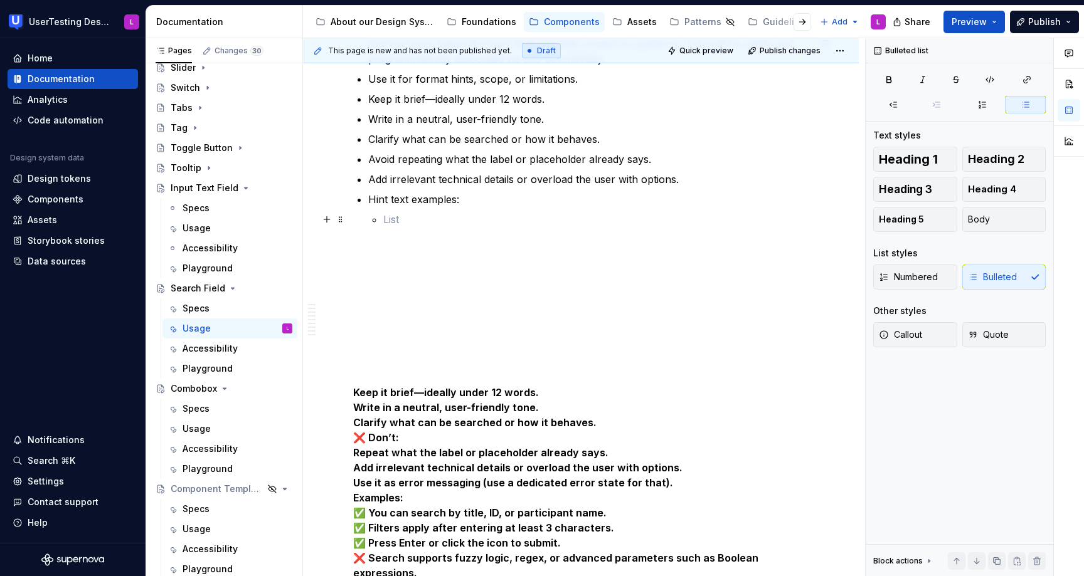
click at [440, 214] on p at bounding box center [595, 219] width 425 height 15
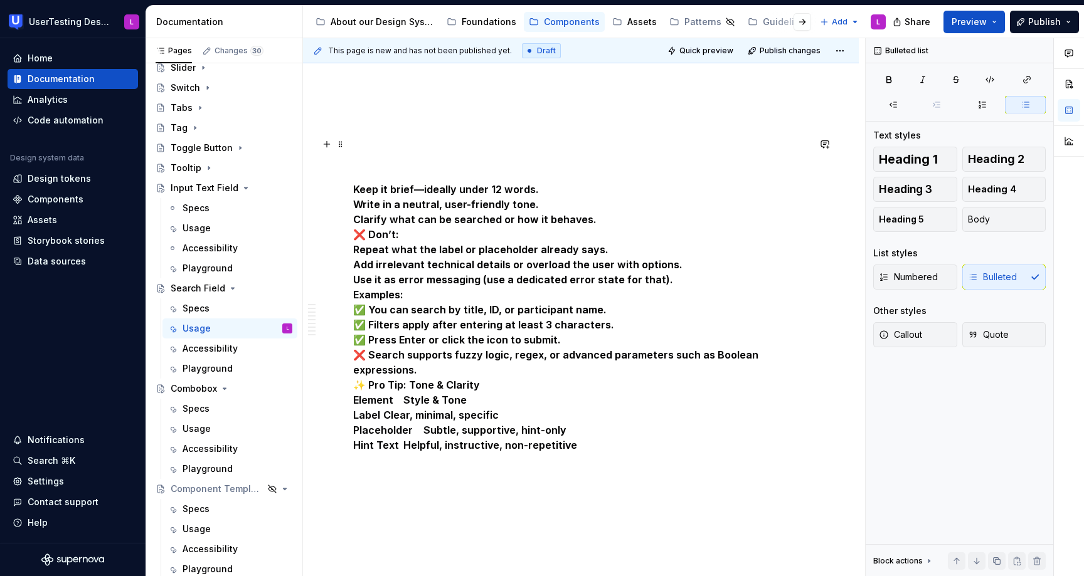
scroll to position [3434, 0]
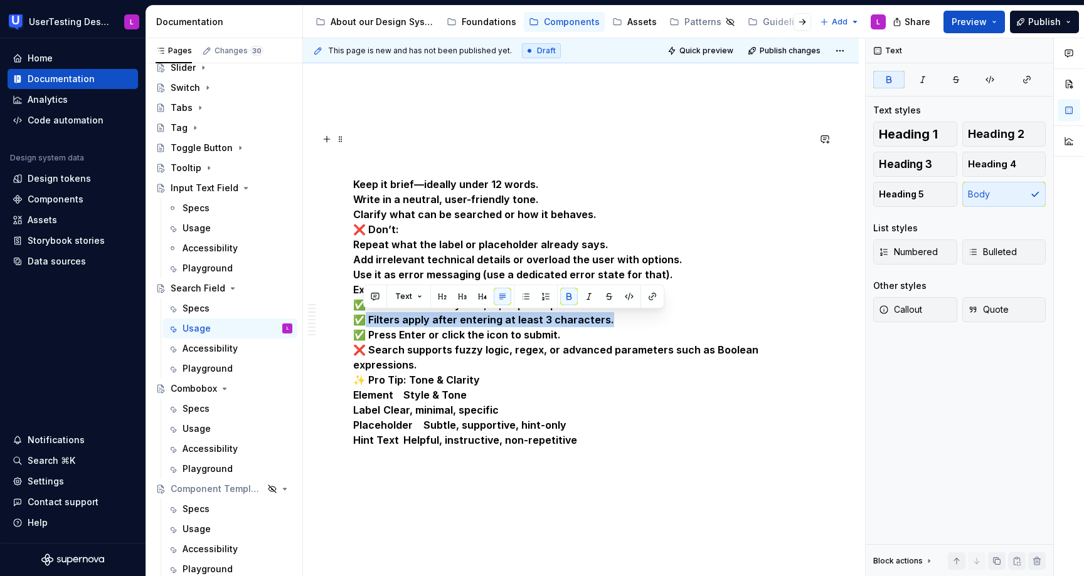
drag, startPoint x: 606, startPoint y: 320, endPoint x: 360, endPoint y: 315, distance: 246.5
click at [360, 315] on p "Keep it brief—ideally under 12 words. Write in a neutral, user-friendly tone. C…" at bounding box center [580, 290] width 455 height 316
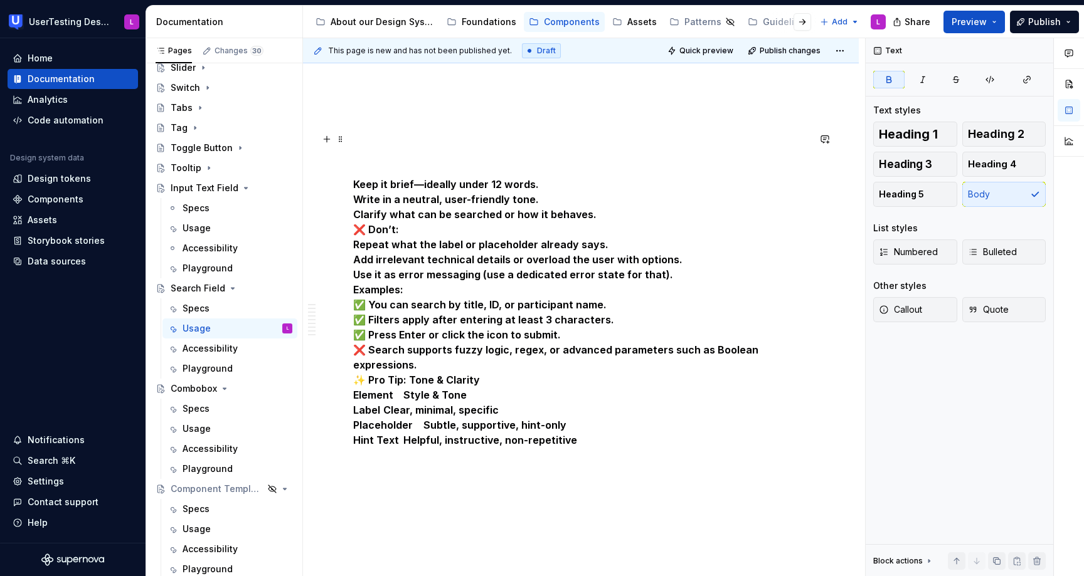
click at [636, 325] on p "Keep it brief—ideally under 12 words. Write in a neutral, user-friendly tone. C…" at bounding box center [580, 290] width 455 height 316
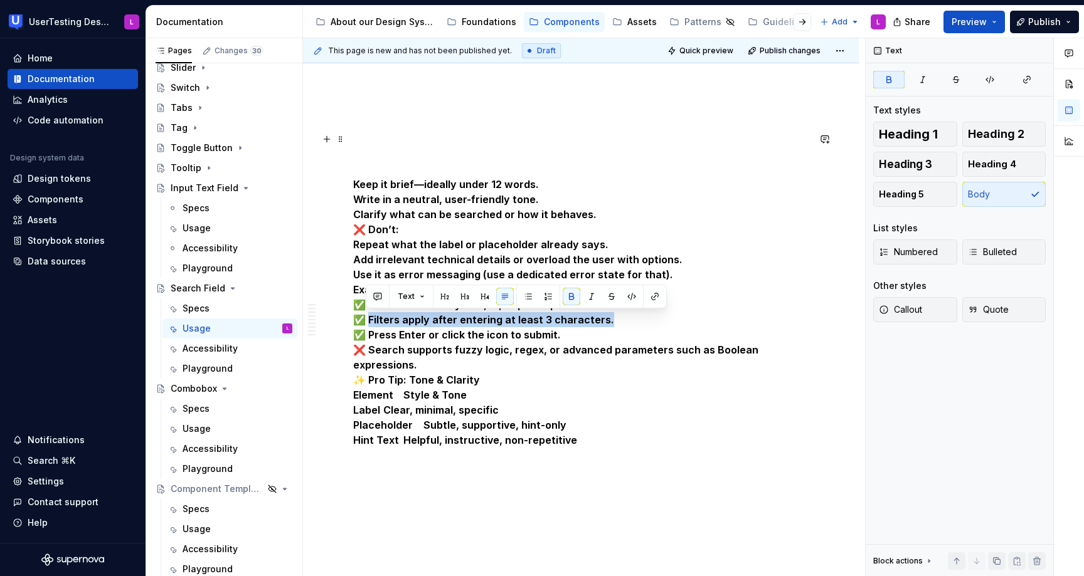
drag, startPoint x: 616, startPoint y: 322, endPoint x: 366, endPoint y: 324, distance: 250.8
click at [366, 324] on p "Keep it brief—ideally under 12 words. Write in a neutral, user-friendly tone. C…" at bounding box center [580, 290] width 455 height 316
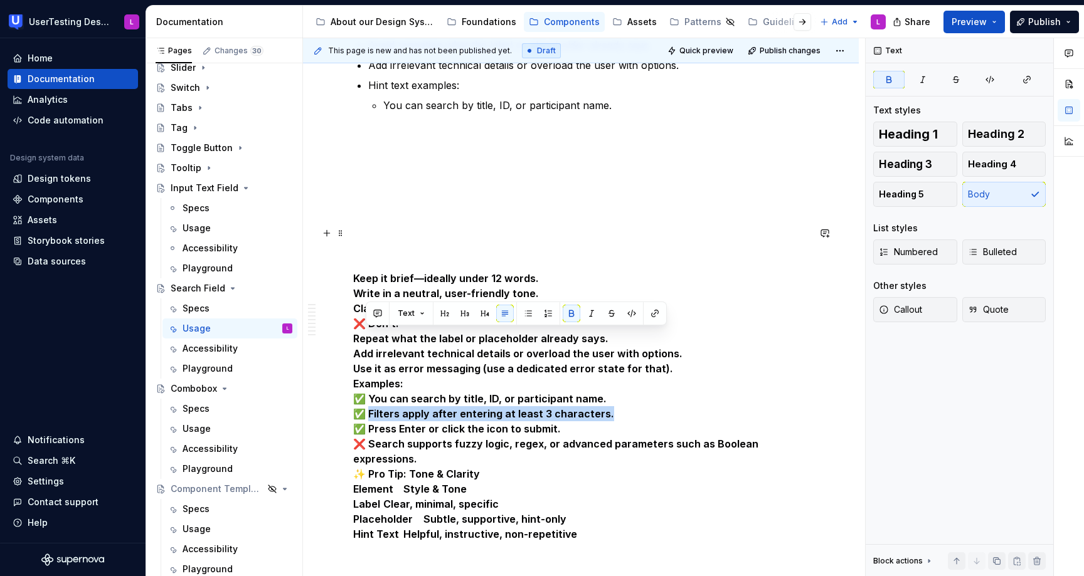
scroll to position [3286, 0]
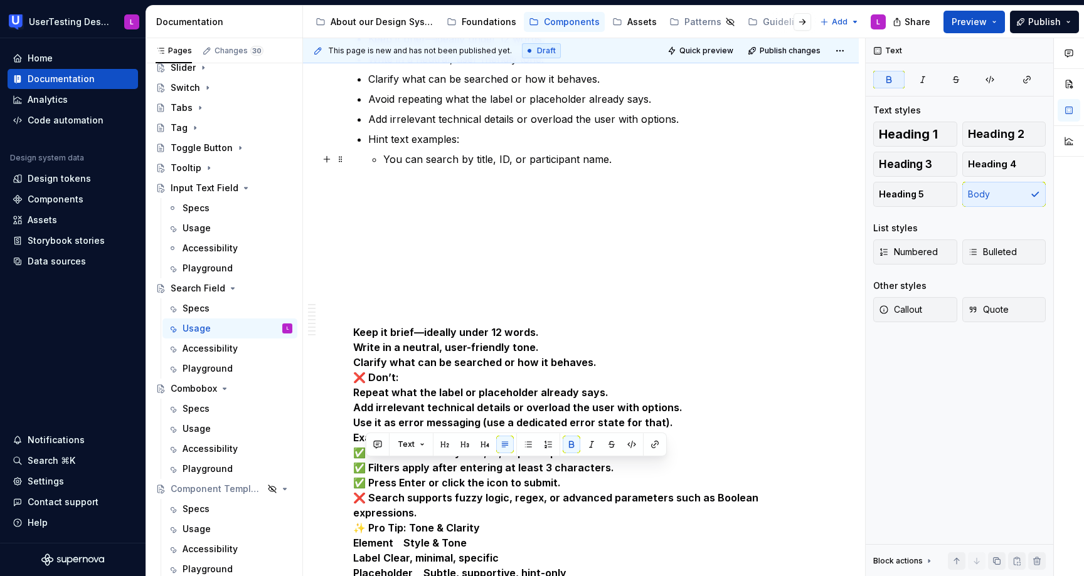
click at [635, 157] on p "You can search by title, ID, or participant name." at bounding box center [595, 159] width 425 height 15
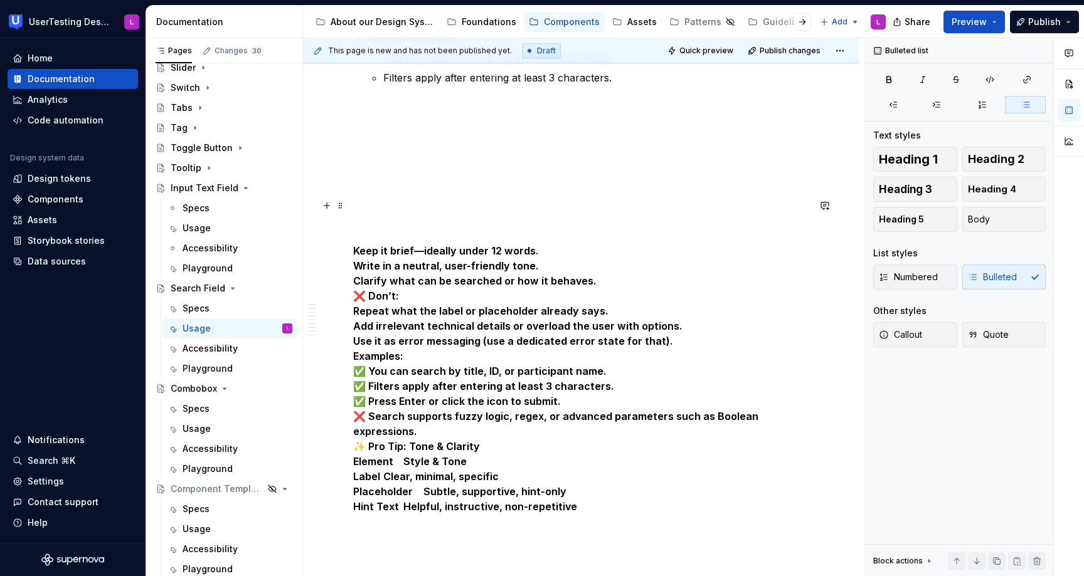
scroll to position [3406, 0]
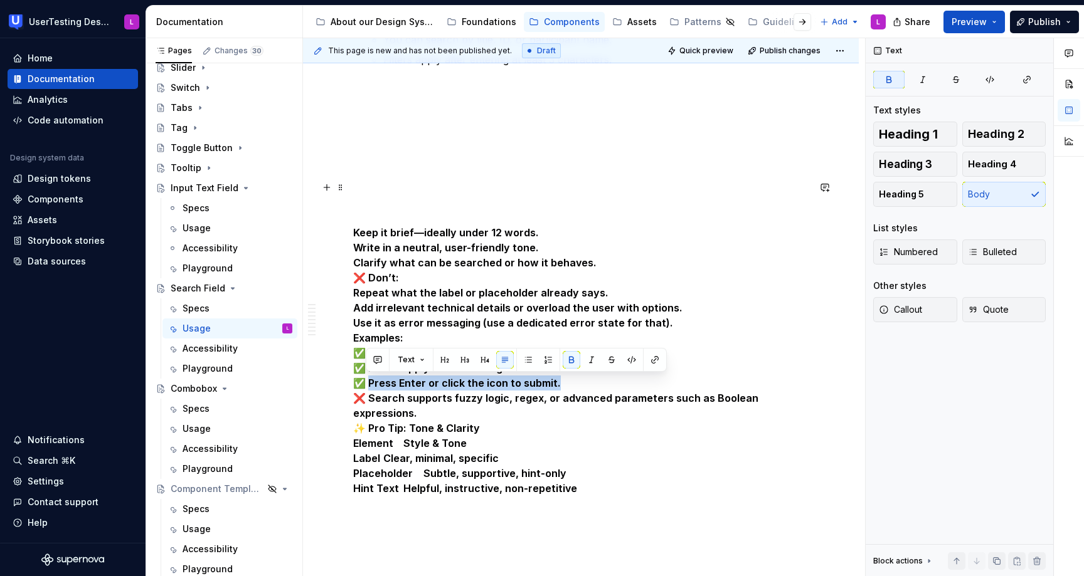
drag, startPoint x: 559, startPoint y: 385, endPoint x: 366, endPoint y: 388, distance: 192.5
click at [366, 388] on p "Keep it brief—ideally under 12 words. Write in a neutral, user-friendly tone. C…" at bounding box center [580, 338] width 455 height 316
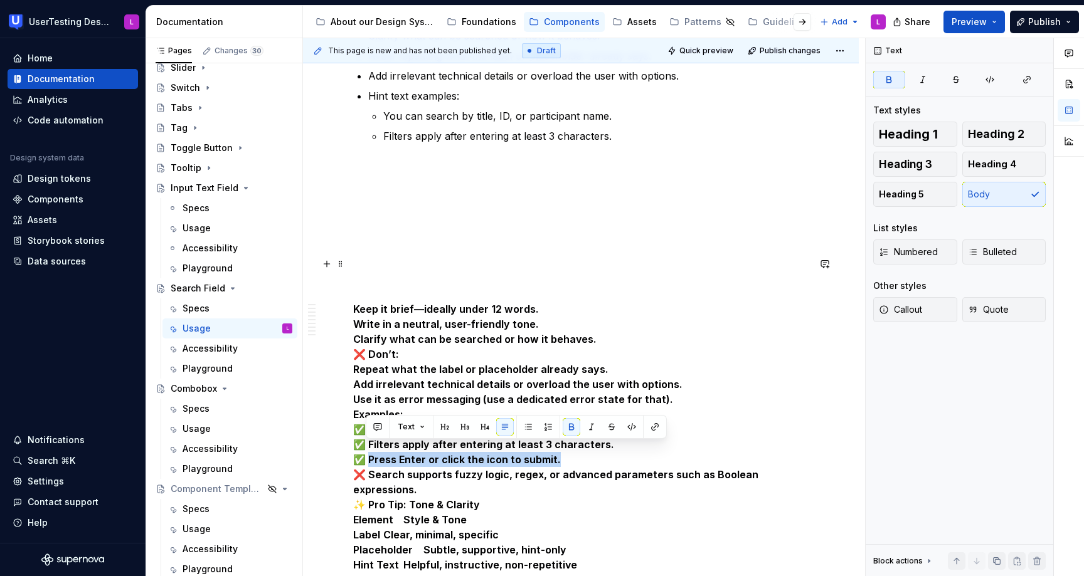
scroll to position [3263, 0]
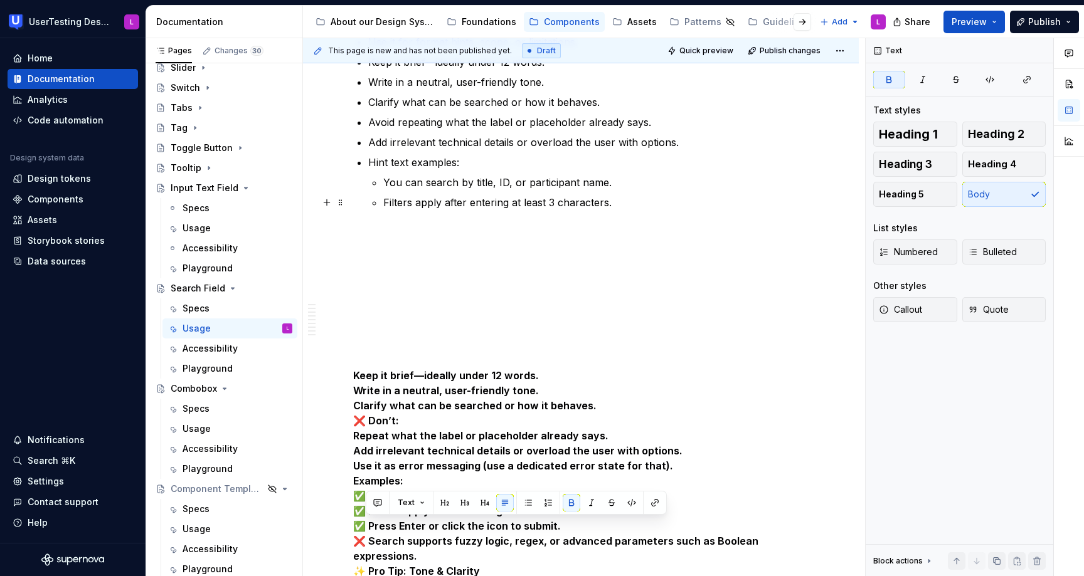
click at [638, 198] on p "Filters apply after entering at least 3 characters." at bounding box center [595, 202] width 425 height 15
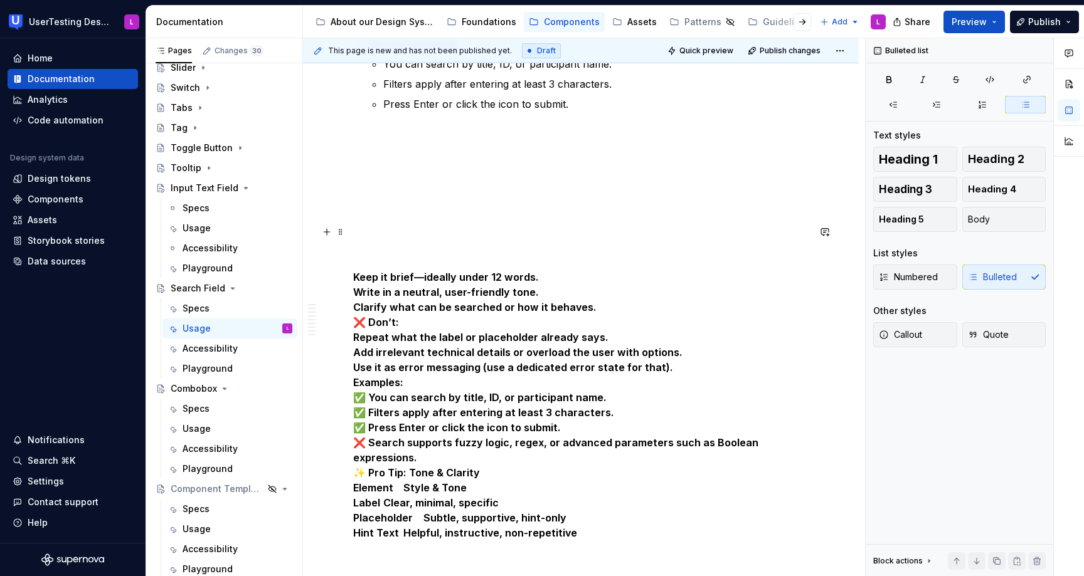
scroll to position [3384, 0]
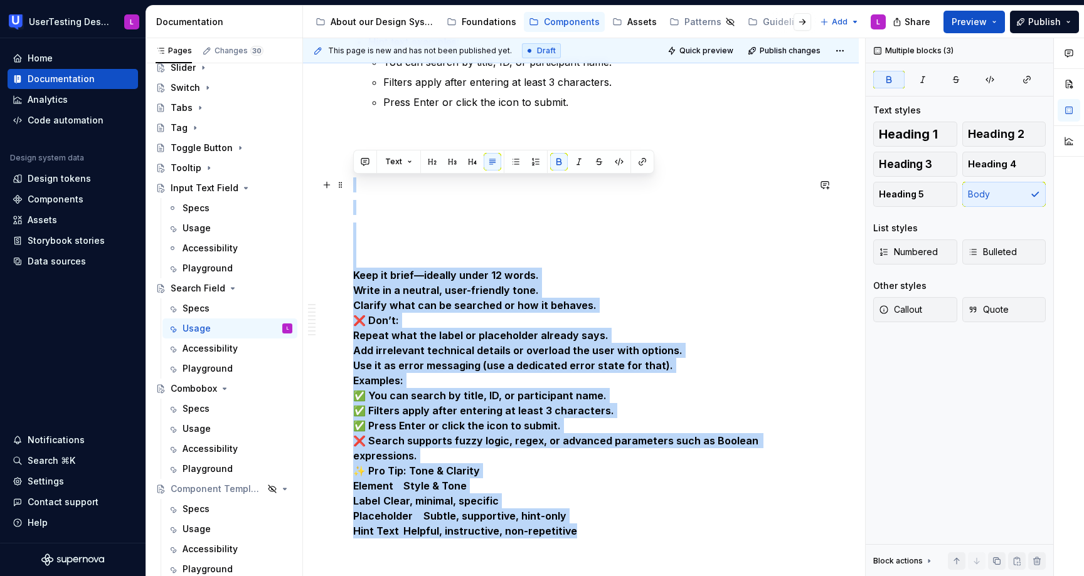
drag, startPoint x: 611, startPoint y: 520, endPoint x: 608, endPoint y: 189, distance: 330.5
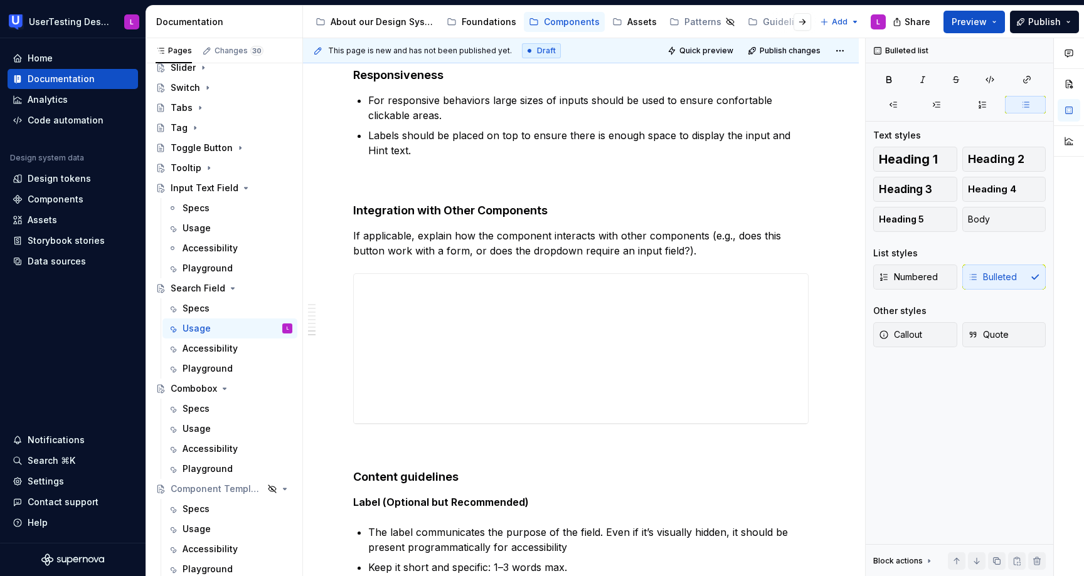
scroll to position [2244, 0]
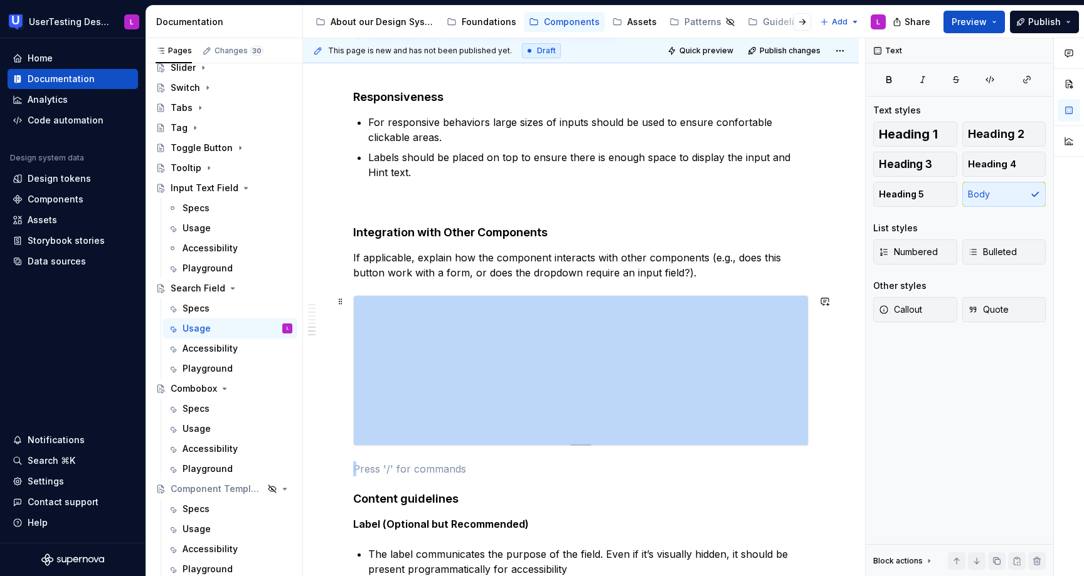
drag, startPoint x: 470, startPoint y: 456, endPoint x: 515, endPoint y: 323, distance: 140.8
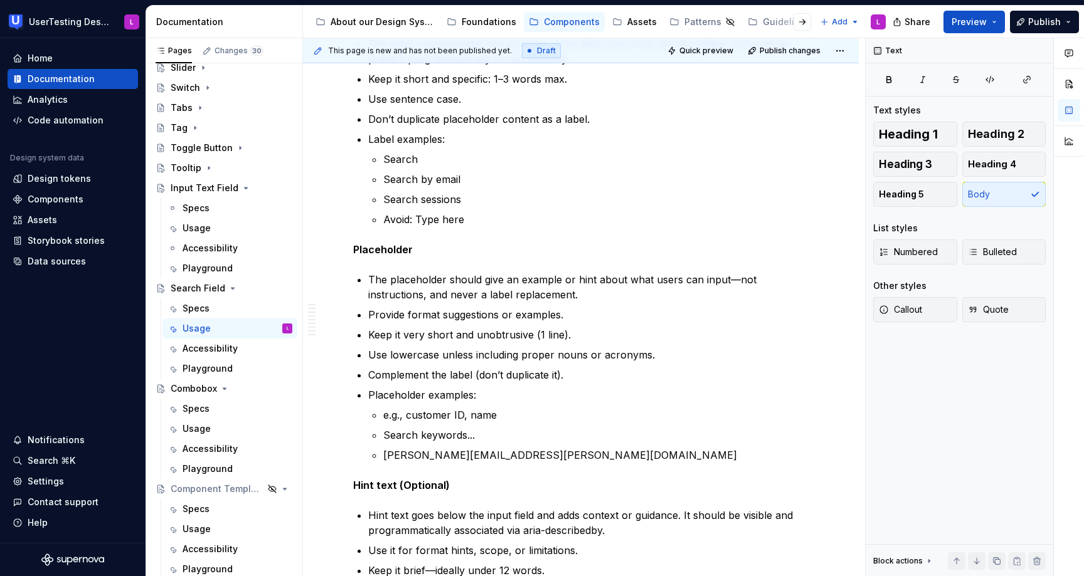
scroll to position [2778, 0]
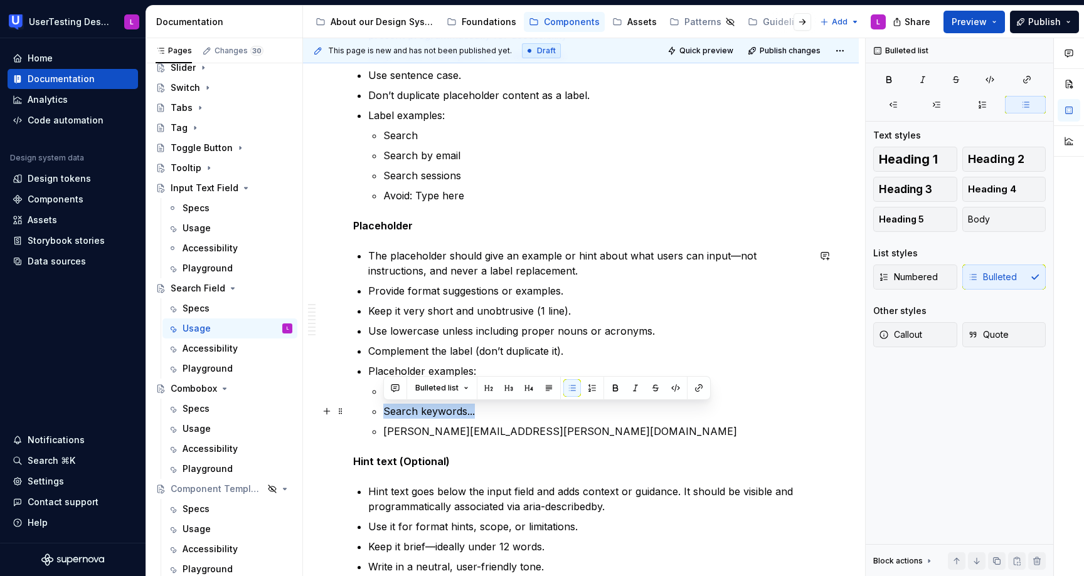
drag, startPoint x: 475, startPoint y: 411, endPoint x: 384, endPoint y: 413, distance: 91.6
click at [384, 413] on p "Search keywords..." at bounding box center [595, 411] width 425 height 15
click at [545, 431] on p "[PERSON_NAME][EMAIL_ADDRESS][PERSON_NAME][DOMAIN_NAME]" at bounding box center [595, 431] width 425 height 15
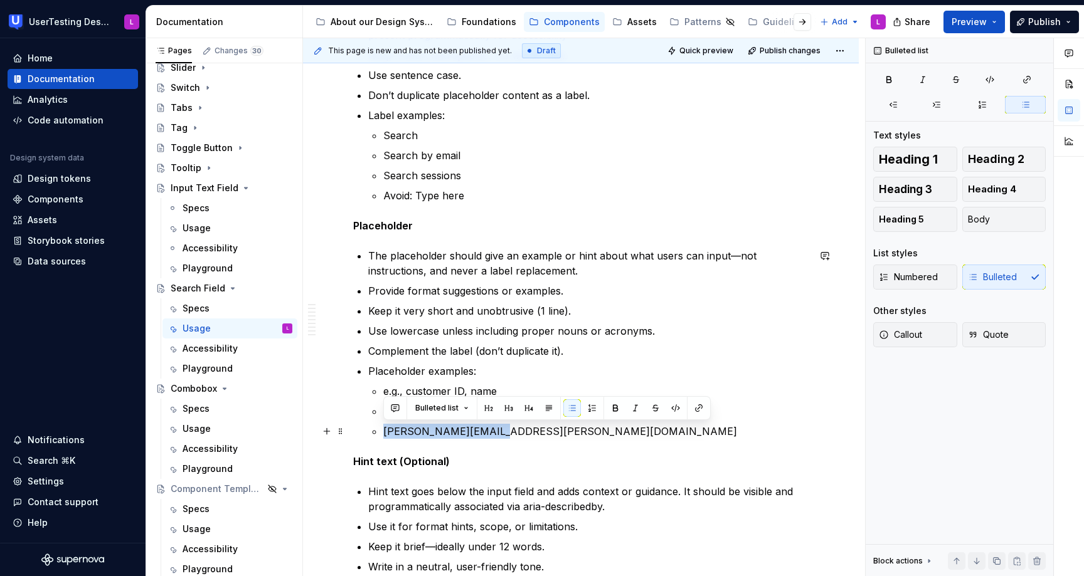
drag, startPoint x: 527, startPoint y: 435, endPoint x: 527, endPoint y: 419, distance: 15.0
click at [527, 419] on ul "e.g., customer ID, name Search keywords... [PERSON_NAME][EMAIL_ADDRESS][PERSON_…" at bounding box center [595, 411] width 425 height 55
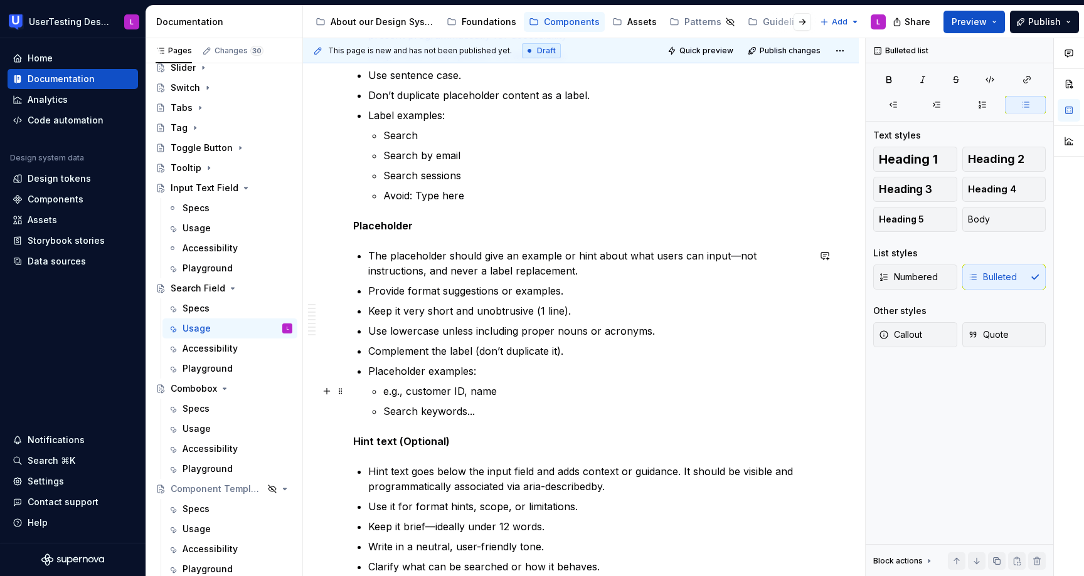
click at [404, 390] on p "e.g., customer ID, name" at bounding box center [595, 391] width 425 height 15
click at [482, 391] on p "Search customer ID, name" at bounding box center [595, 391] width 425 height 15
click at [419, 392] on p "Search customer ID or by name" at bounding box center [595, 391] width 425 height 15
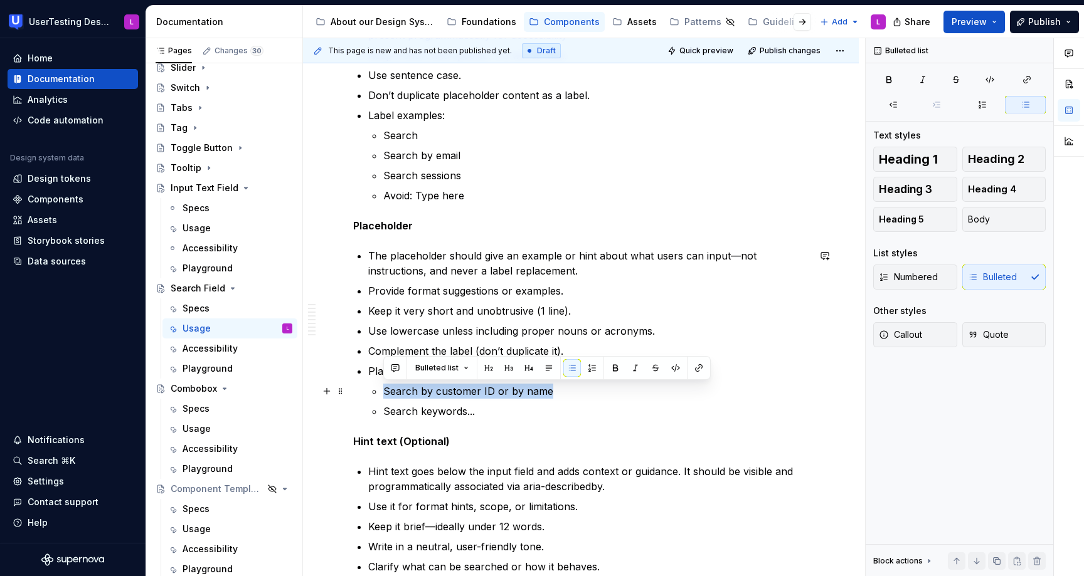
drag, startPoint x: 556, startPoint y: 394, endPoint x: 384, endPoint y: 390, distance: 172.5
click at [384, 390] on p "Search by customer ID or by name" at bounding box center [595, 391] width 425 height 15
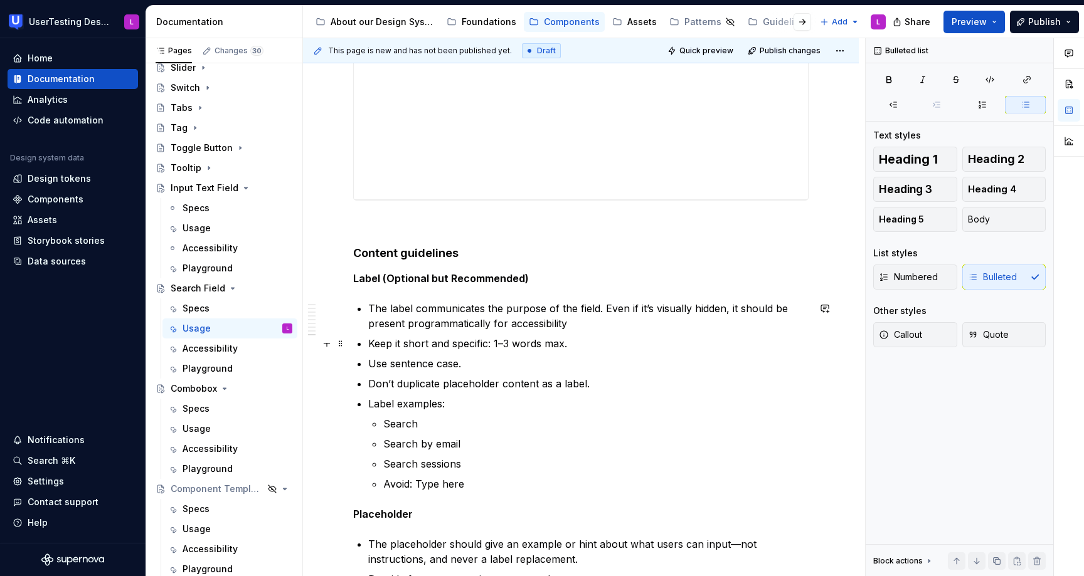
scroll to position [2321, 0]
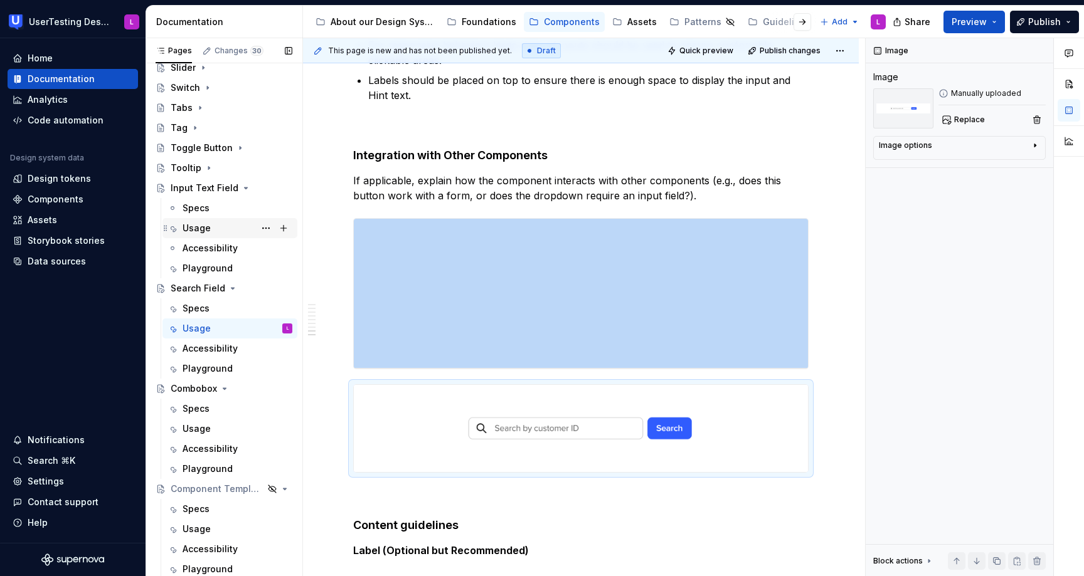
click at [226, 230] on div "Usage" at bounding box center [237, 228] width 110 height 18
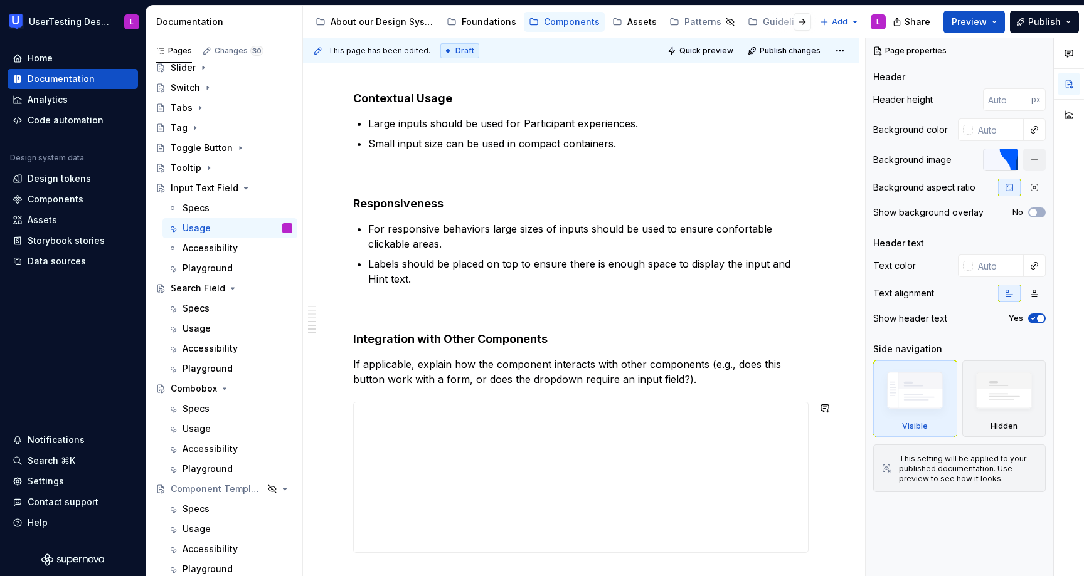
scroll to position [1934, 0]
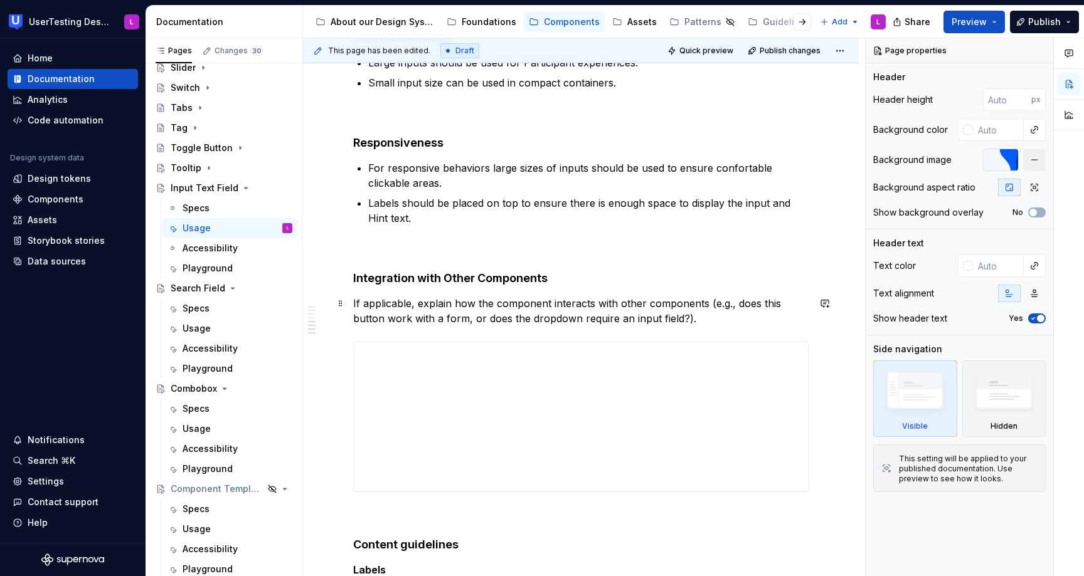
type textarea "*"
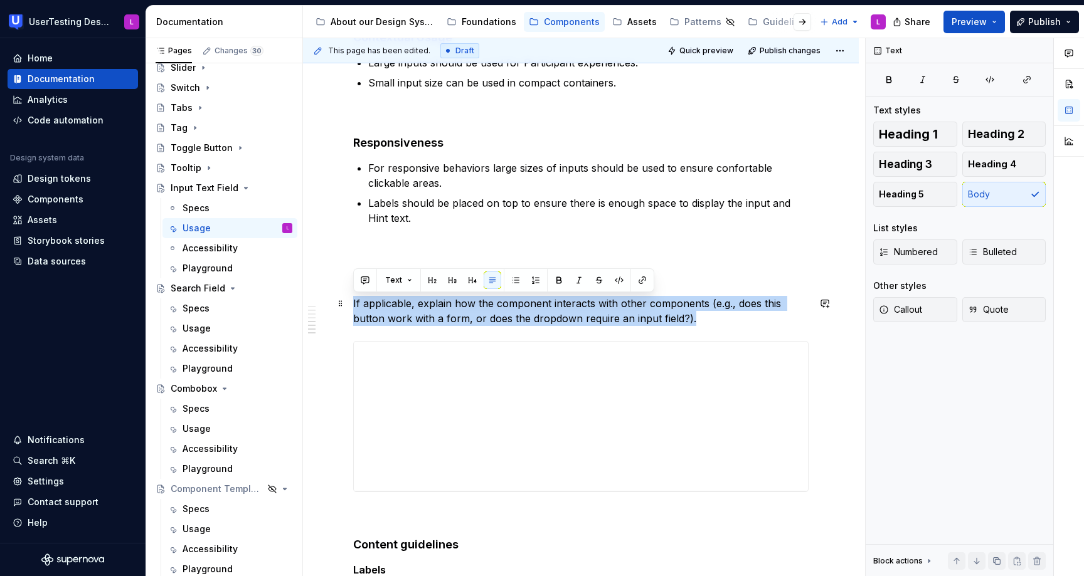
drag, startPoint x: 664, startPoint y: 317, endPoint x: 353, endPoint y: 307, distance: 311.2
click at [353, 307] on p "If applicable, explain how the component interacts with other components (e.g.,…" at bounding box center [580, 311] width 455 height 30
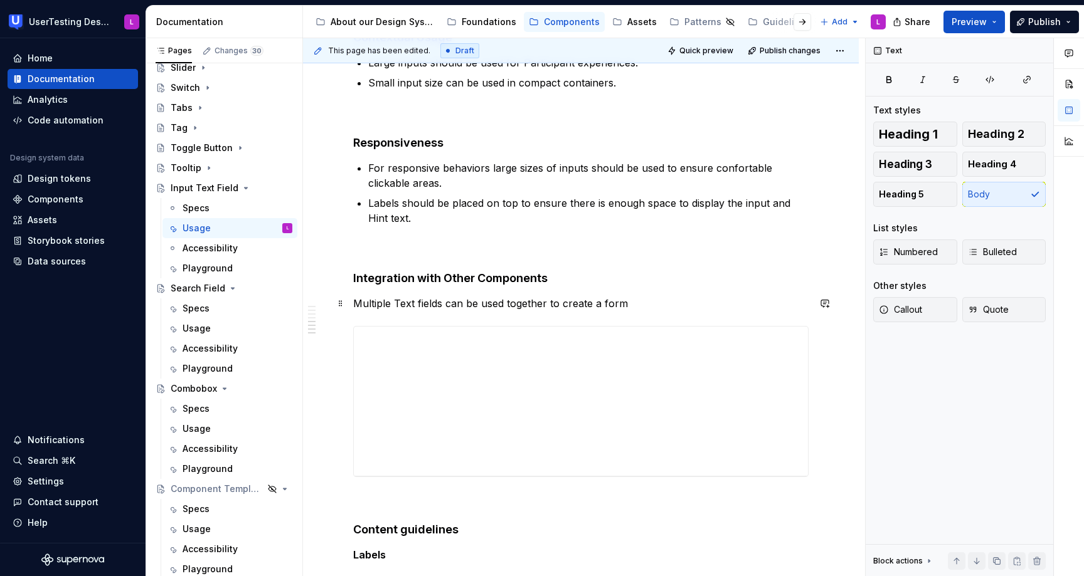
click at [643, 301] on p "Multiple Text fields can be used together to create a form" at bounding box center [580, 303] width 455 height 15
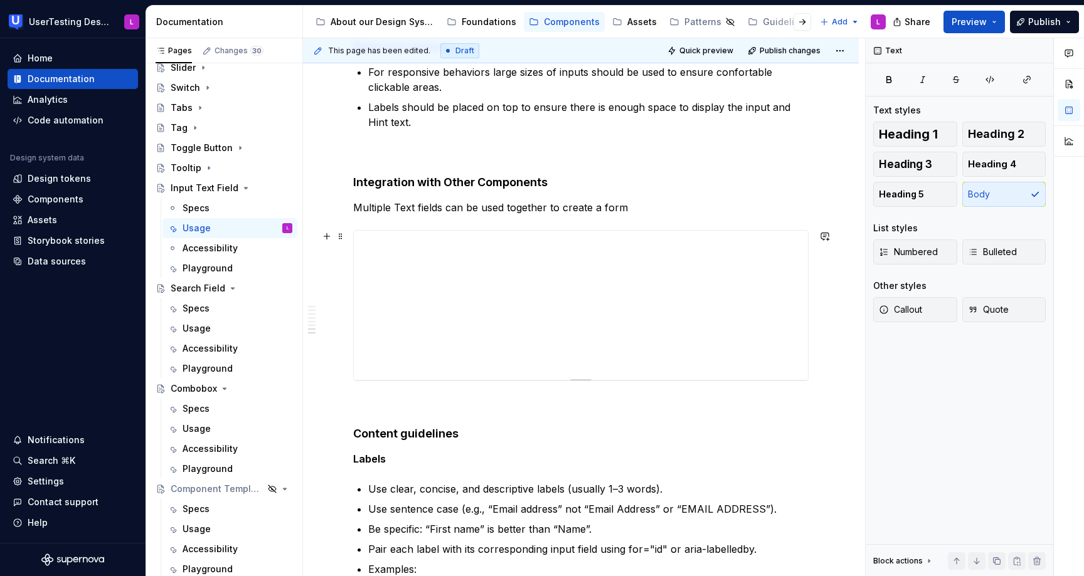
scroll to position [2026, 0]
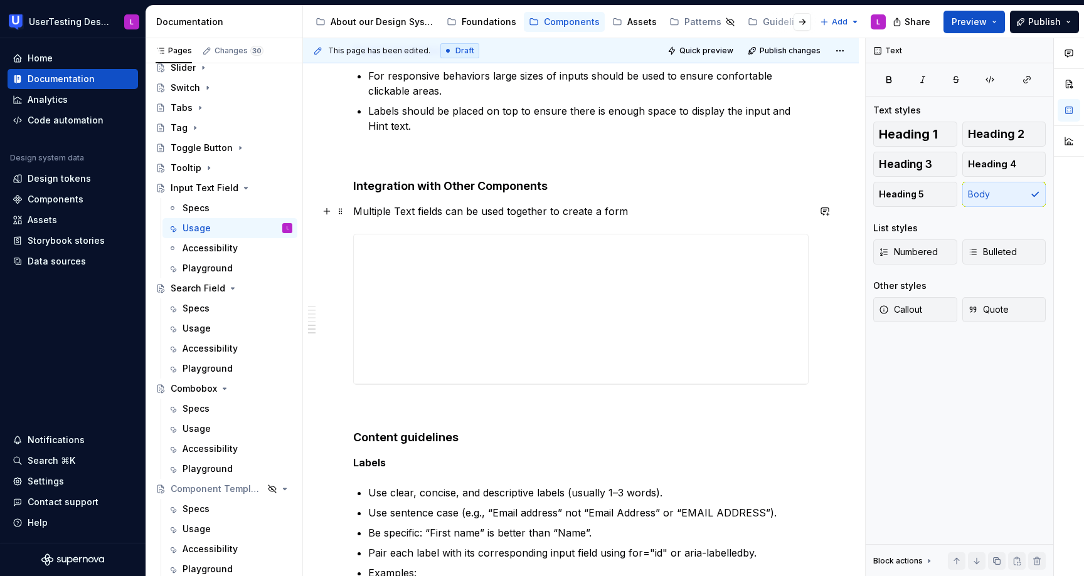
click at [446, 211] on p "Multiple Text fields can be used together to create a form" at bounding box center [580, 211] width 455 height 15
click at [484, 212] on p "Multiple Text fields can be used together to create a form" at bounding box center [580, 211] width 455 height 15
click at [491, 211] on p "Multiple Text fields can be used together to create a form" at bounding box center [580, 211] width 455 height 15
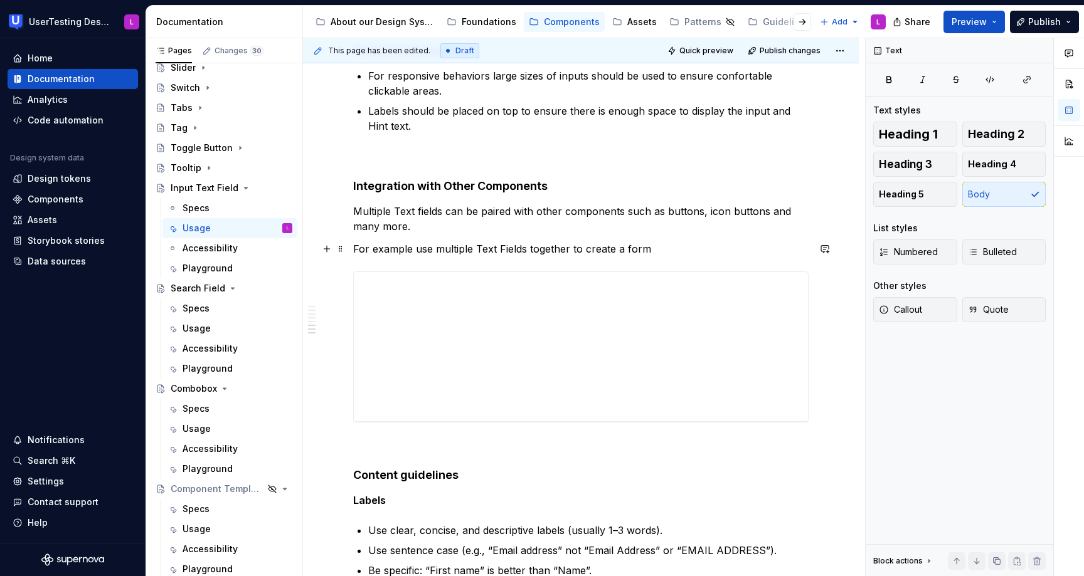
click at [544, 253] on p "For example use multiple Text Fields together to create a form" at bounding box center [580, 248] width 455 height 15
drag, startPoint x: 355, startPoint y: 243, endPoint x: 365, endPoint y: 253, distance: 13.8
click at [355, 243] on p "For example use multiple Text Fields to create a form" at bounding box center [580, 248] width 455 height 15
click at [628, 251] on p "For example use multiple Text Fields to create a form" at bounding box center [580, 248] width 455 height 15
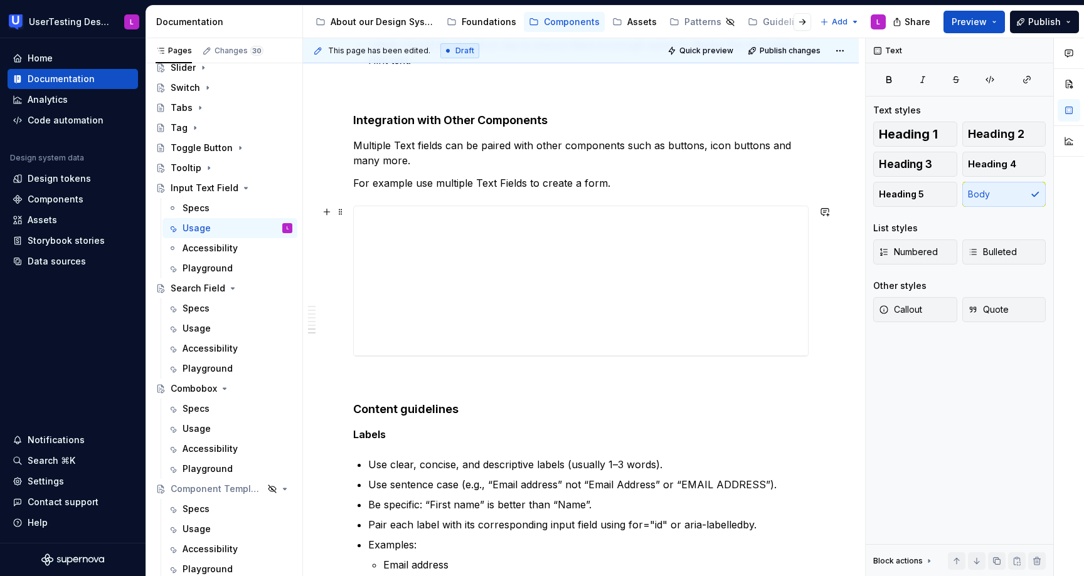
scroll to position [2091, 0]
drag, startPoint x: 424, startPoint y: 163, endPoint x: 354, endPoint y: 145, distance: 72.4
click at [354, 145] on p "Multiple Text fields can be paired with other components such as buttons, icon …" at bounding box center [580, 154] width 455 height 30
click at [414, 150] on p "Multiple Text fields can be paired with other components such as buttons, icon …" at bounding box center [580, 154] width 455 height 30
drag, startPoint x: 395, startPoint y: 145, endPoint x: 337, endPoint y: 145, distance: 58.3
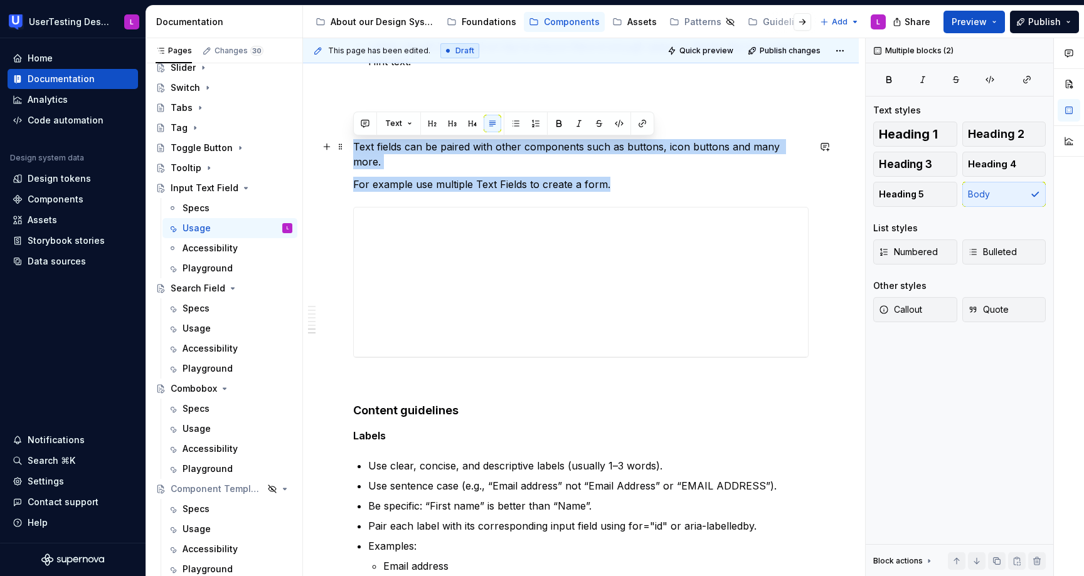
drag, startPoint x: 616, startPoint y: 170, endPoint x: 353, endPoint y: 145, distance: 264.5
click at [222, 348] on div "Accessibility" at bounding box center [209, 348] width 55 height 13
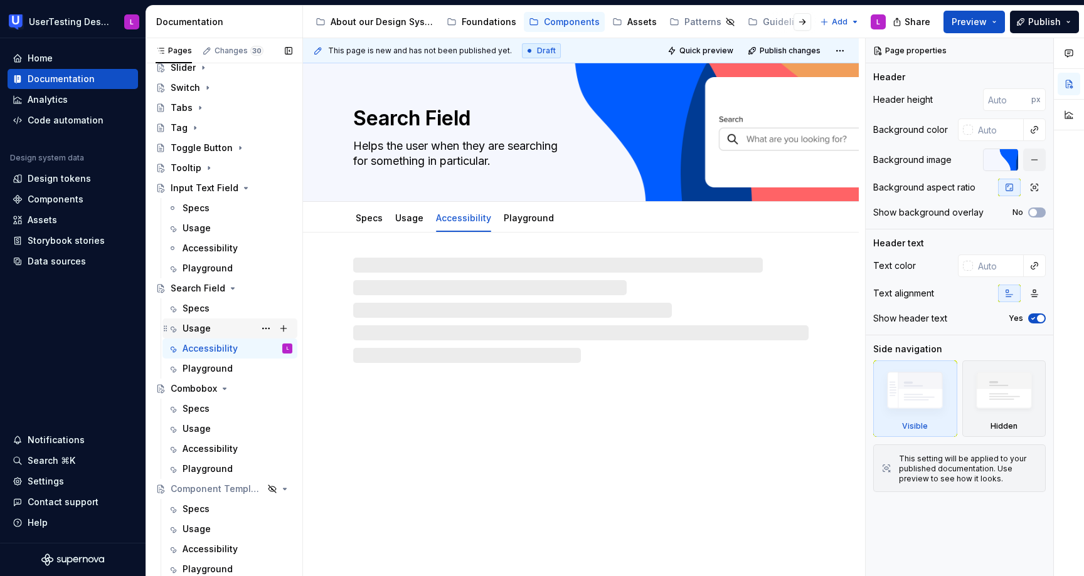
click at [208, 325] on div "Usage" at bounding box center [196, 328] width 28 height 13
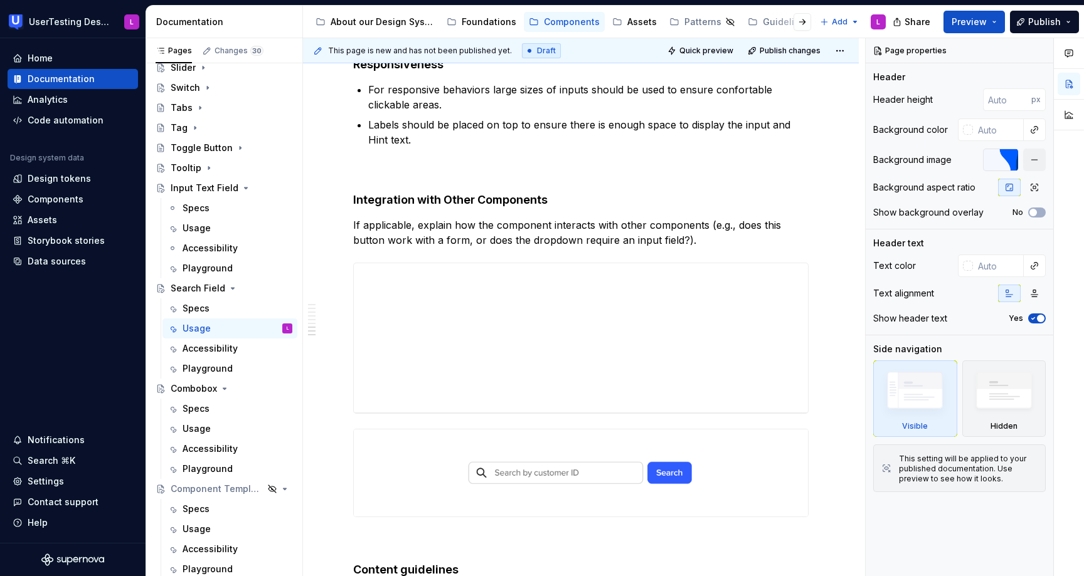
scroll to position [2281, 0]
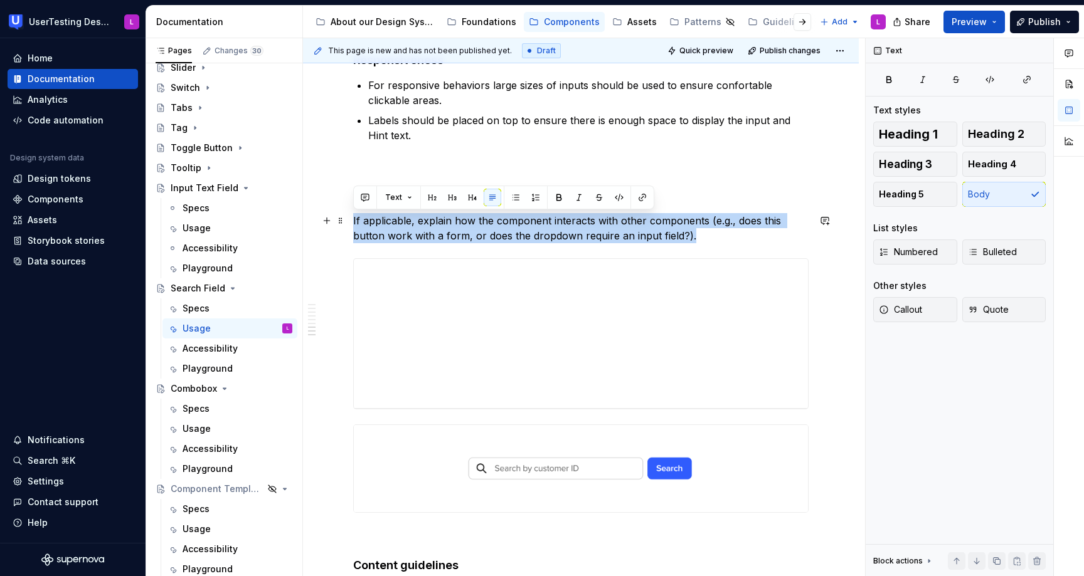
drag, startPoint x: 672, startPoint y: 238, endPoint x: 349, endPoint y: 223, distance: 323.9
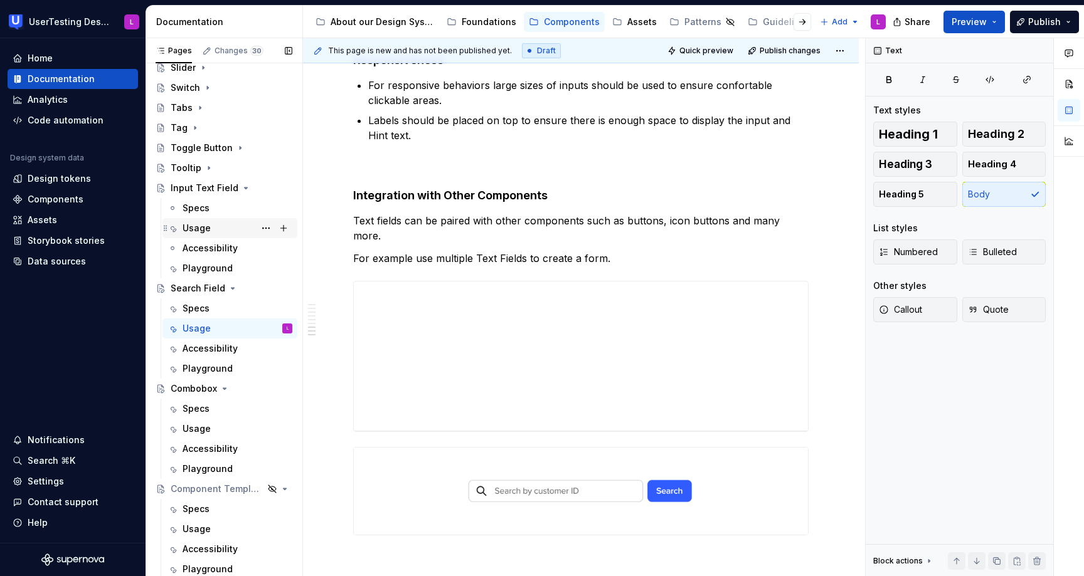
click at [206, 223] on div "Usage" at bounding box center [196, 228] width 28 height 13
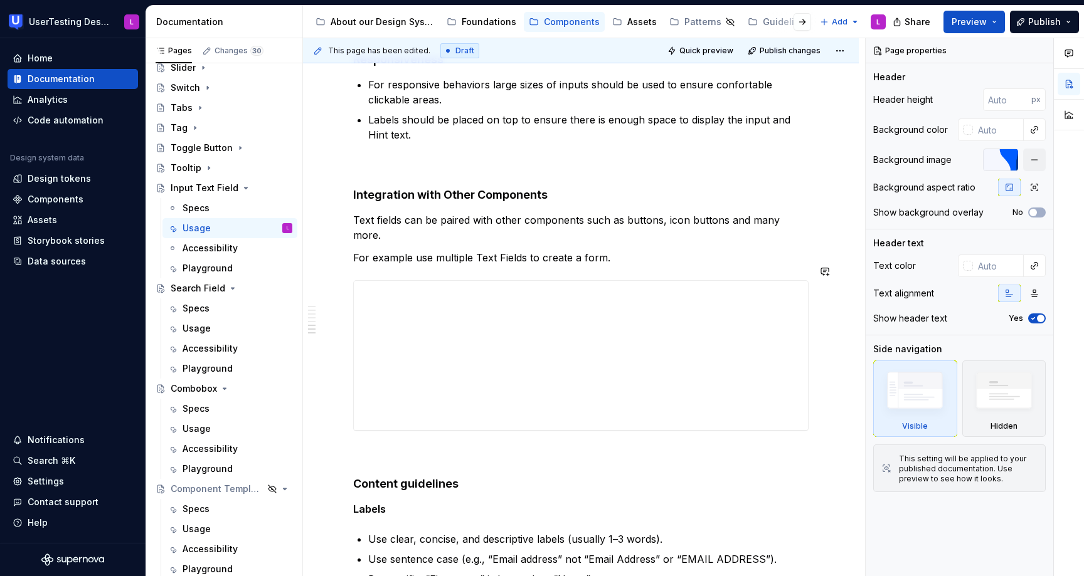
scroll to position [2013, 0]
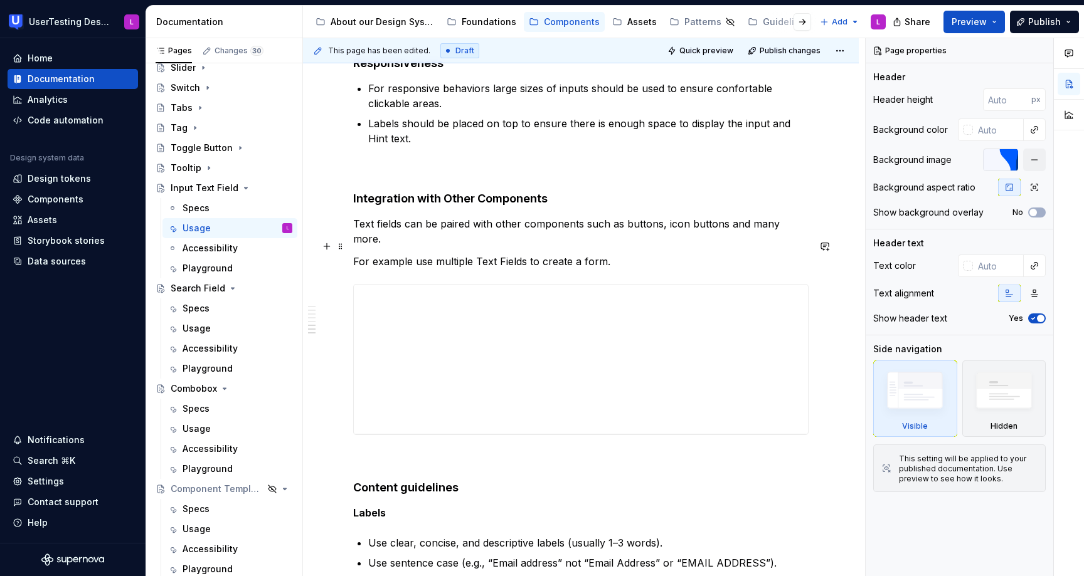
type textarea "*"
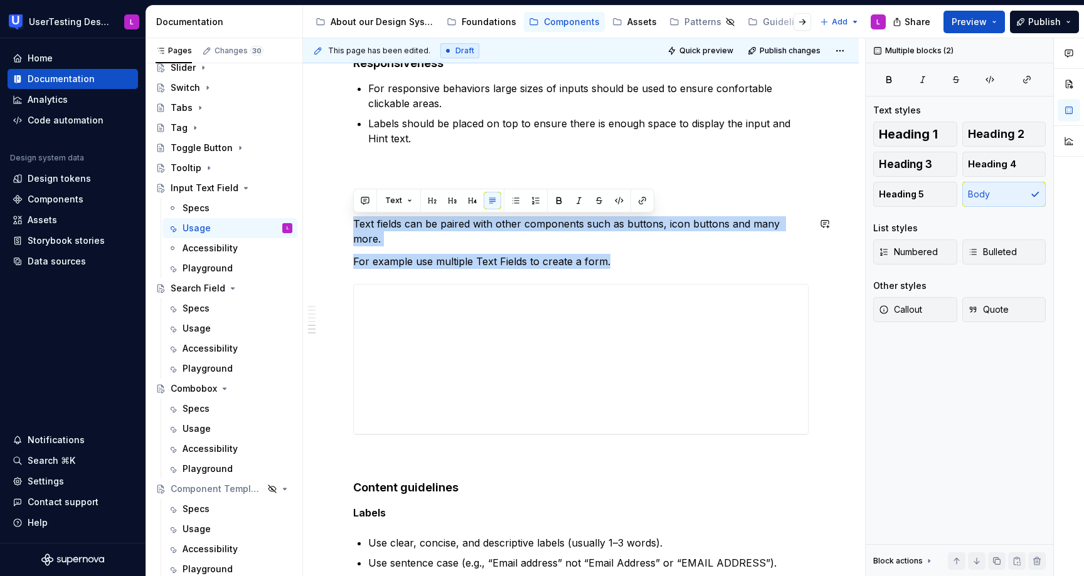
drag, startPoint x: 625, startPoint y: 244, endPoint x: 347, endPoint y: 214, distance: 278.7
click at [362, 203] on button "button" at bounding box center [365, 201] width 18 height 18
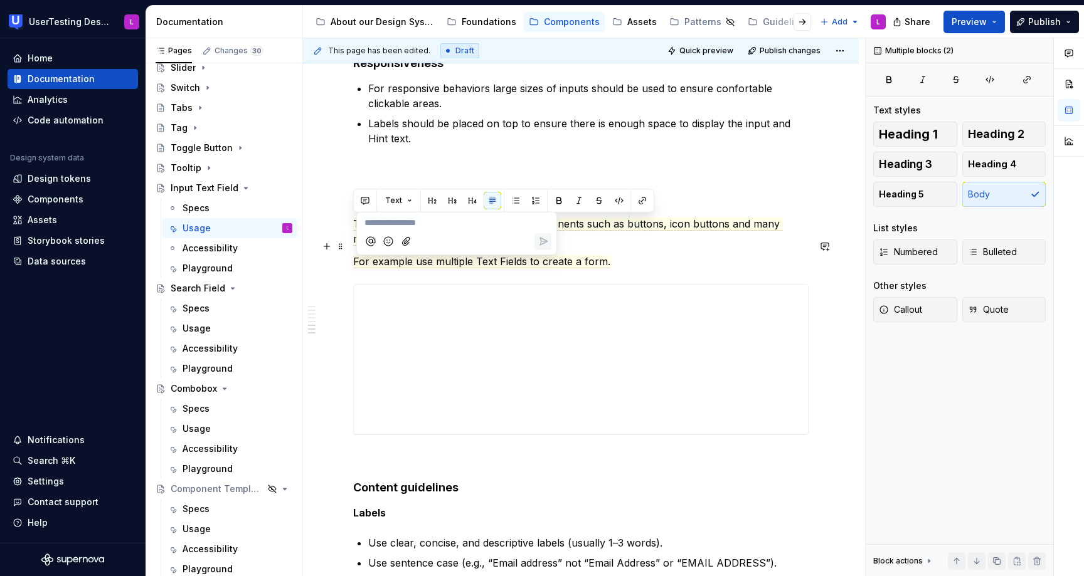
click at [371, 241] on icon "Mention someone" at bounding box center [370, 241] width 13 height 13
click at [389, 213] on li "E [PERSON_NAME]" at bounding box center [408, 207] width 82 height 18
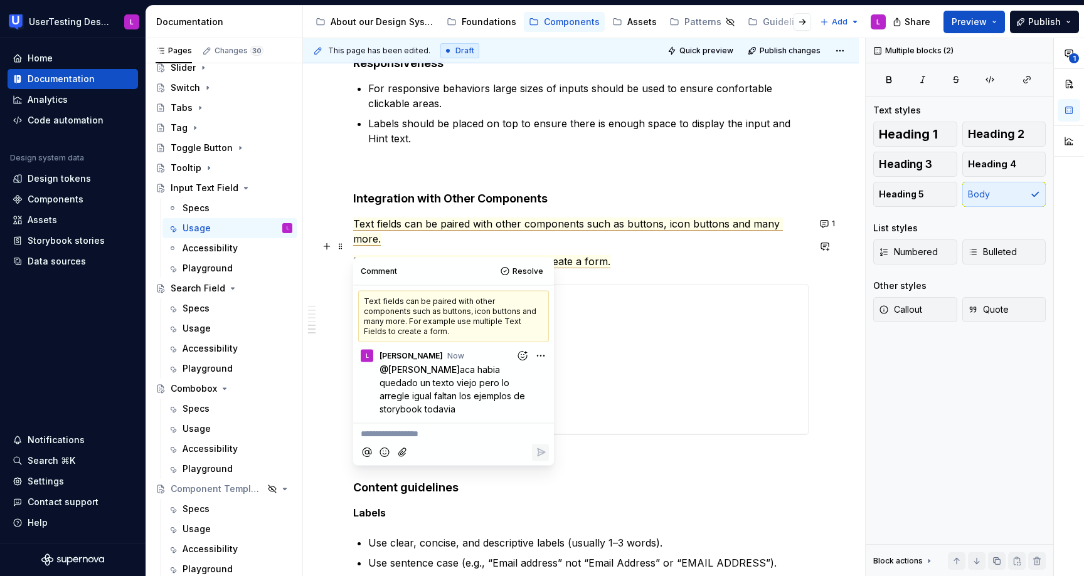
click at [645, 254] on p "For example use multiple Text Fields to create a form." at bounding box center [580, 261] width 455 height 15
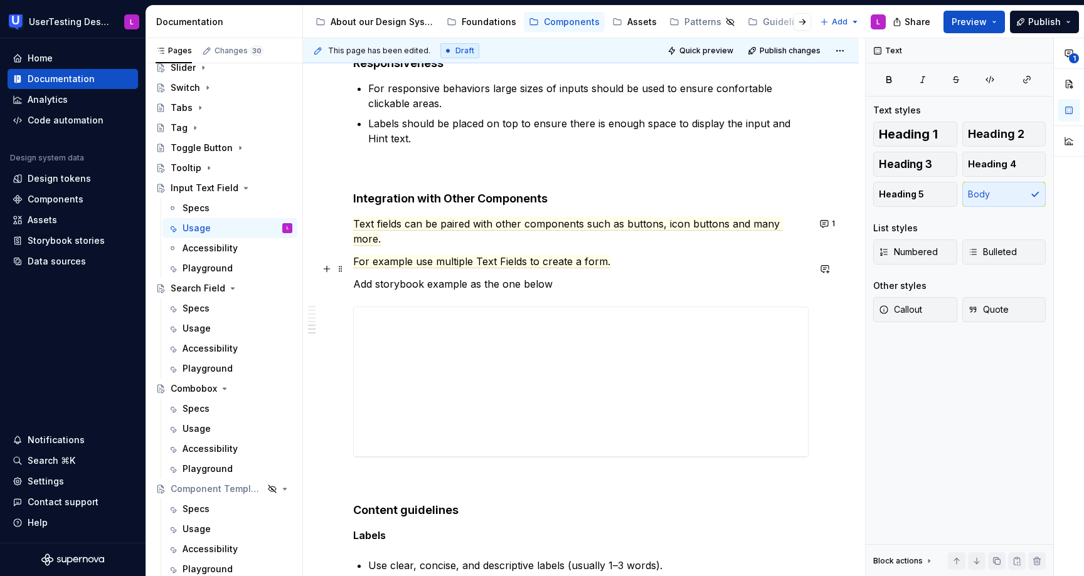
click at [512, 277] on p "Add storybook example as the one below" at bounding box center [580, 284] width 455 height 15
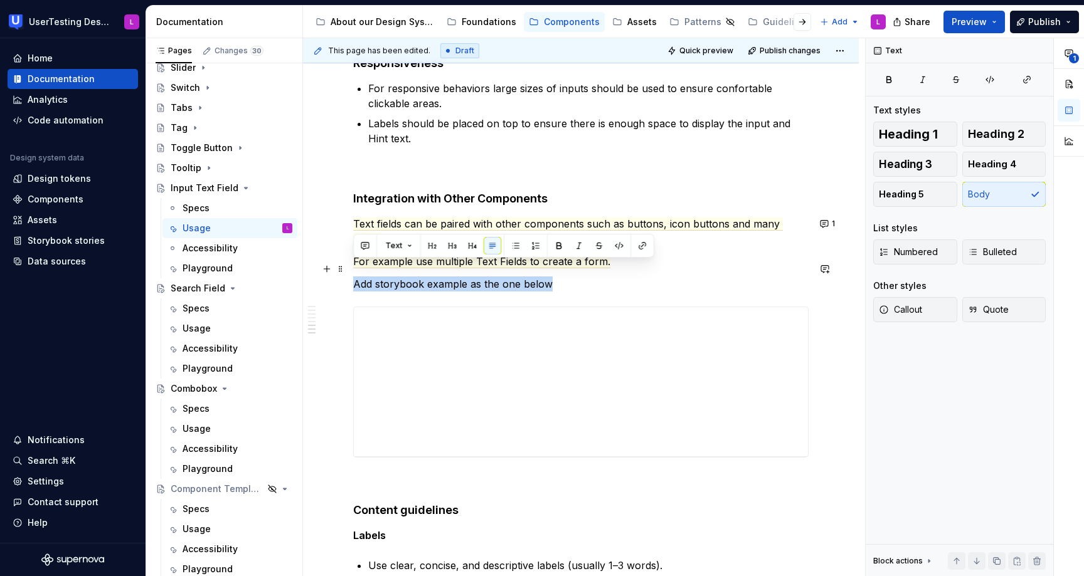
click at [512, 277] on p "Add storybook example as the one below" at bounding box center [580, 284] width 455 height 15
click at [620, 245] on button "button" at bounding box center [619, 246] width 18 height 18
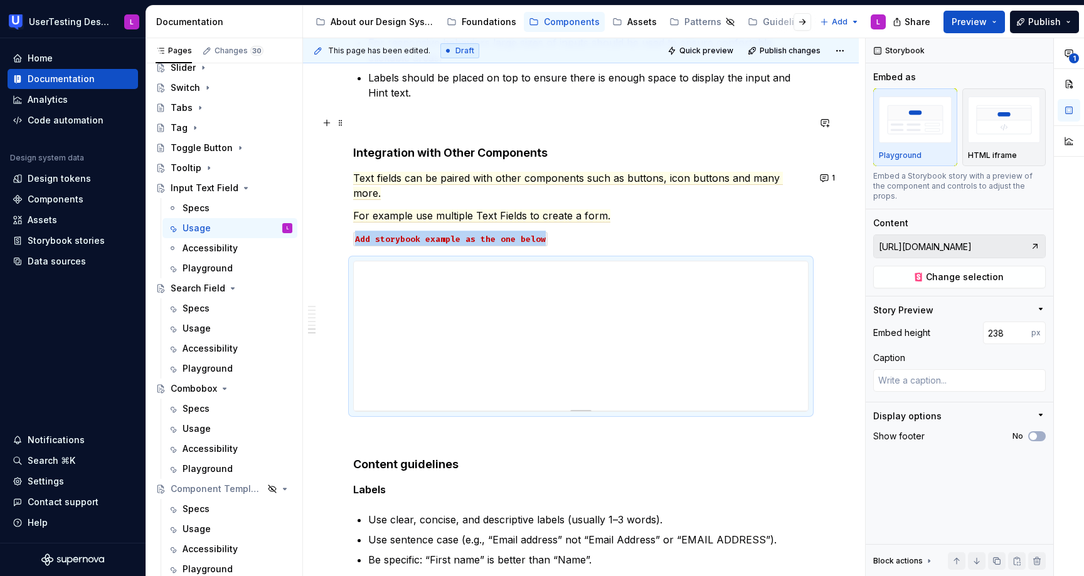
scroll to position [2063, 0]
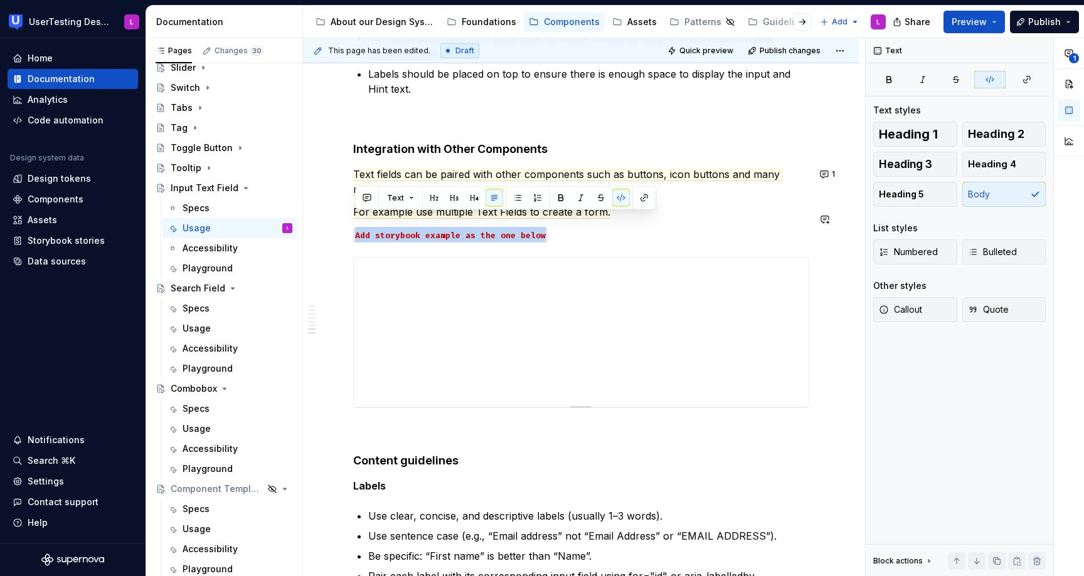
drag, startPoint x: 611, startPoint y: 226, endPoint x: 633, endPoint y: 207, distance: 28.9
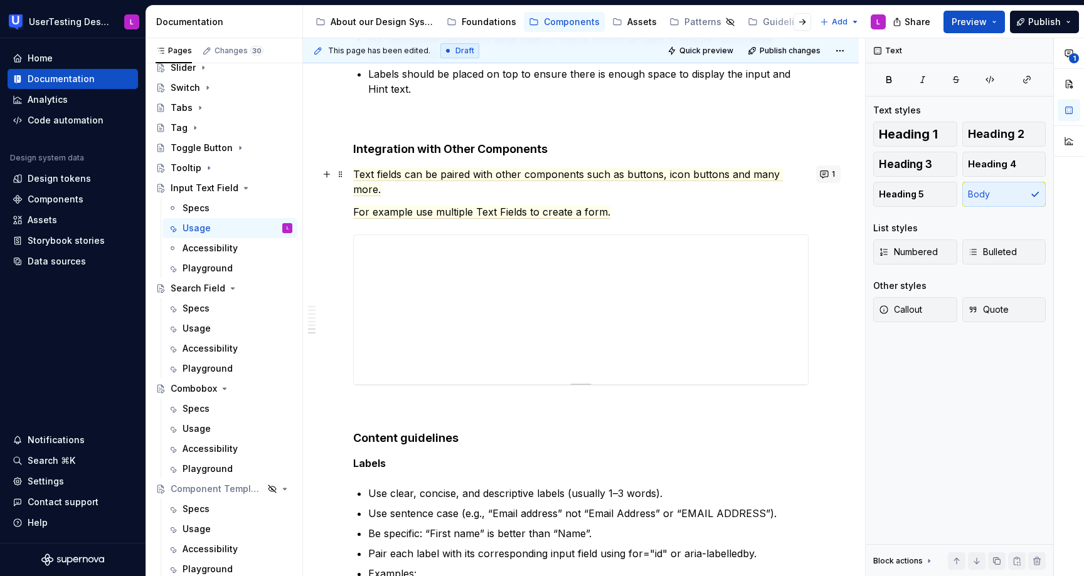
click at [827, 177] on button "1" at bounding box center [828, 175] width 24 height 18
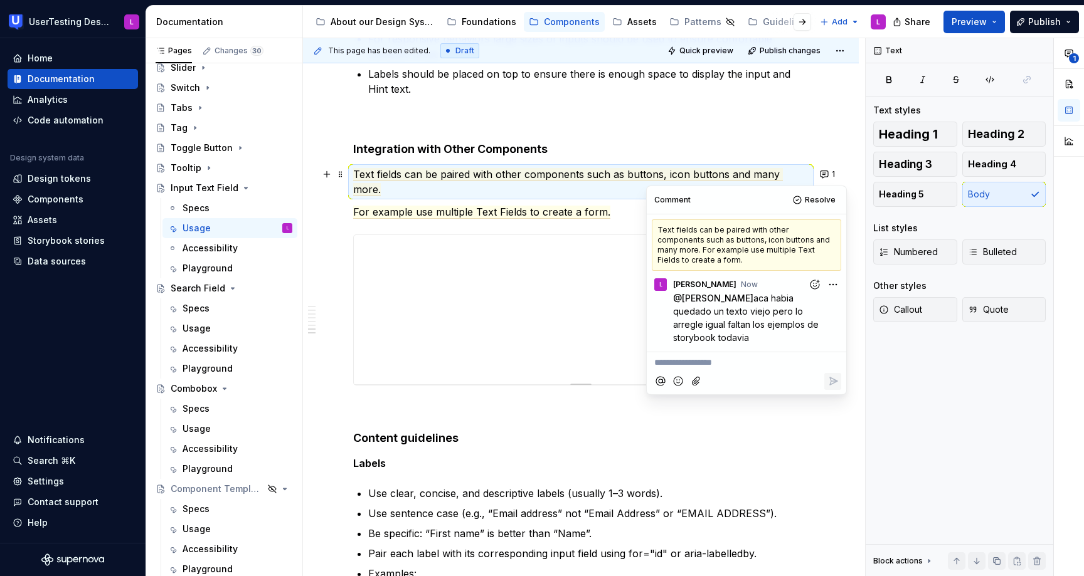
click at [839, 273] on html "UserTesting Design System L Home Documentation Analytics Code automation Design…" at bounding box center [542, 288] width 1084 height 576
click at [806, 297] on span "Edit comment" at bounding box center [792, 298] width 59 height 13
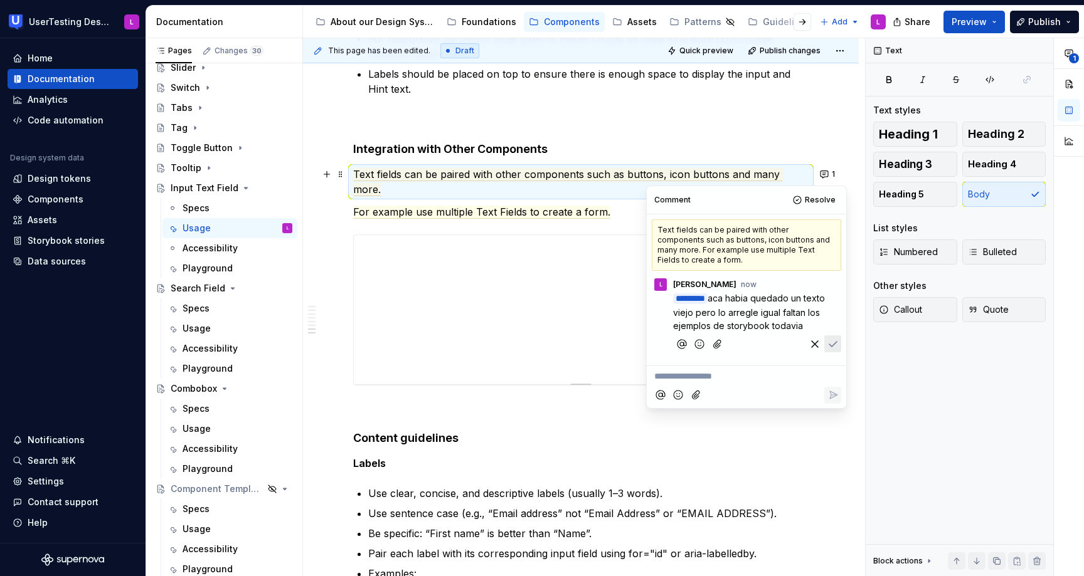
drag, startPoint x: 778, startPoint y: 302, endPoint x: 808, endPoint y: 356, distance: 62.3
click at [809, 356] on div "﻿ * ******** ﻿ aca habia quedado un texto viejo pero lo arregle igual faltan lo…" at bounding box center [757, 324] width 168 height 65
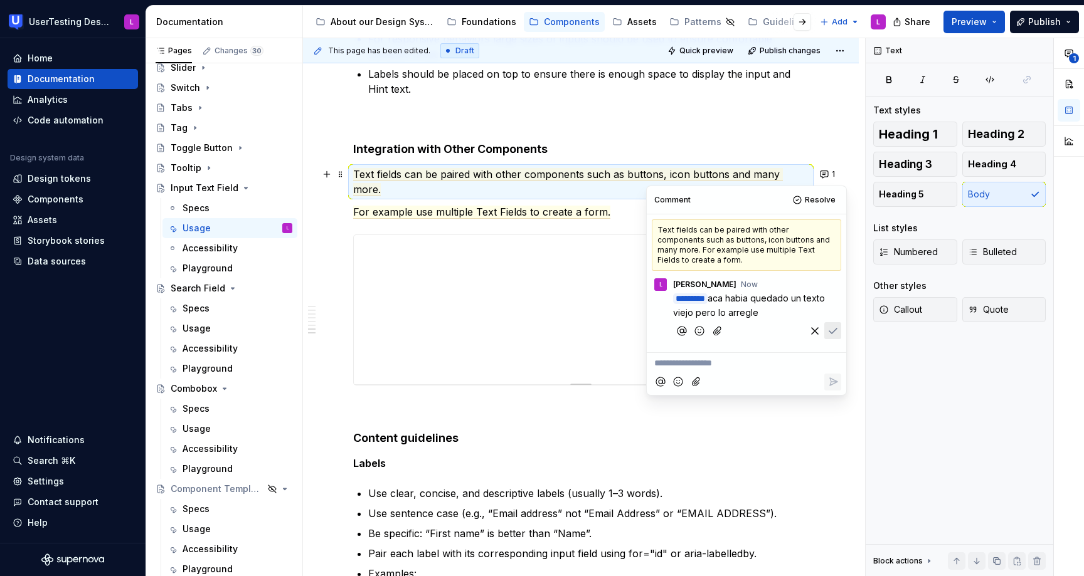
click at [831, 325] on icon "Save" at bounding box center [832, 331] width 13 height 13
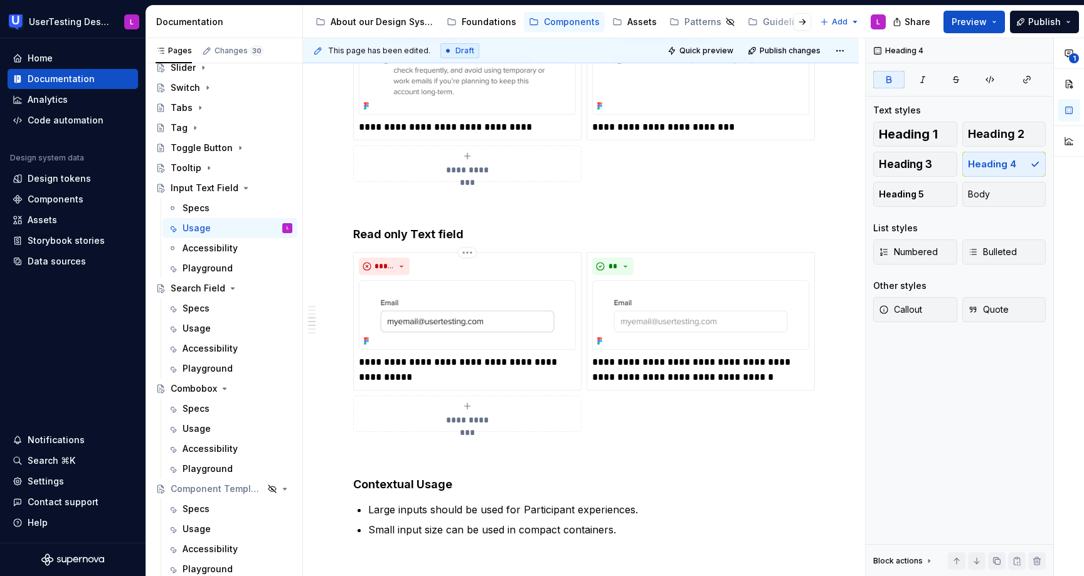
scroll to position [1586, 0]
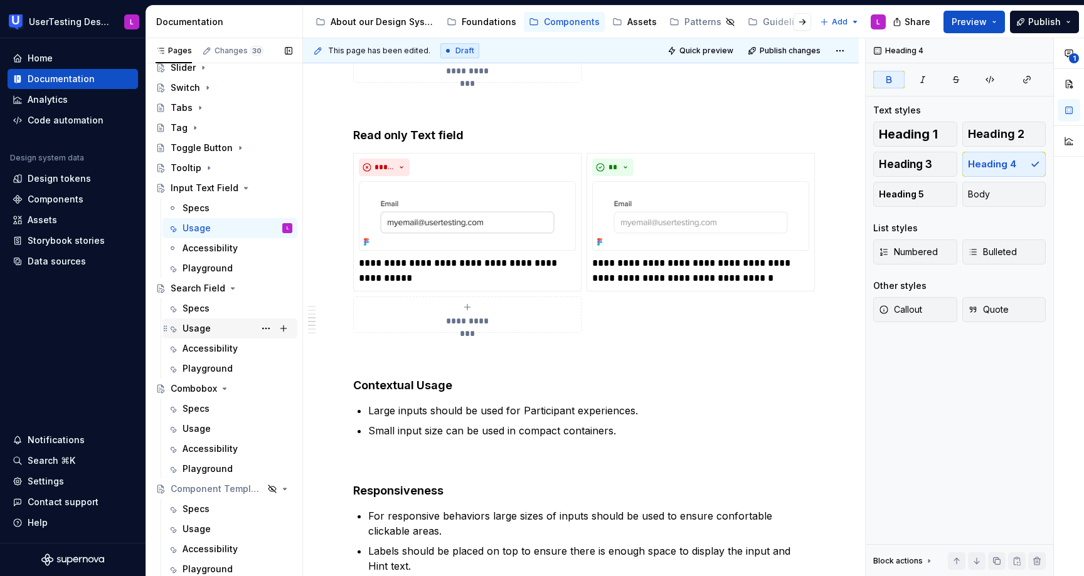
click at [208, 329] on div "Usage" at bounding box center [196, 328] width 28 height 13
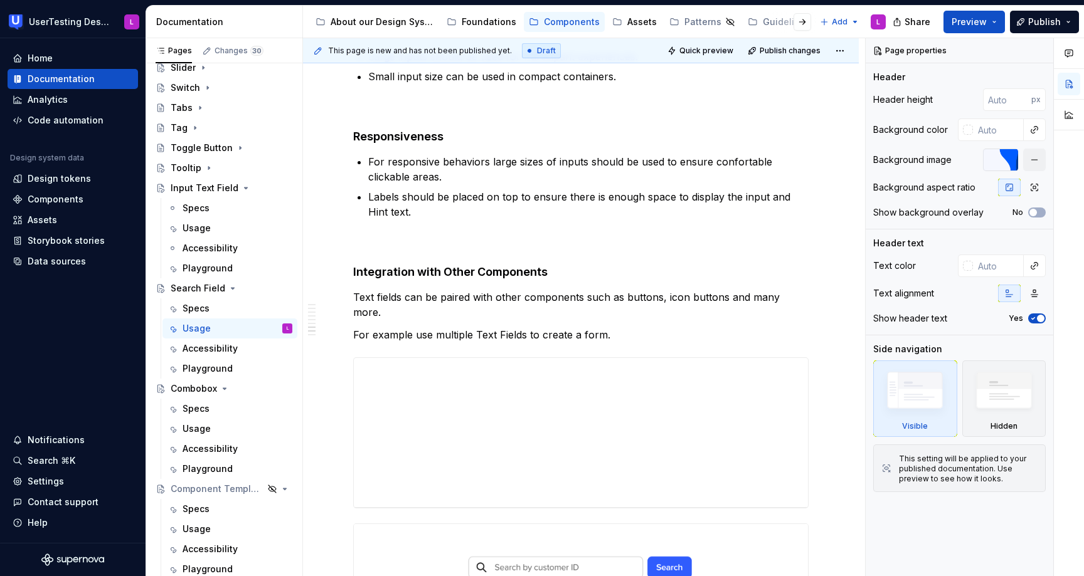
scroll to position [2144, 0]
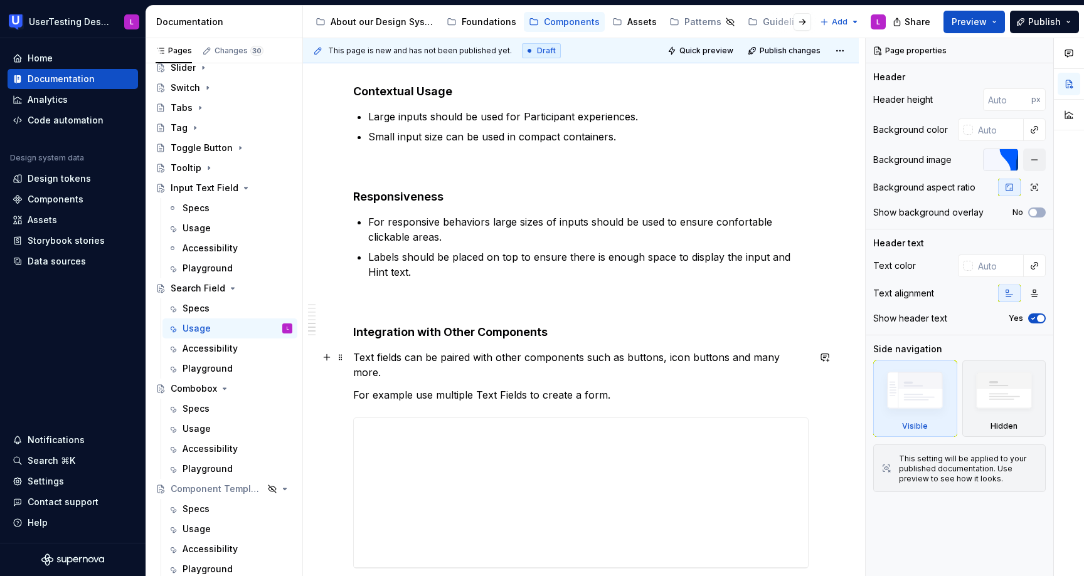
type textarea "*"
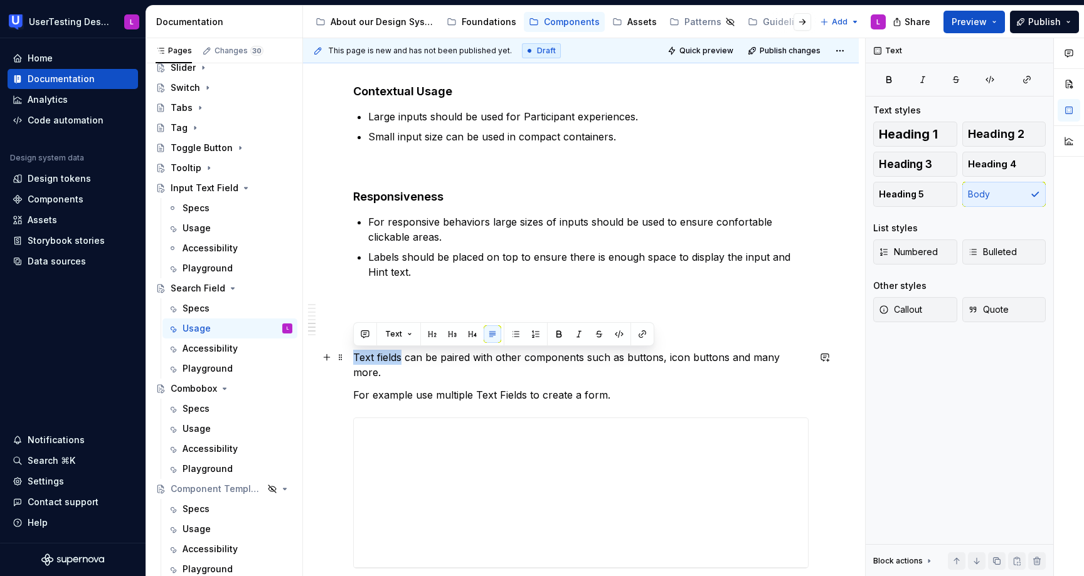
drag, startPoint x: 400, startPoint y: 357, endPoint x: 303, endPoint y: 356, distance: 96.6
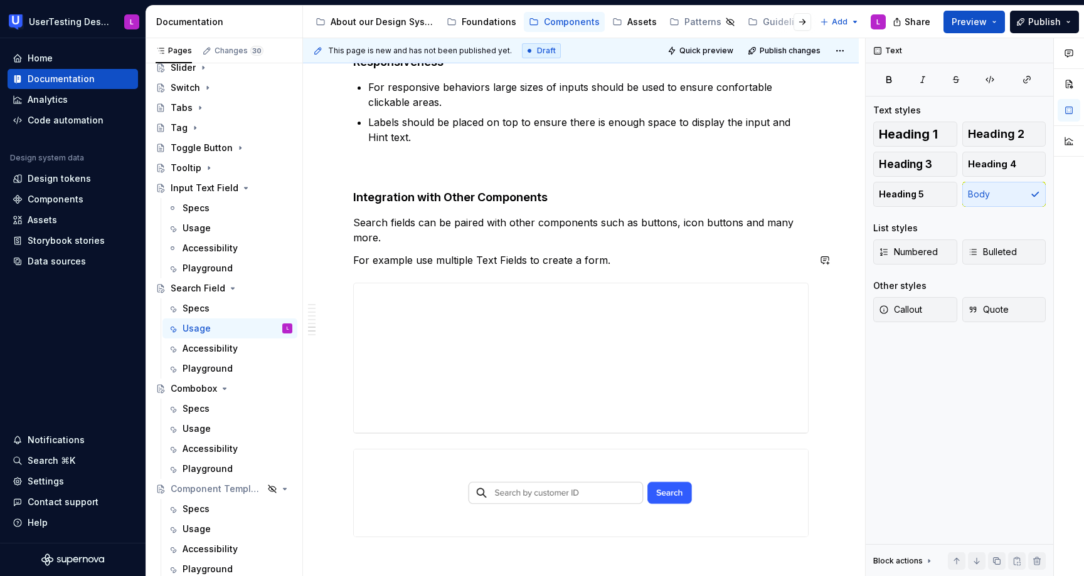
scroll to position [2286, 0]
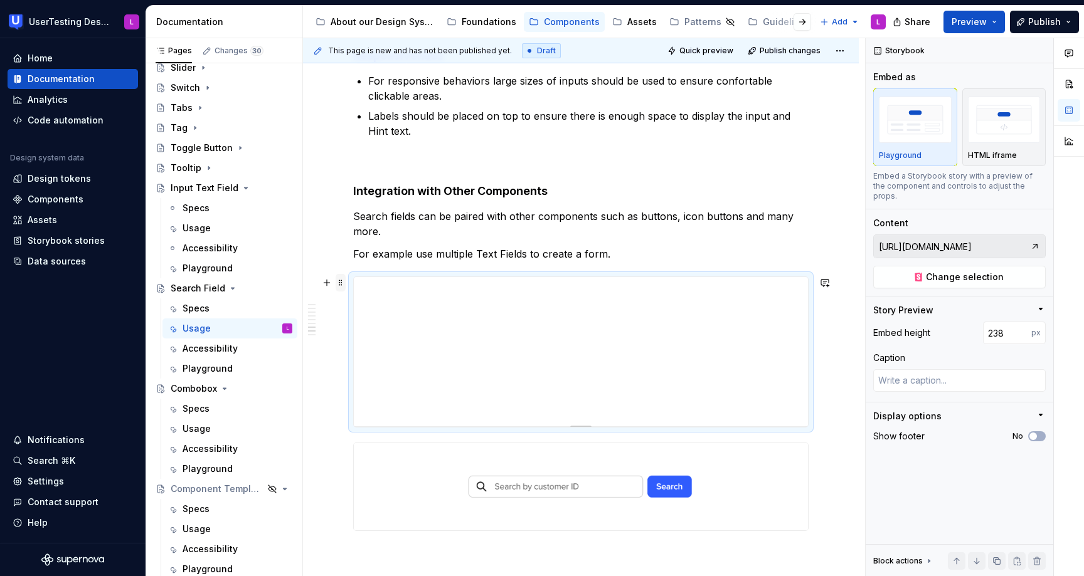
click at [341, 285] on span at bounding box center [340, 283] width 10 height 18
click at [382, 390] on div "Delete" at bounding box center [400, 394] width 82 height 13
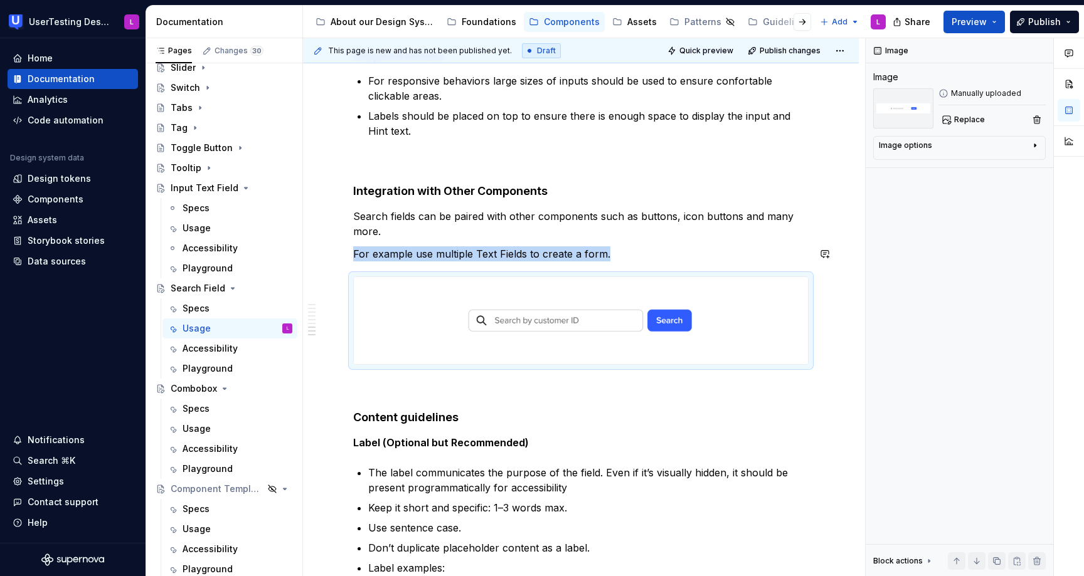
type textarea "*"
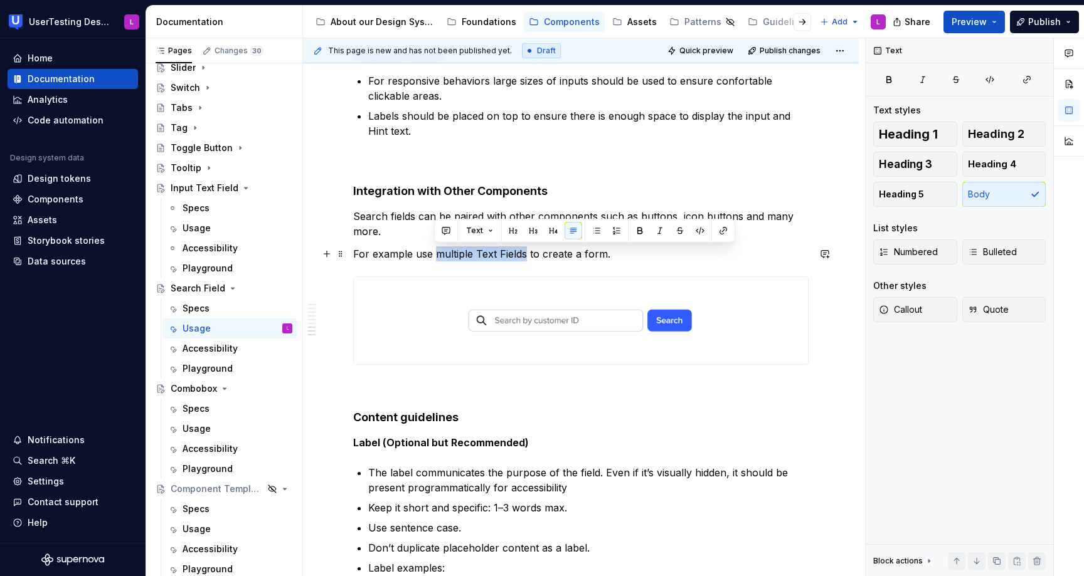
drag, startPoint x: 435, startPoint y: 253, endPoint x: 524, endPoint y: 255, distance: 89.7
click at [524, 255] on p "For example use multiple Text Fields to create a form." at bounding box center [580, 253] width 455 height 15
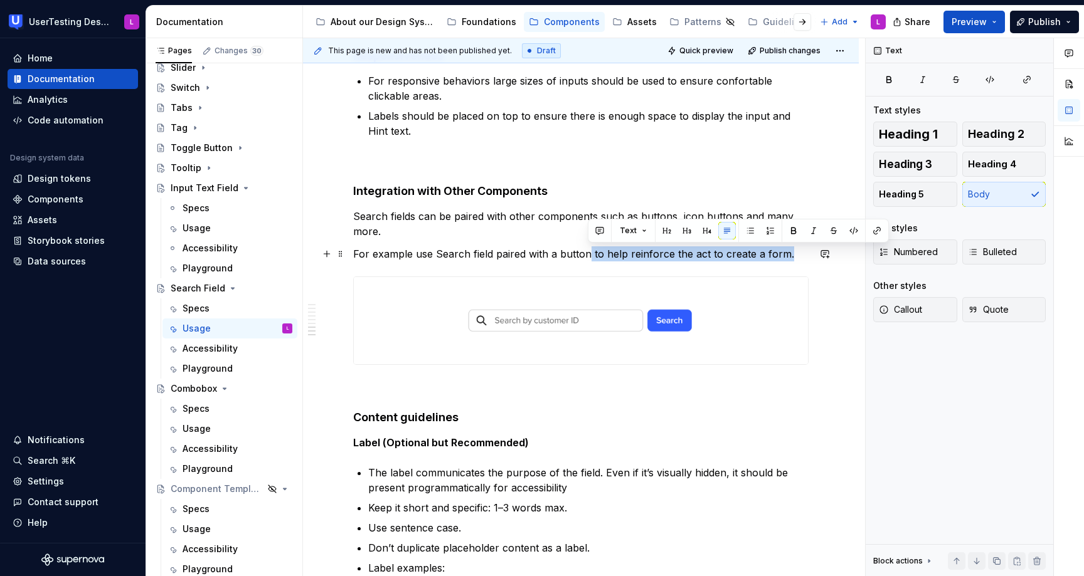
drag, startPoint x: 588, startPoint y: 251, endPoint x: 787, endPoint y: 258, distance: 199.5
click at [787, 258] on p "For example use Search field paired with a button to help reinforce the act to …" at bounding box center [580, 253] width 455 height 15
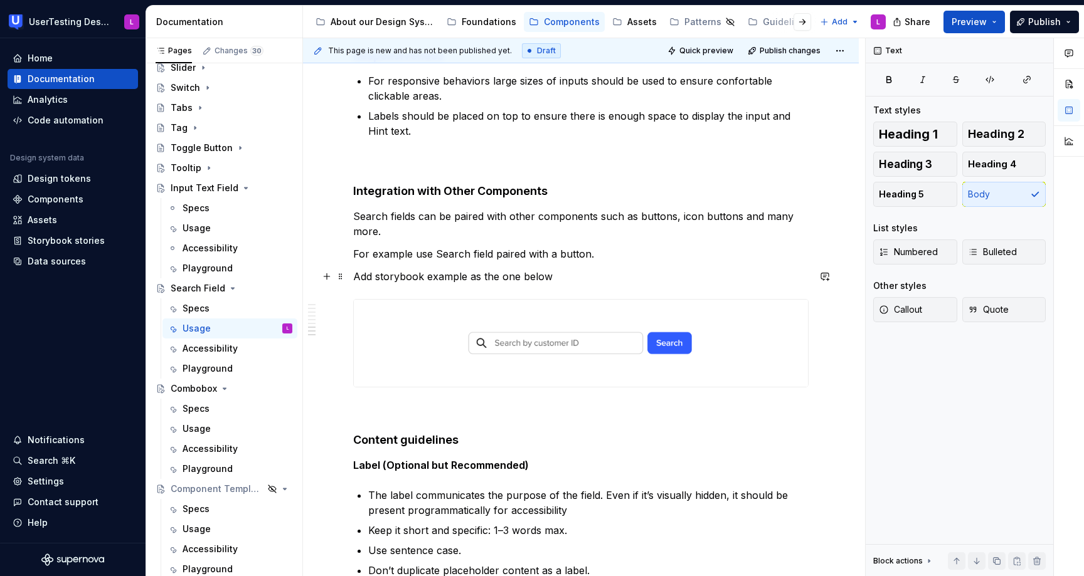
click at [517, 275] on p "Add storybook example as the one below" at bounding box center [580, 276] width 455 height 15
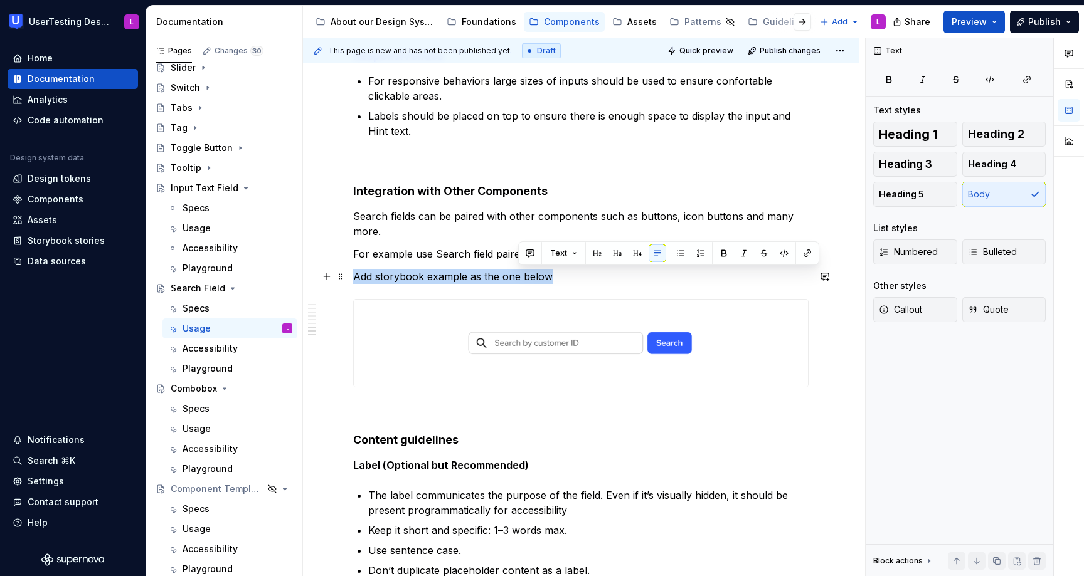
click at [517, 275] on p "Add storybook example as the one below" at bounding box center [580, 276] width 455 height 15
click at [616, 257] on button "button" at bounding box center [619, 254] width 18 height 18
